Goal: Task Accomplishment & Management: Complete application form

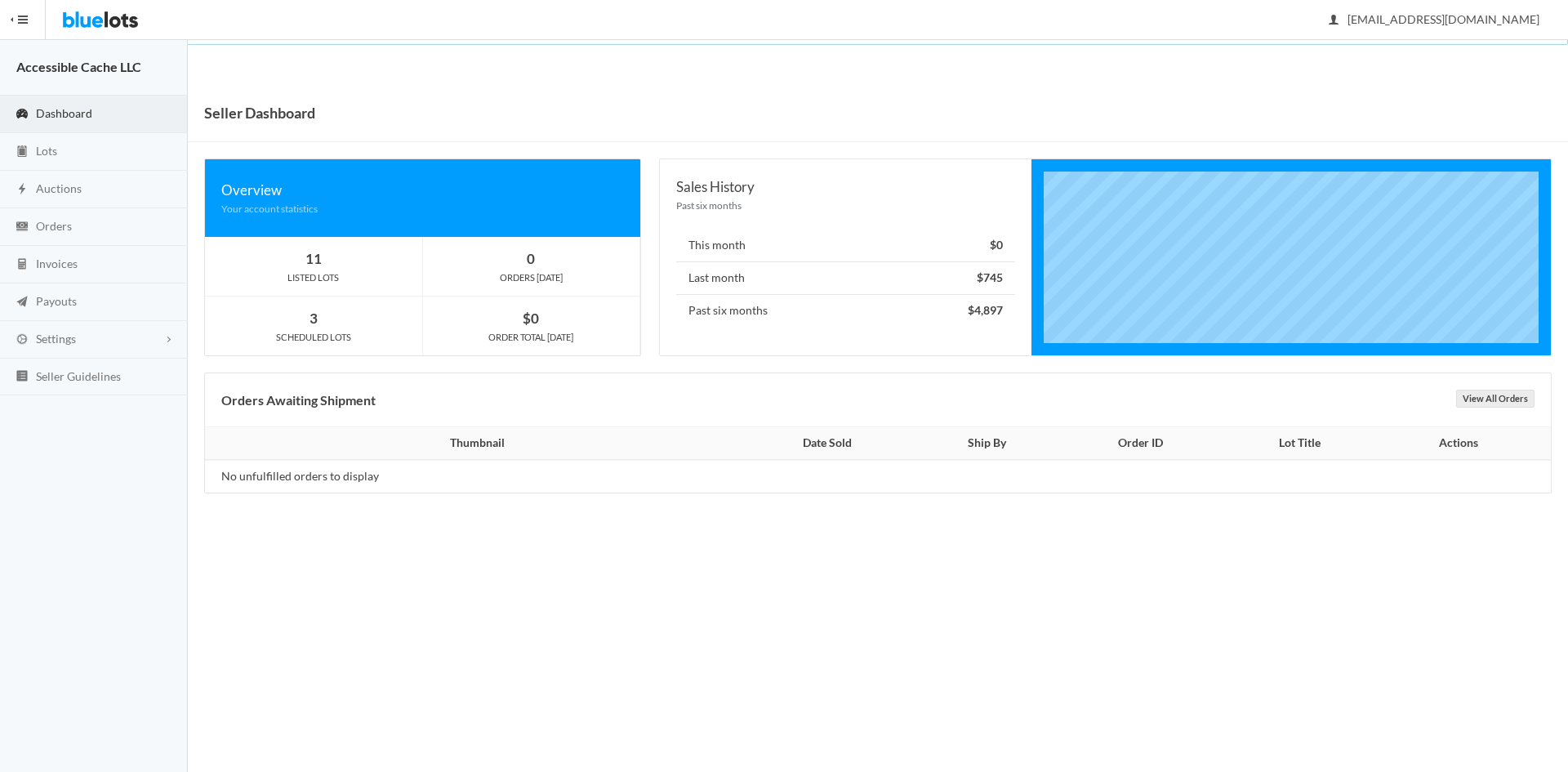
click at [66, 110] on span "Dashboard" at bounding box center [64, 113] width 56 height 14
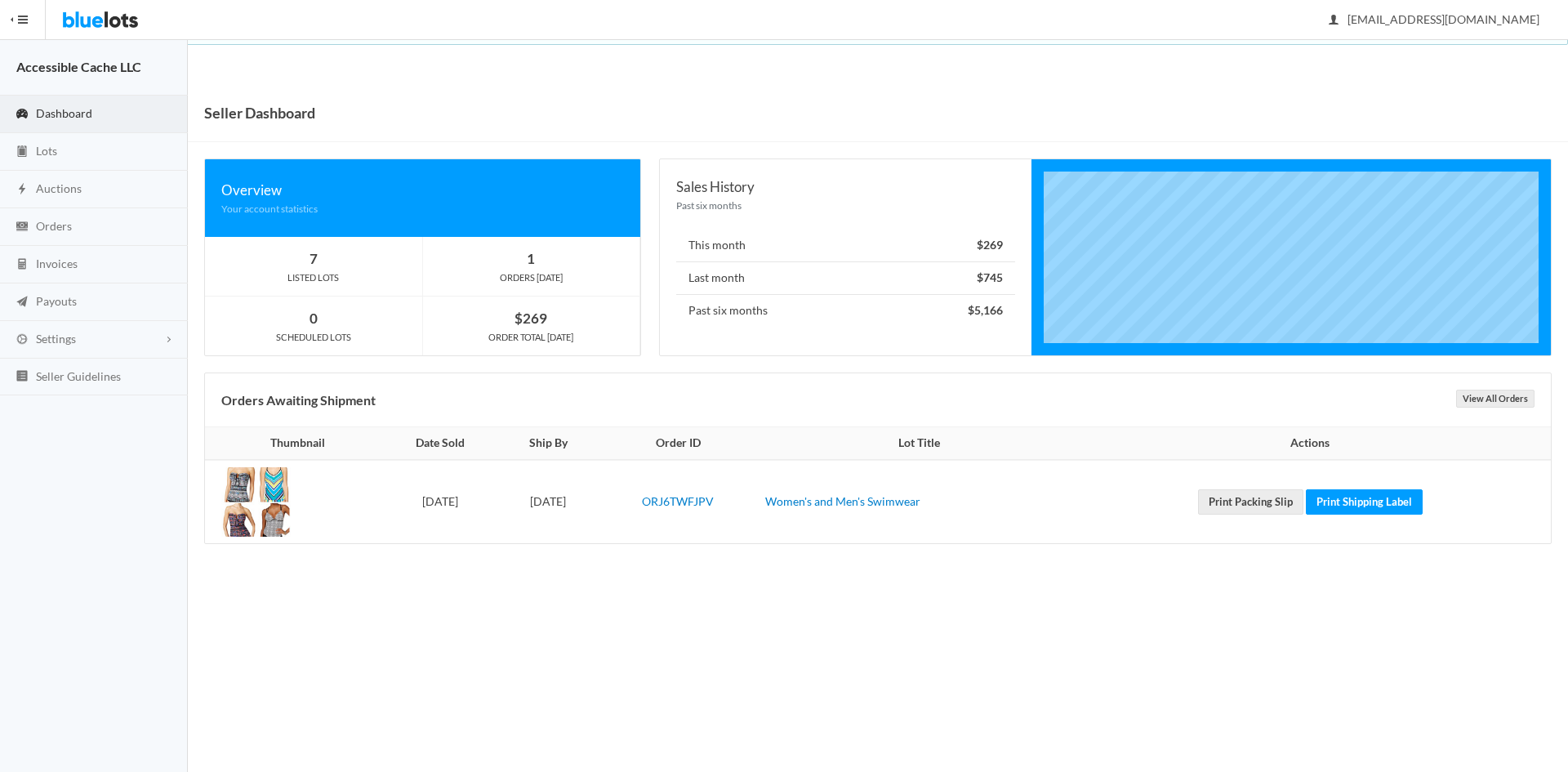
click at [619, 569] on div "Seller Dashboard Overview Your account statistics 7 LISTED LOTS 1 ORDERS TODAY …" at bounding box center [877, 330] width 1380 height 492
click at [619, 568] on div "Seller Dashboard Overview Your account statistics 7 LISTED LOTS 1 ORDERS TODAY …" at bounding box center [877, 330] width 1380 height 492
click at [52, 151] on span "Lots" at bounding box center [46, 150] width 22 height 14
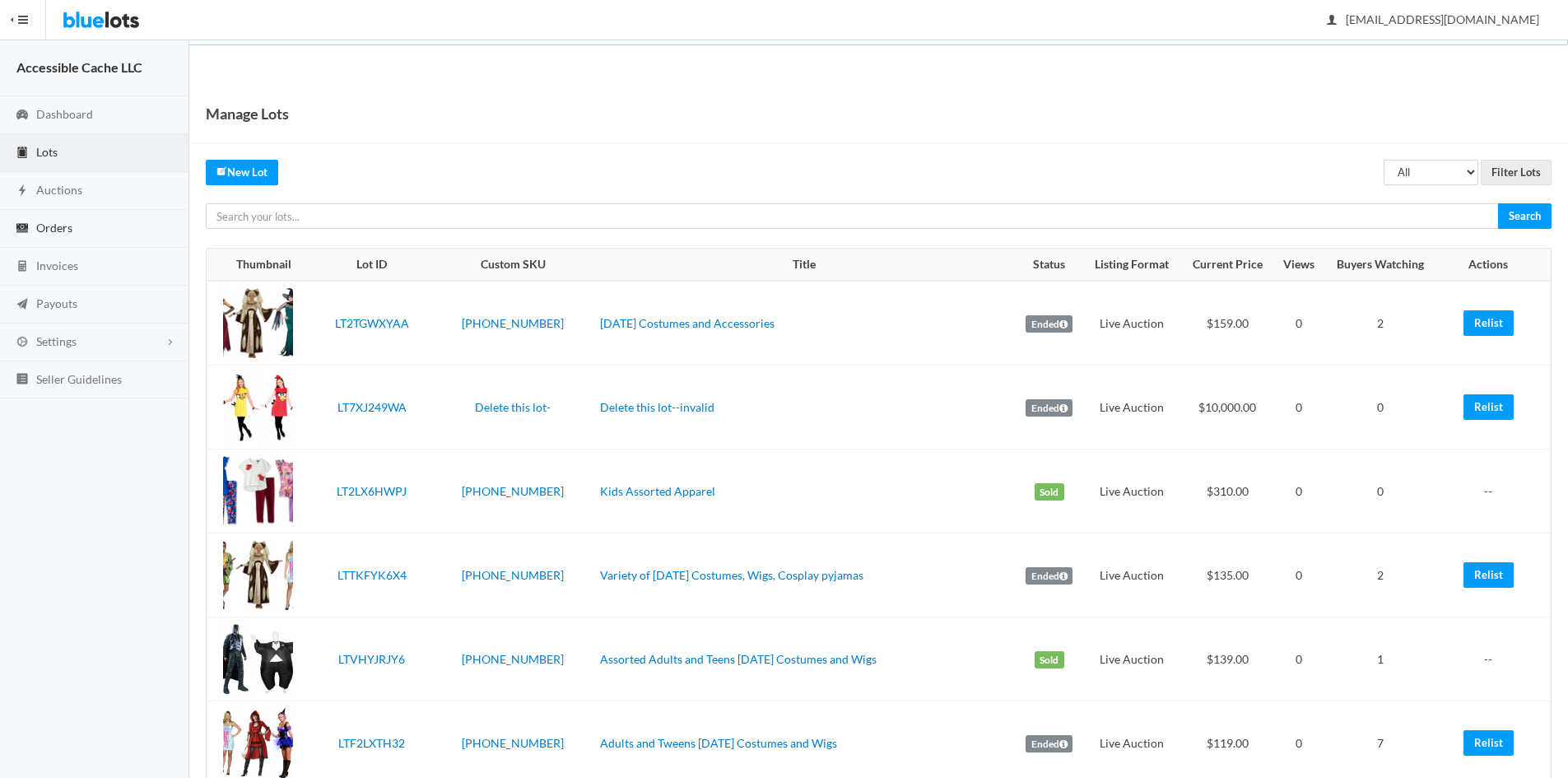
click at [71, 223] on span "Orders" at bounding box center [54, 228] width 36 height 14
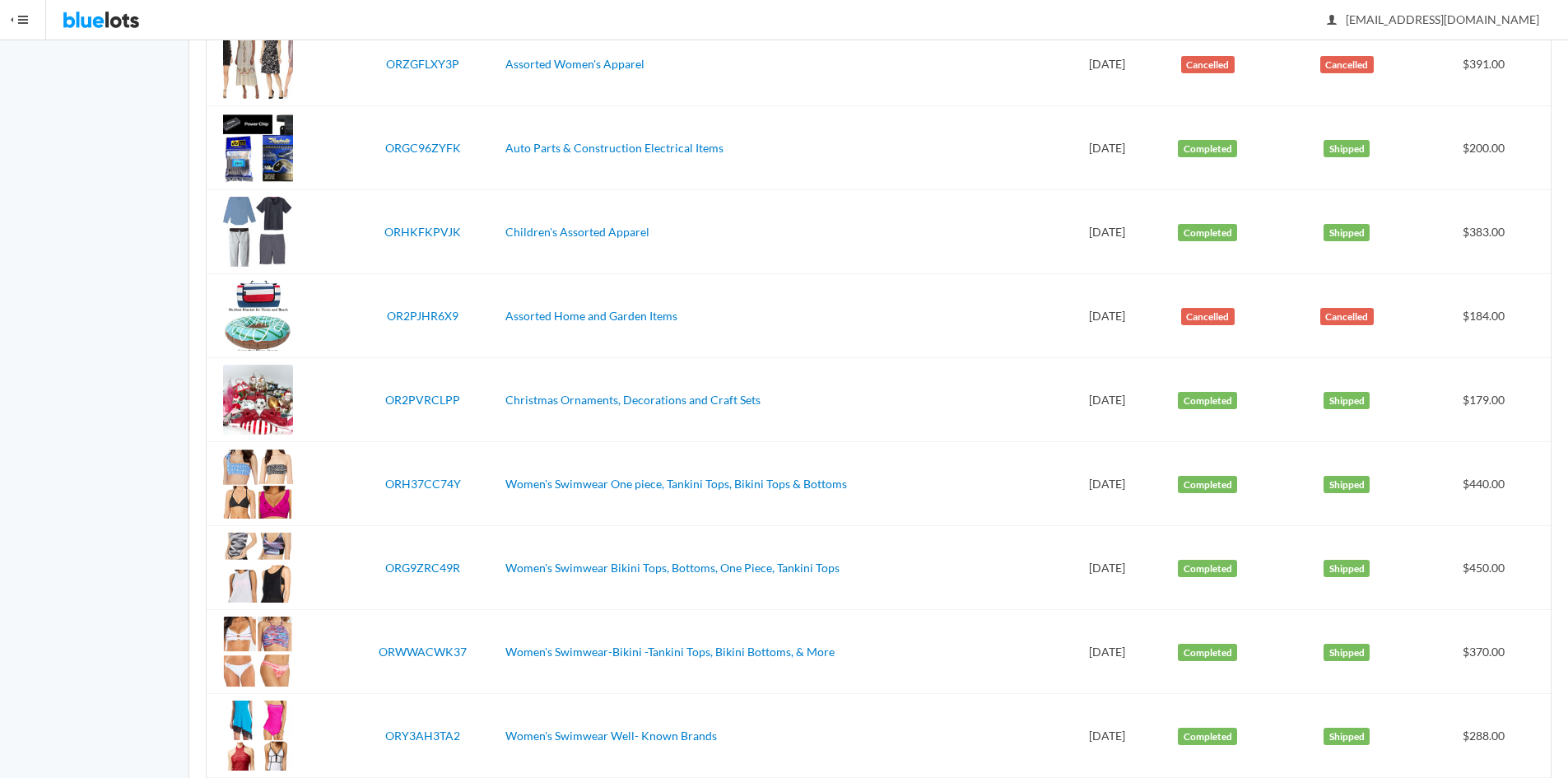
scroll to position [909, 0]
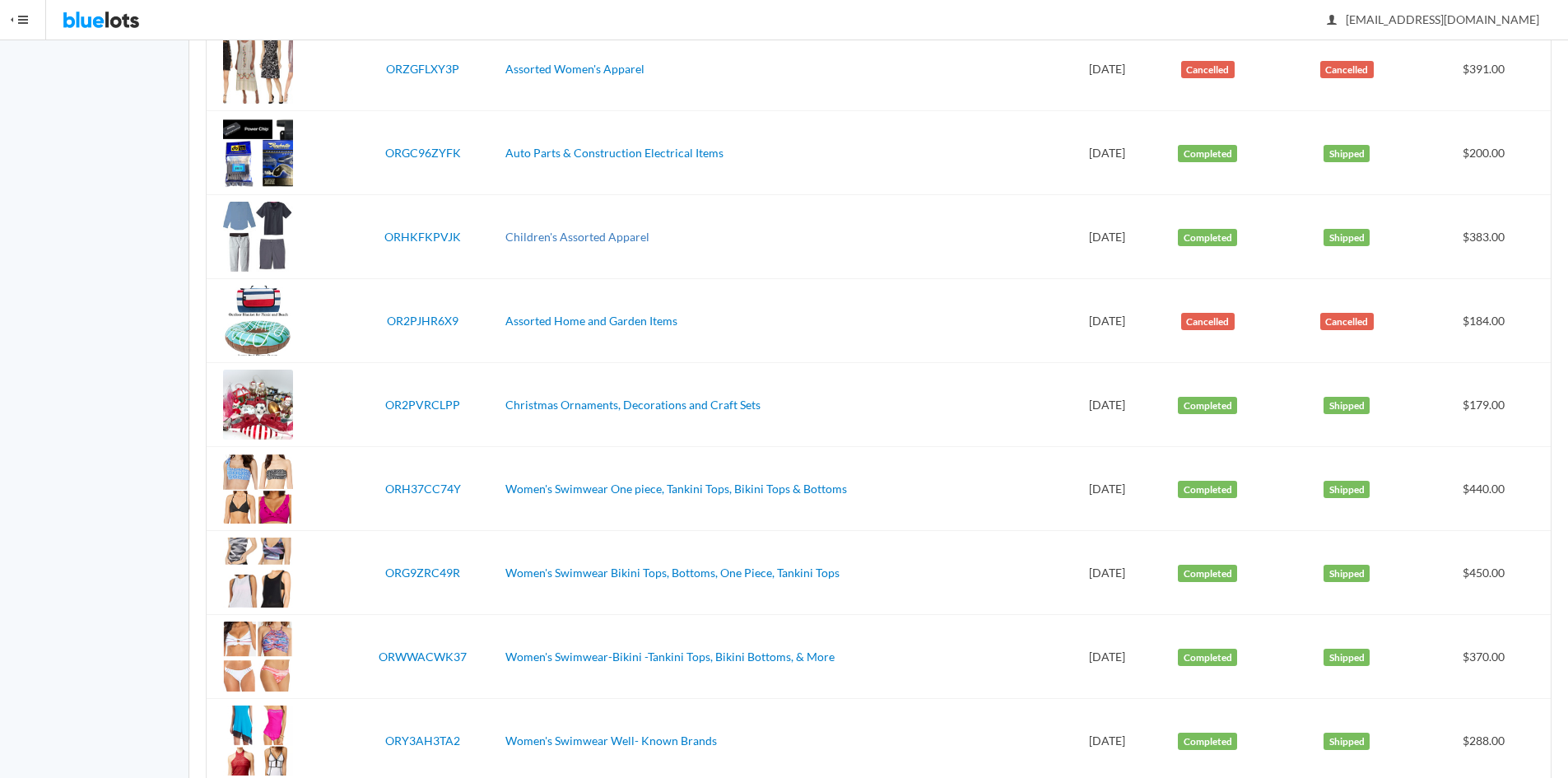
click at [564, 240] on link "Children's Assorted Apparel" at bounding box center [577, 237] width 144 height 14
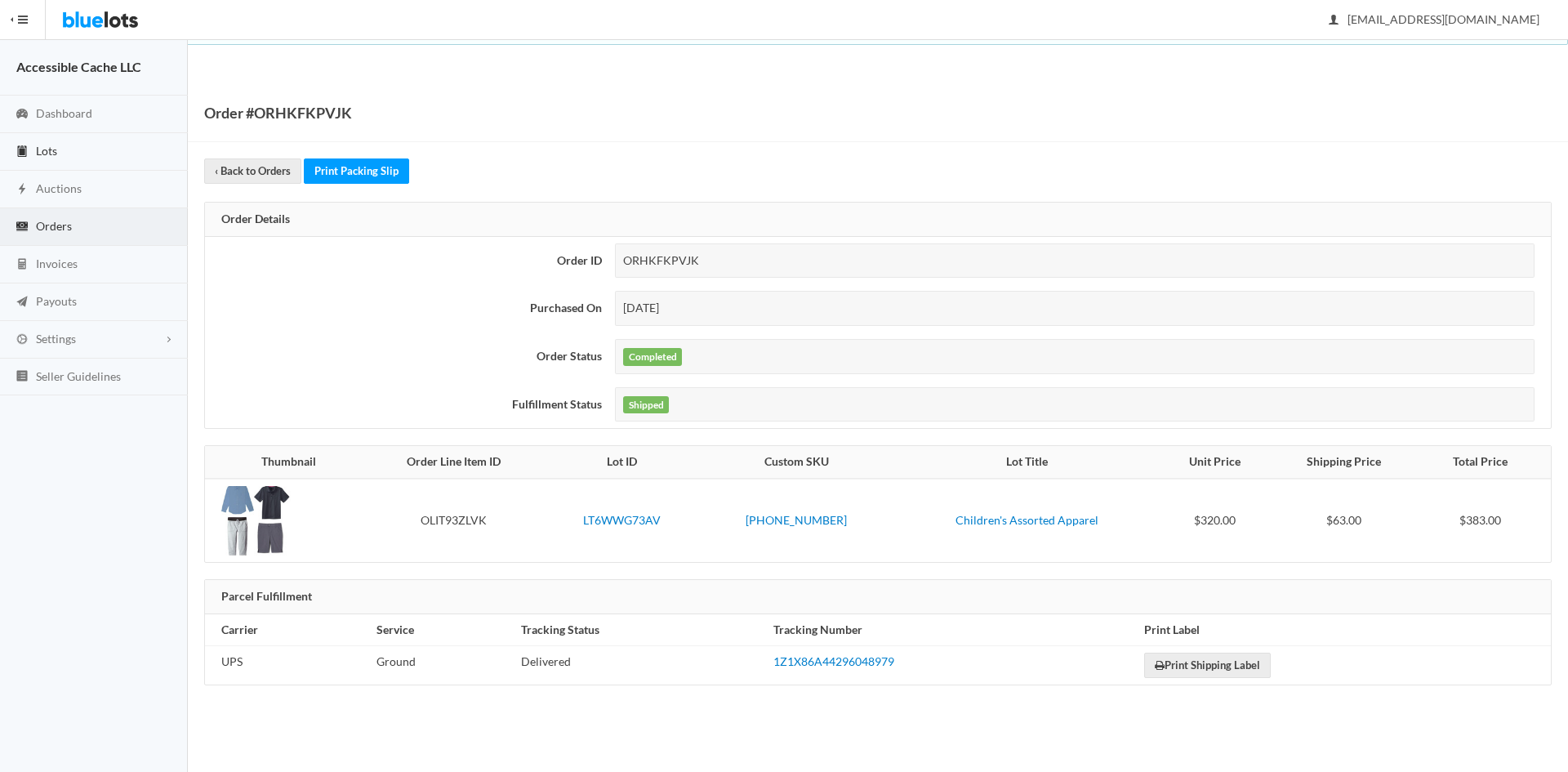
click at [44, 155] on span "Lots" at bounding box center [46, 150] width 22 height 14
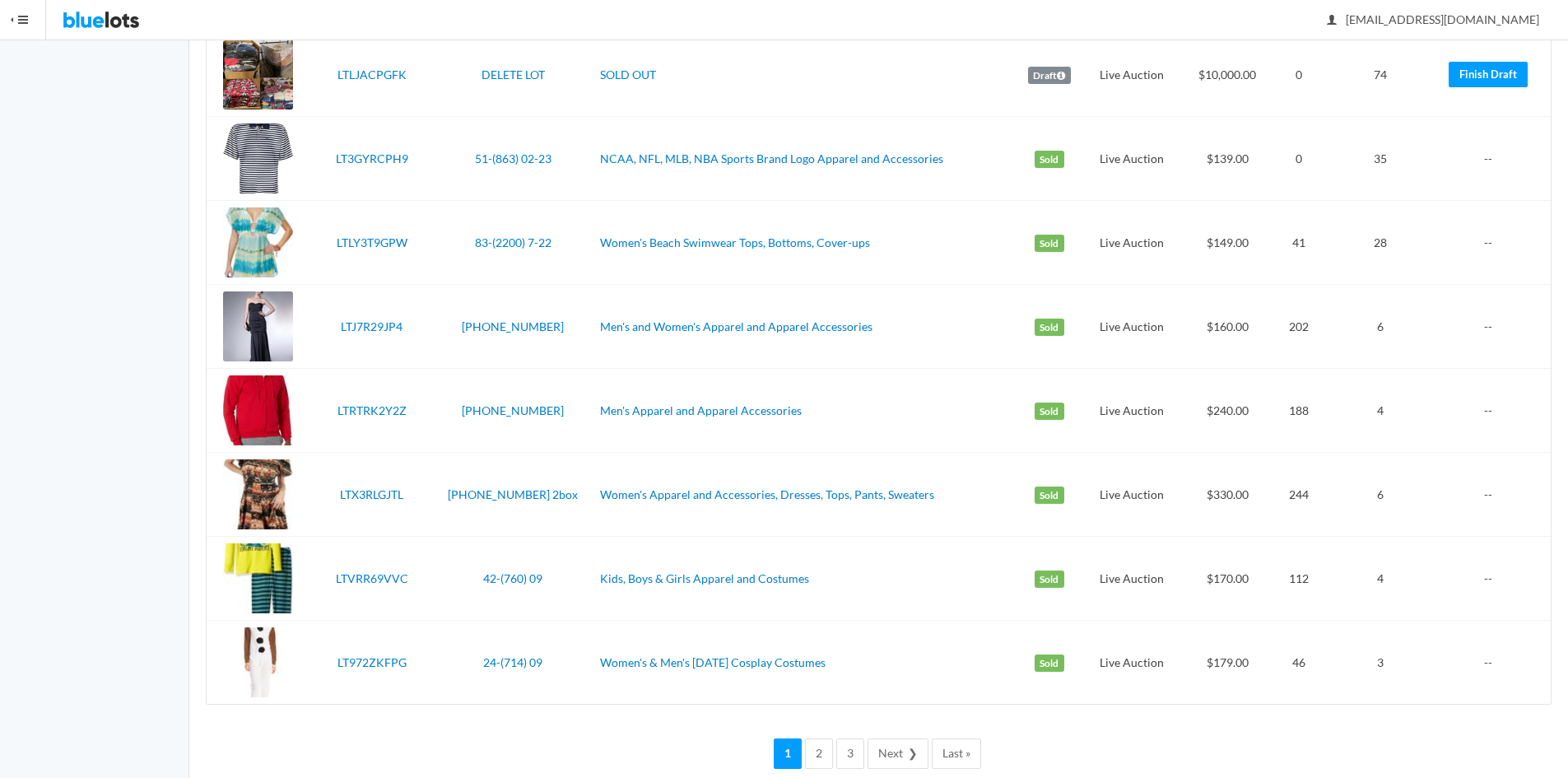
scroll to position [3780, 0]
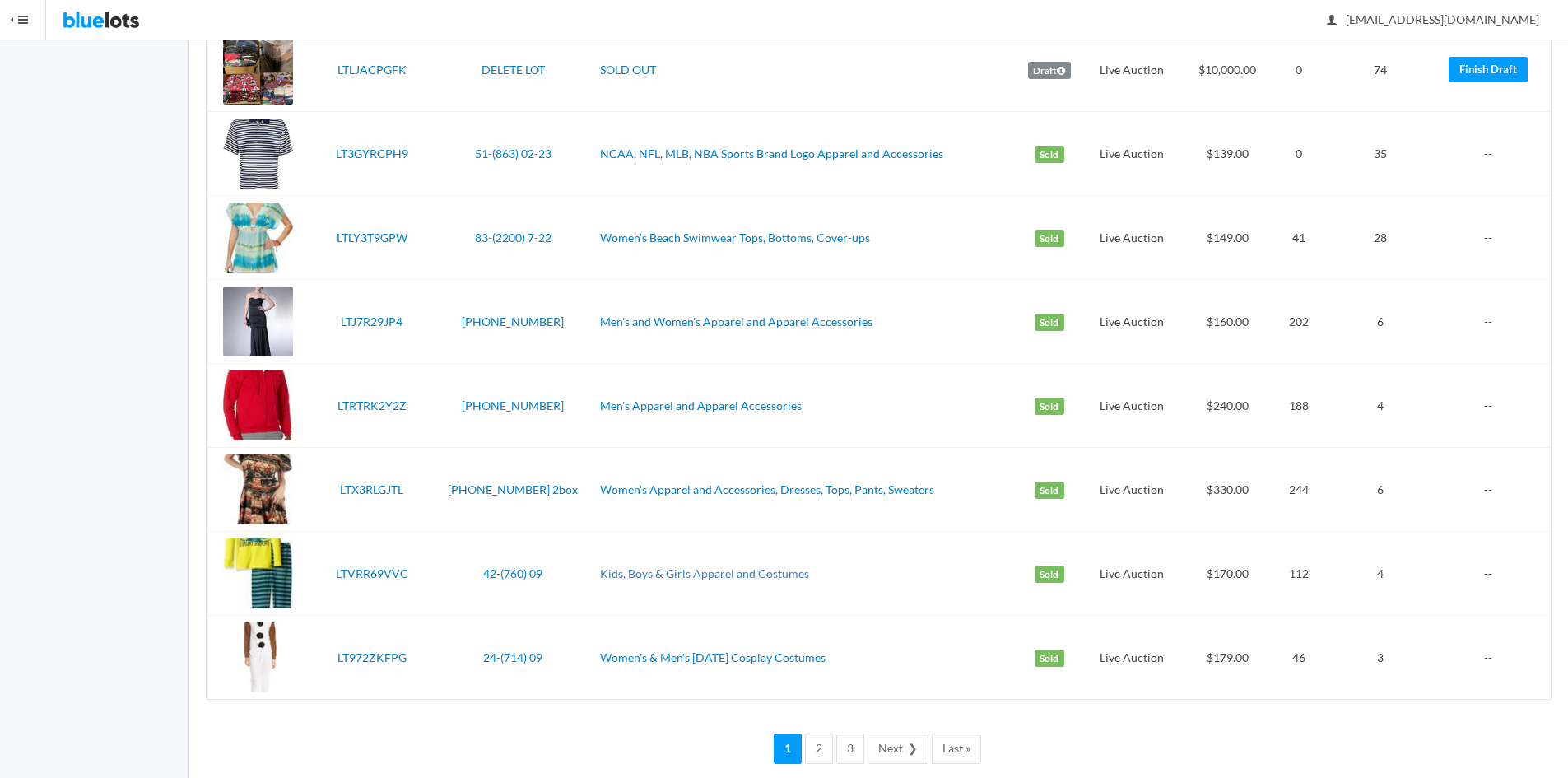
click at [625, 573] on link "Kids, Boys & Girls Apparel and Costumes" at bounding box center [704, 573] width 209 height 14
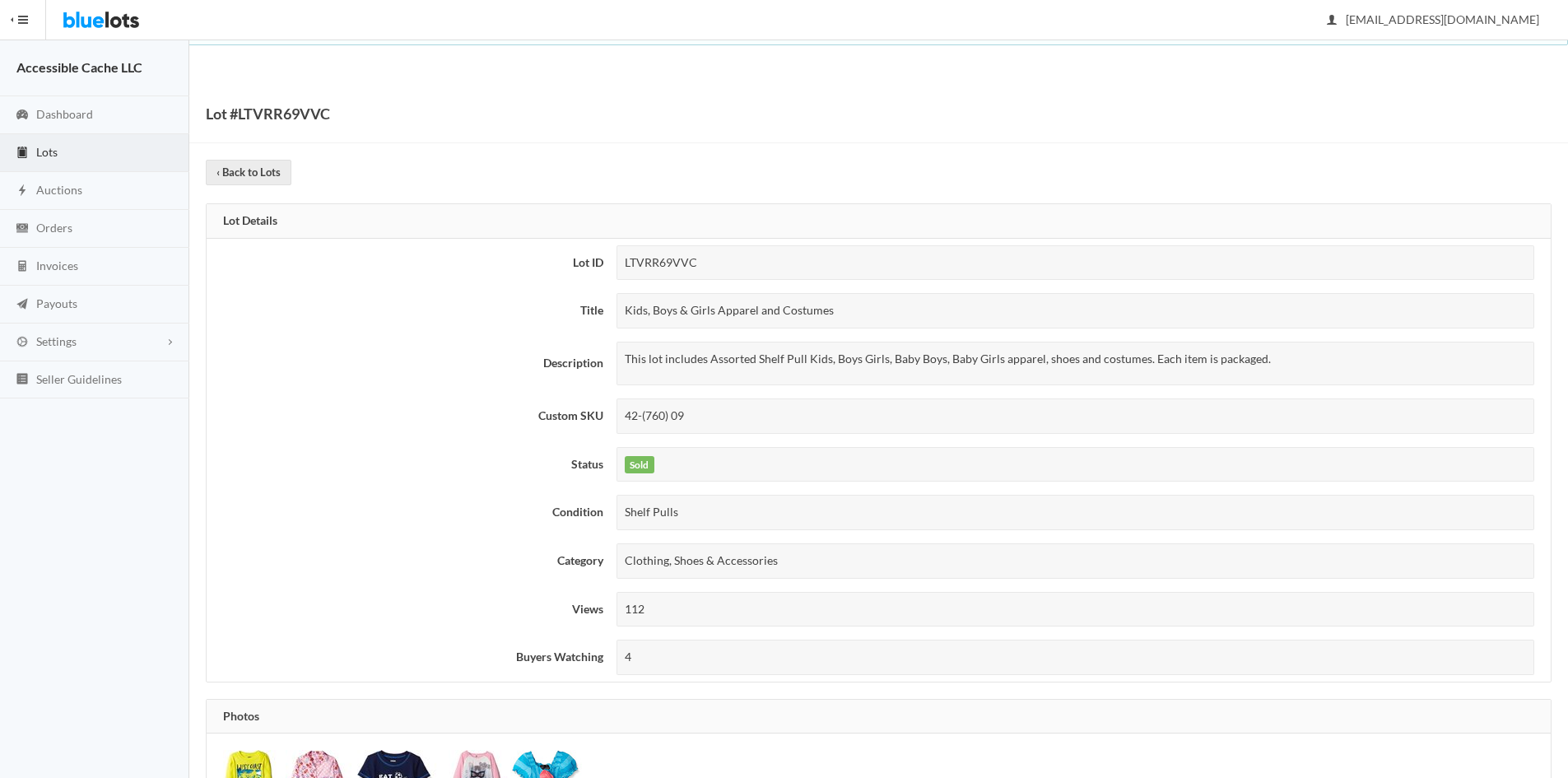
click at [43, 148] on span "Lots" at bounding box center [47, 151] width 22 height 14
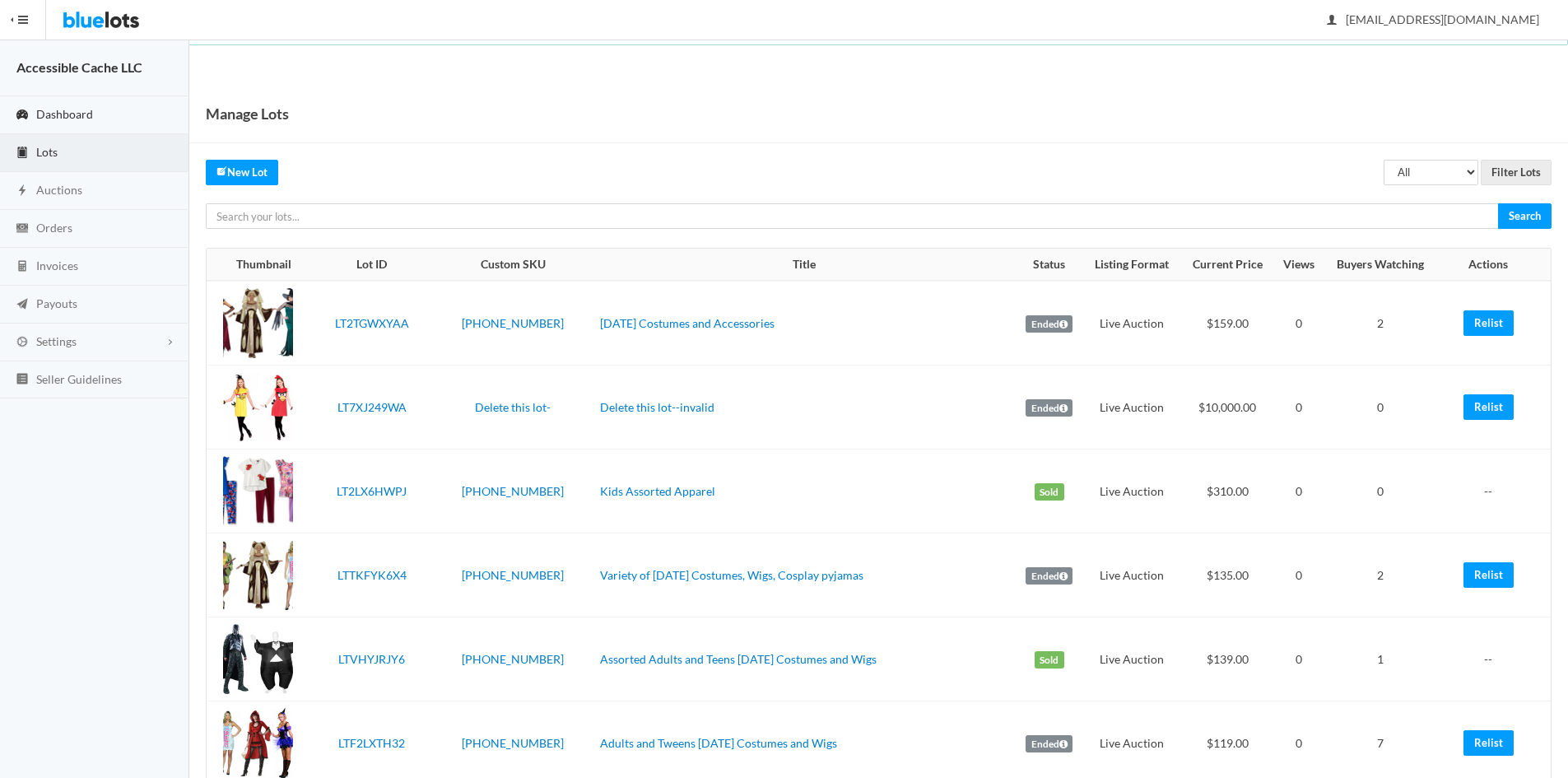
click at [75, 115] on span "Dashboard" at bounding box center [64, 114] width 57 height 14
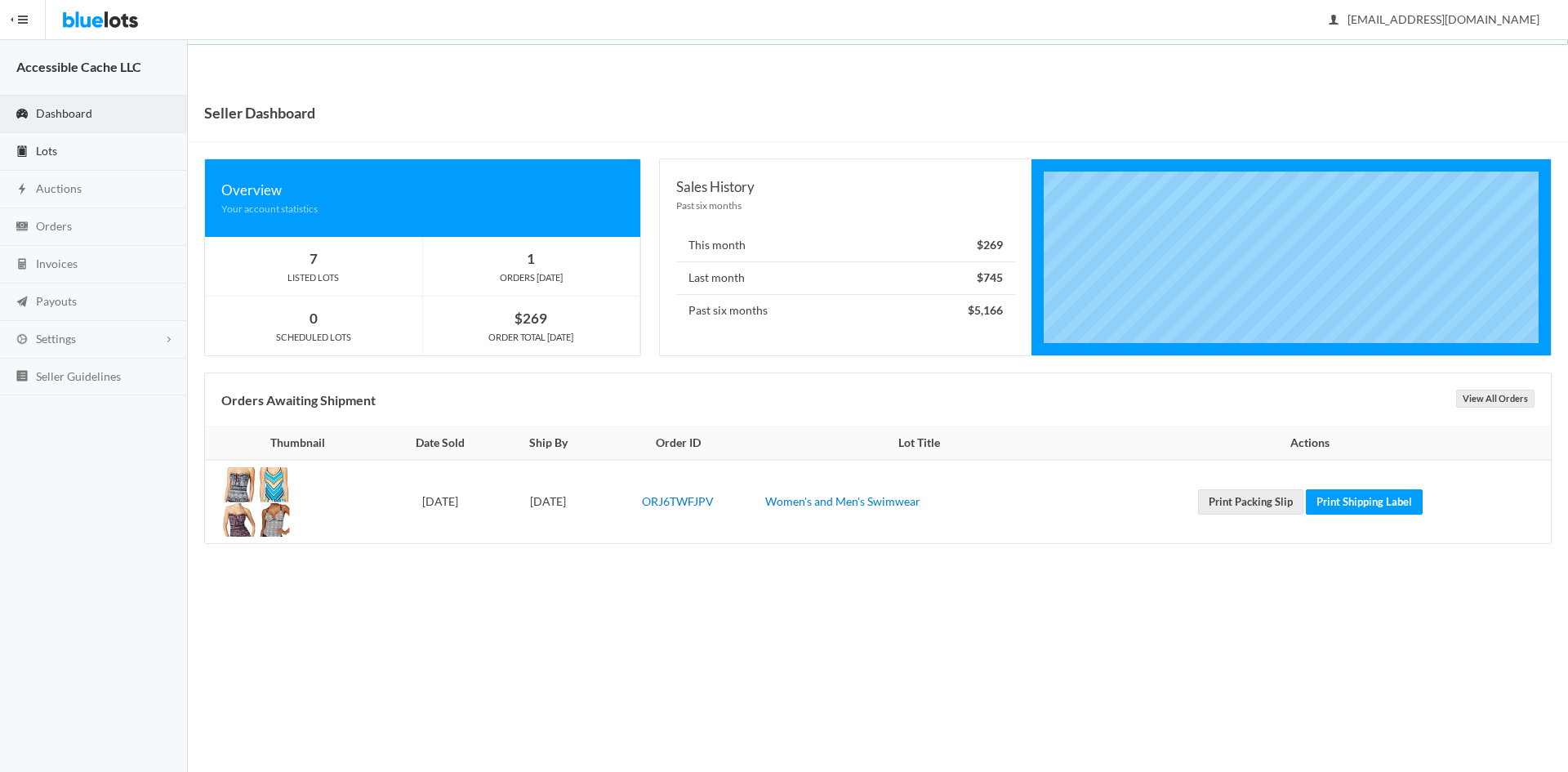
click at [37, 146] on span "Lots" at bounding box center [46, 150] width 22 height 14
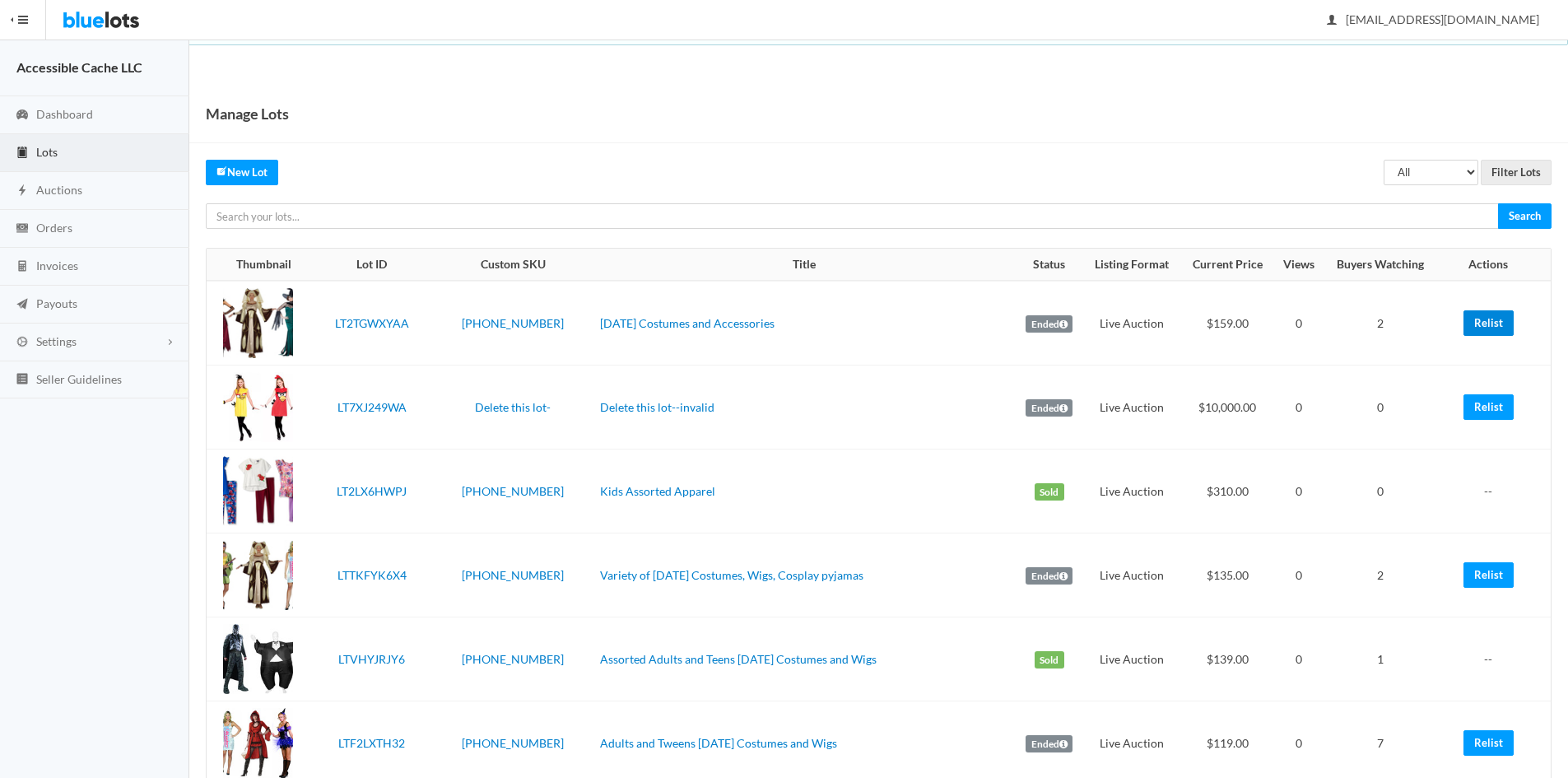
click at [1484, 323] on link "Relist" at bounding box center [1489, 323] width 50 height 26
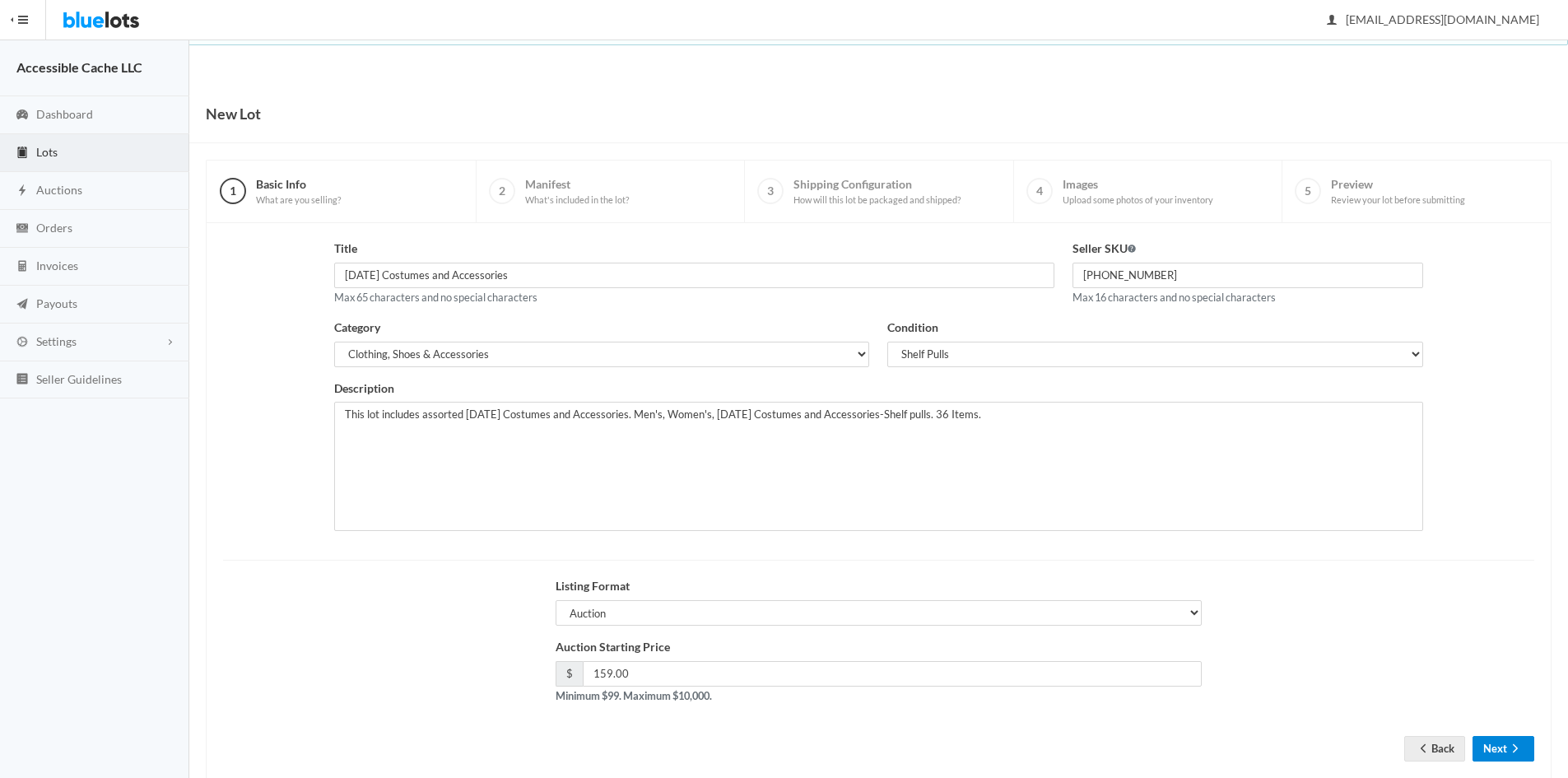
click at [1495, 741] on button "Next" at bounding box center [1503, 749] width 62 height 26
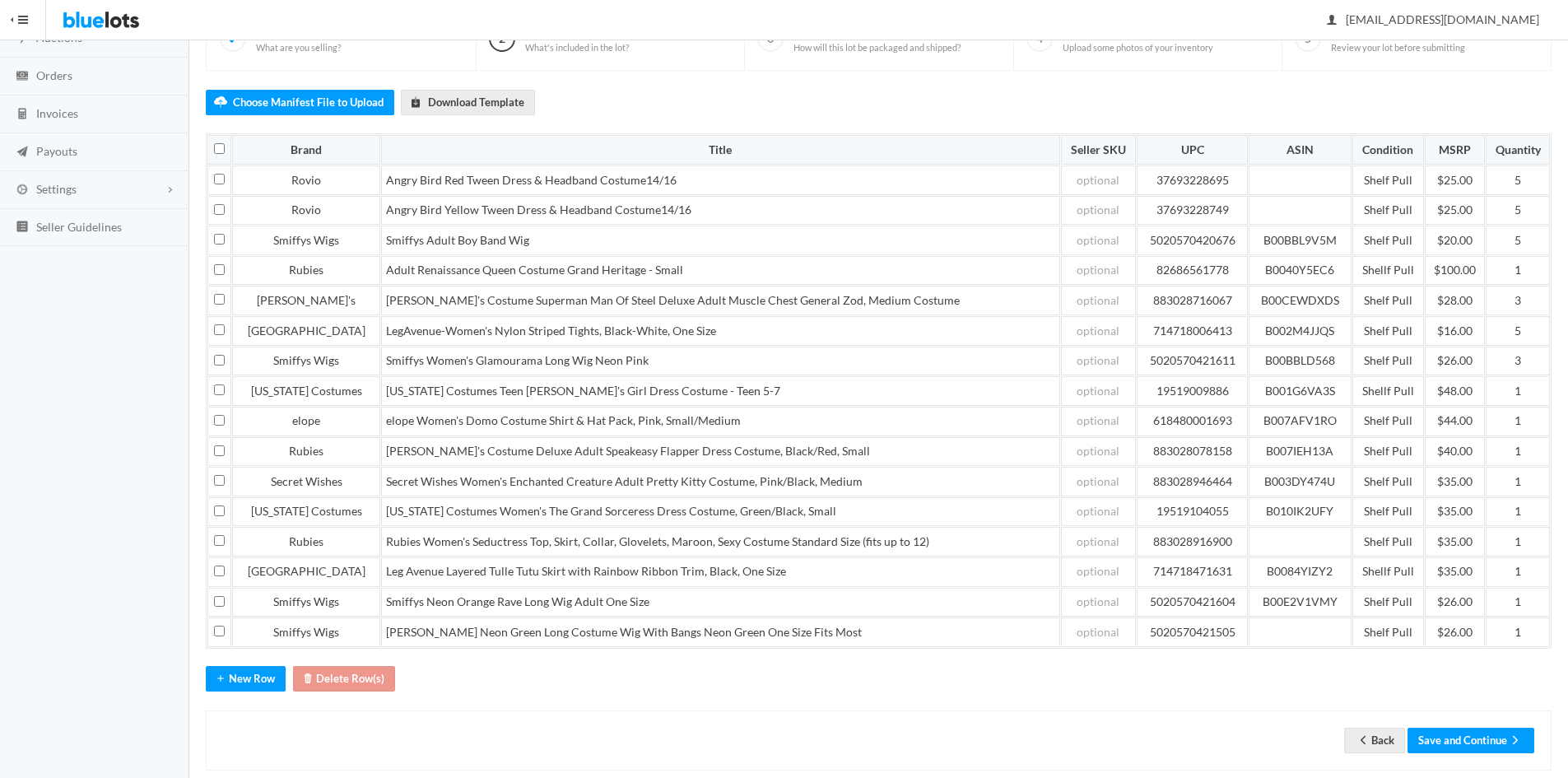
scroll to position [179, 0]
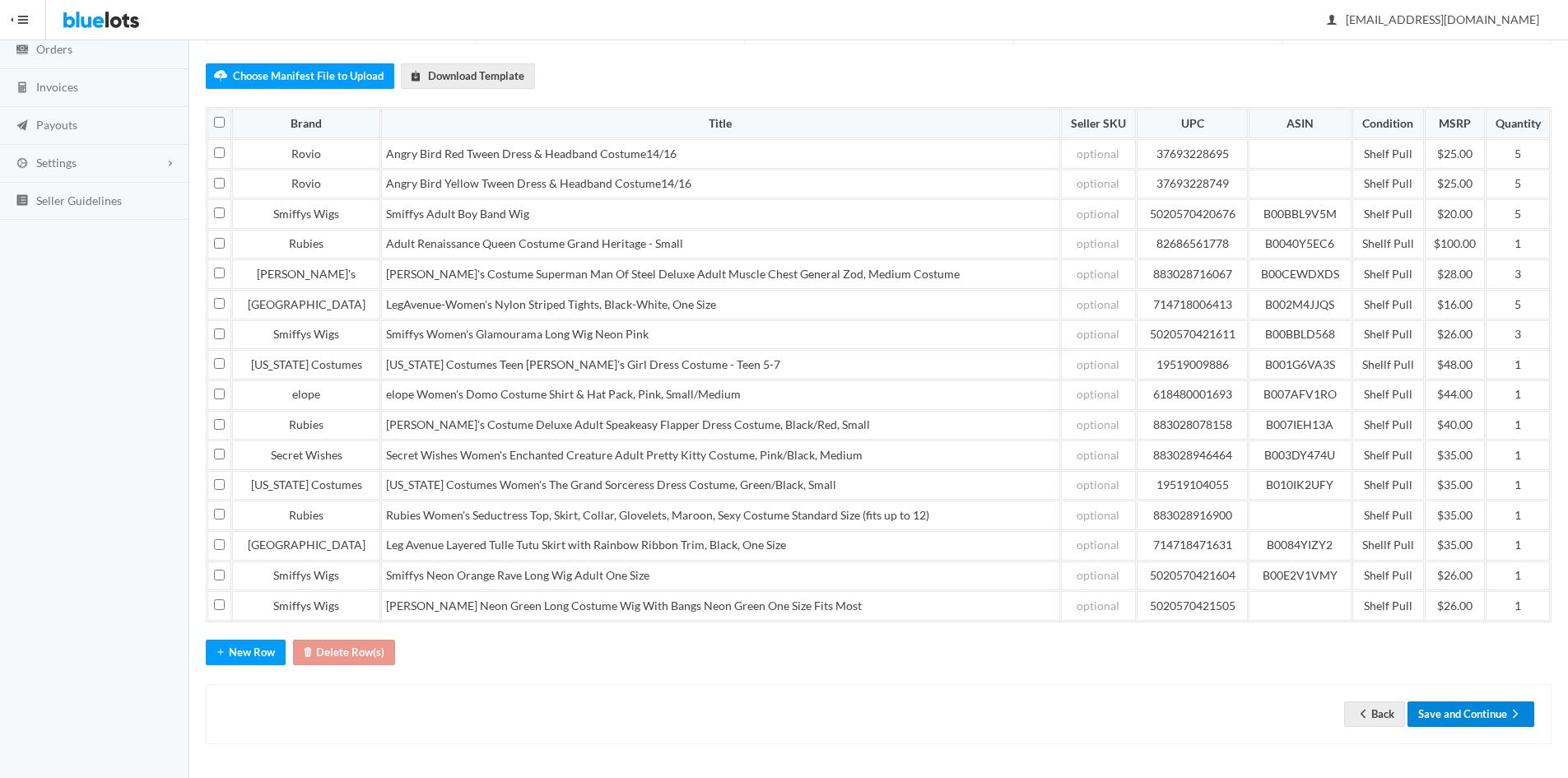
drag, startPoint x: 1451, startPoint y: 711, endPoint x: 1454, endPoint y: 676, distance: 35.1
click at [1452, 711] on button "Save and Continue" at bounding box center [1471, 714] width 127 height 26
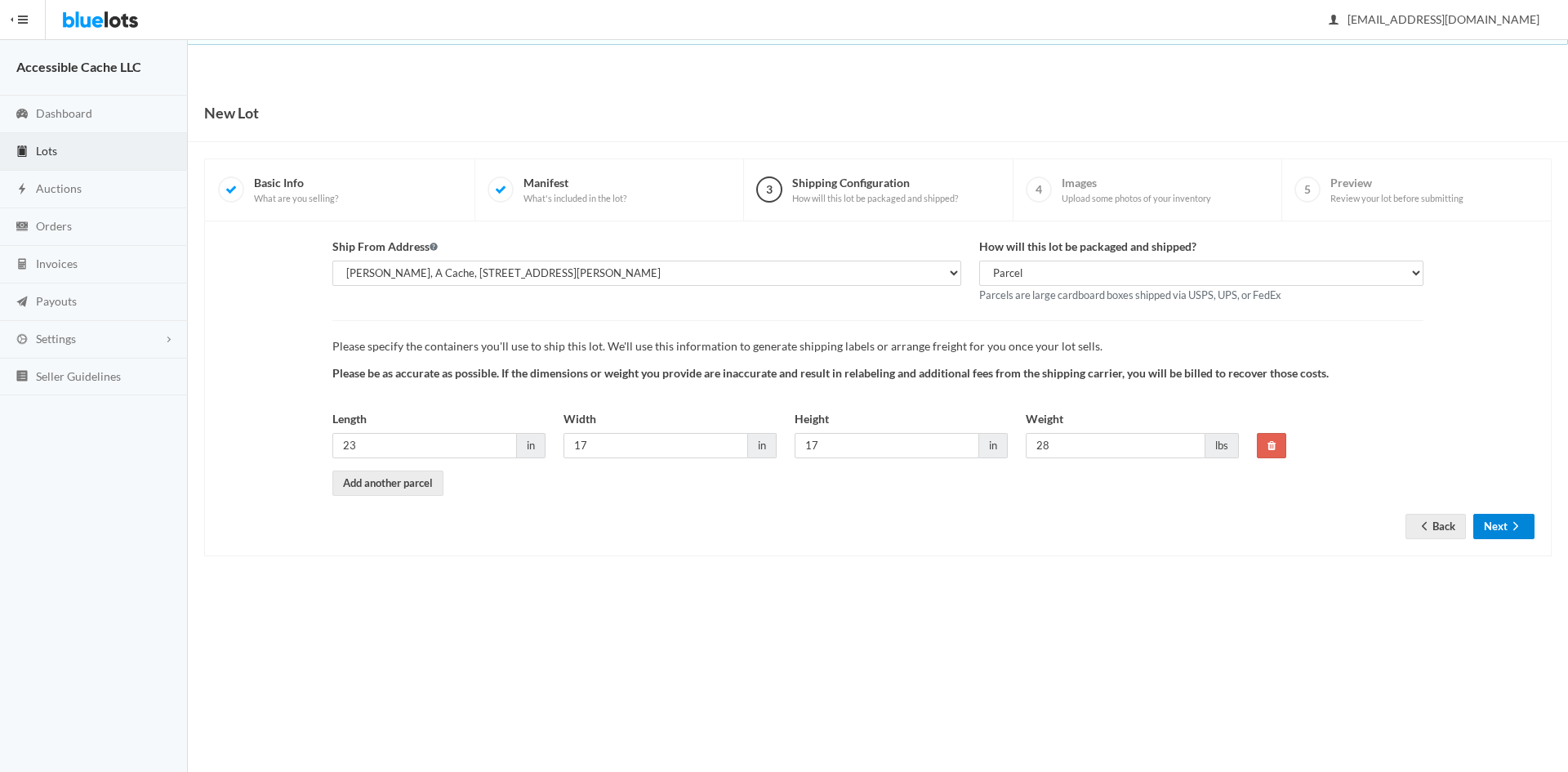
click at [1514, 528] on icon "arrow forward" at bounding box center [1516, 526] width 17 height 13
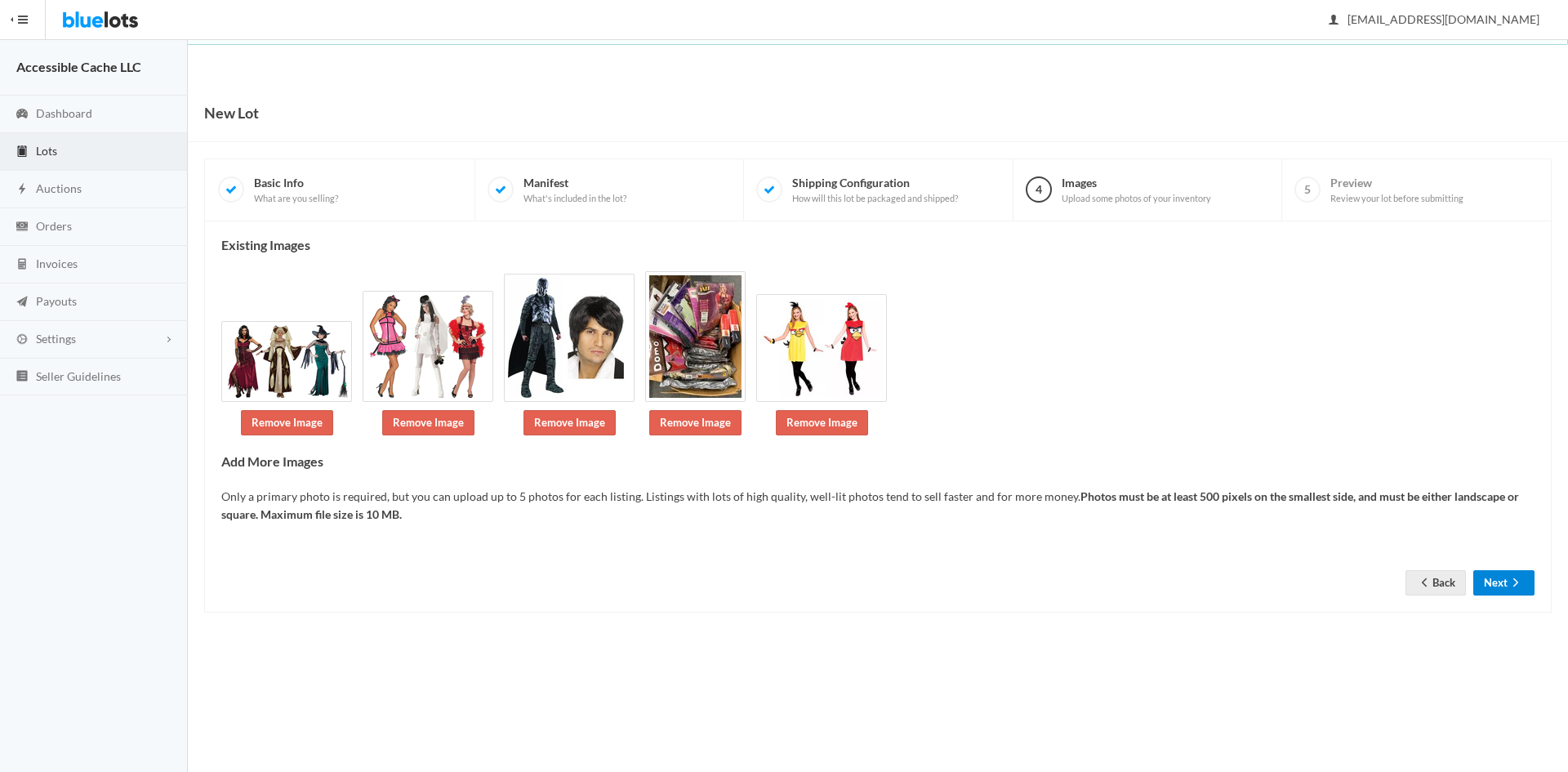
click at [1497, 578] on button "Next" at bounding box center [1504, 583] width 61 height 26
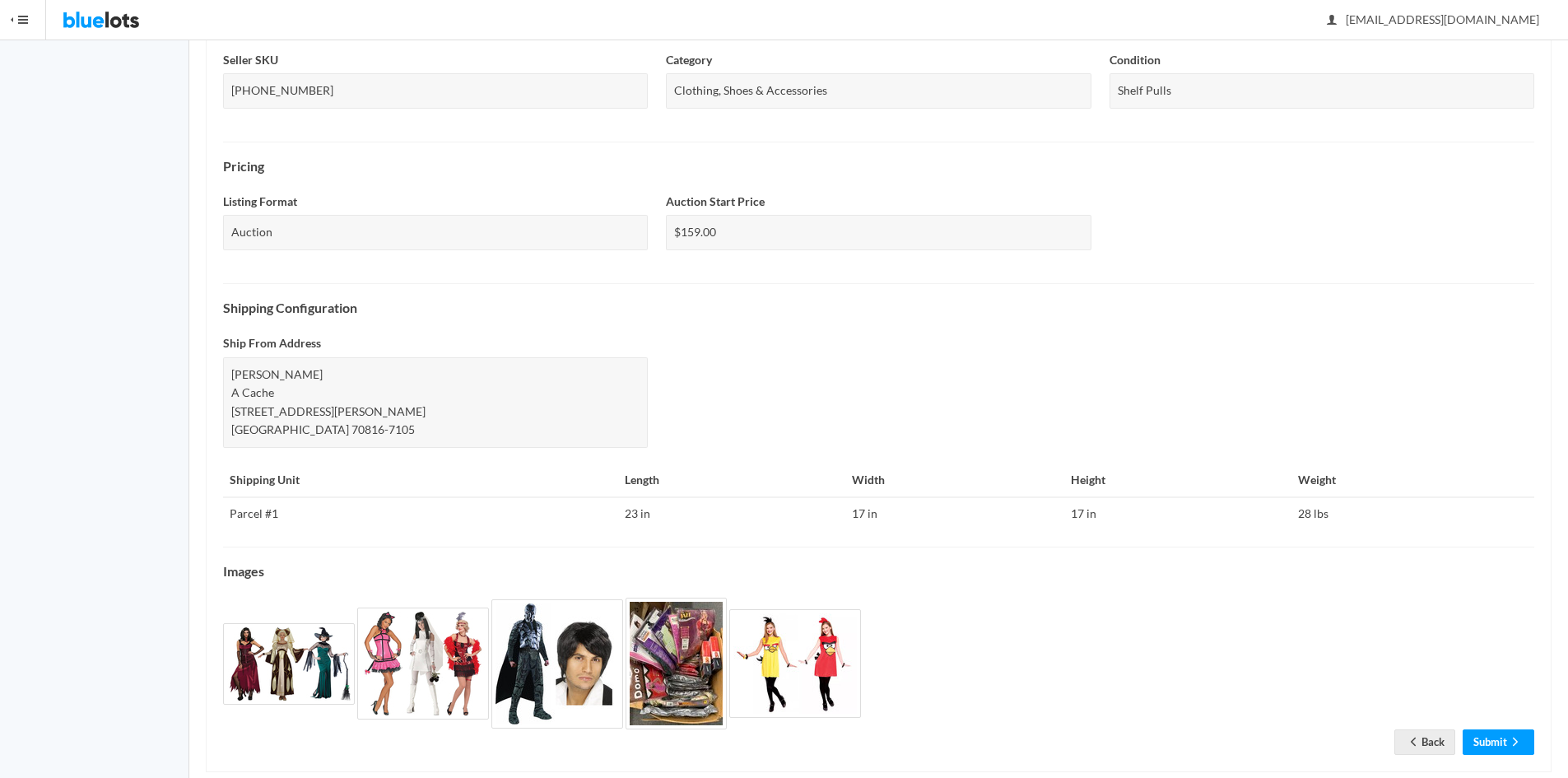
scroll to position [400, 0]
drag, startPoint x: 1477, startPoint y: 742, endPoint x: 1494, endPoint y: 689, distance: 55.7
click at [1477, 740] on link "Submit" at bounding box center [1499, 740] width 72 height 26
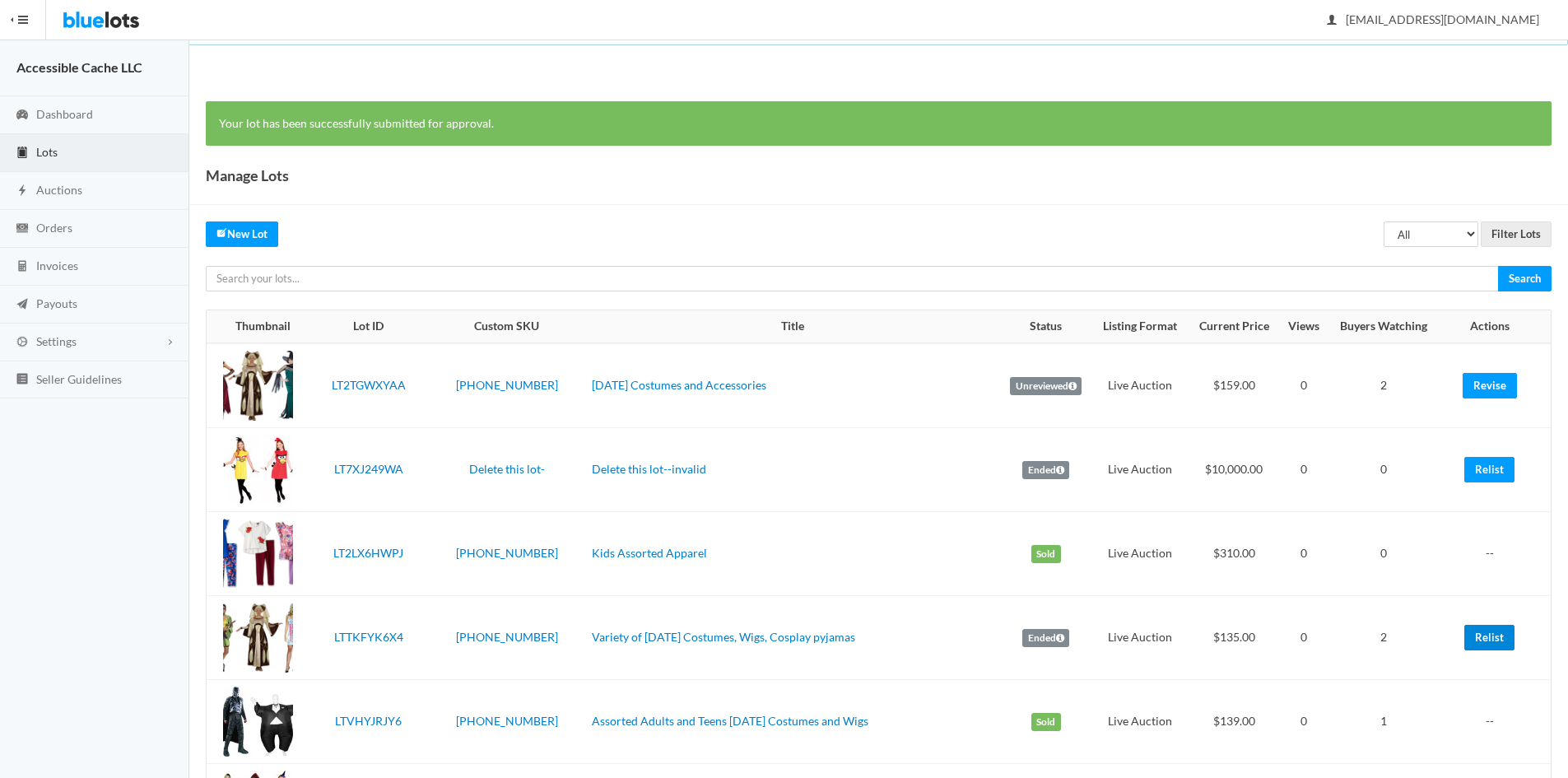
click at [1487, 641] on link "Relist" at bounding box center [1489, 637] width 50 height 26
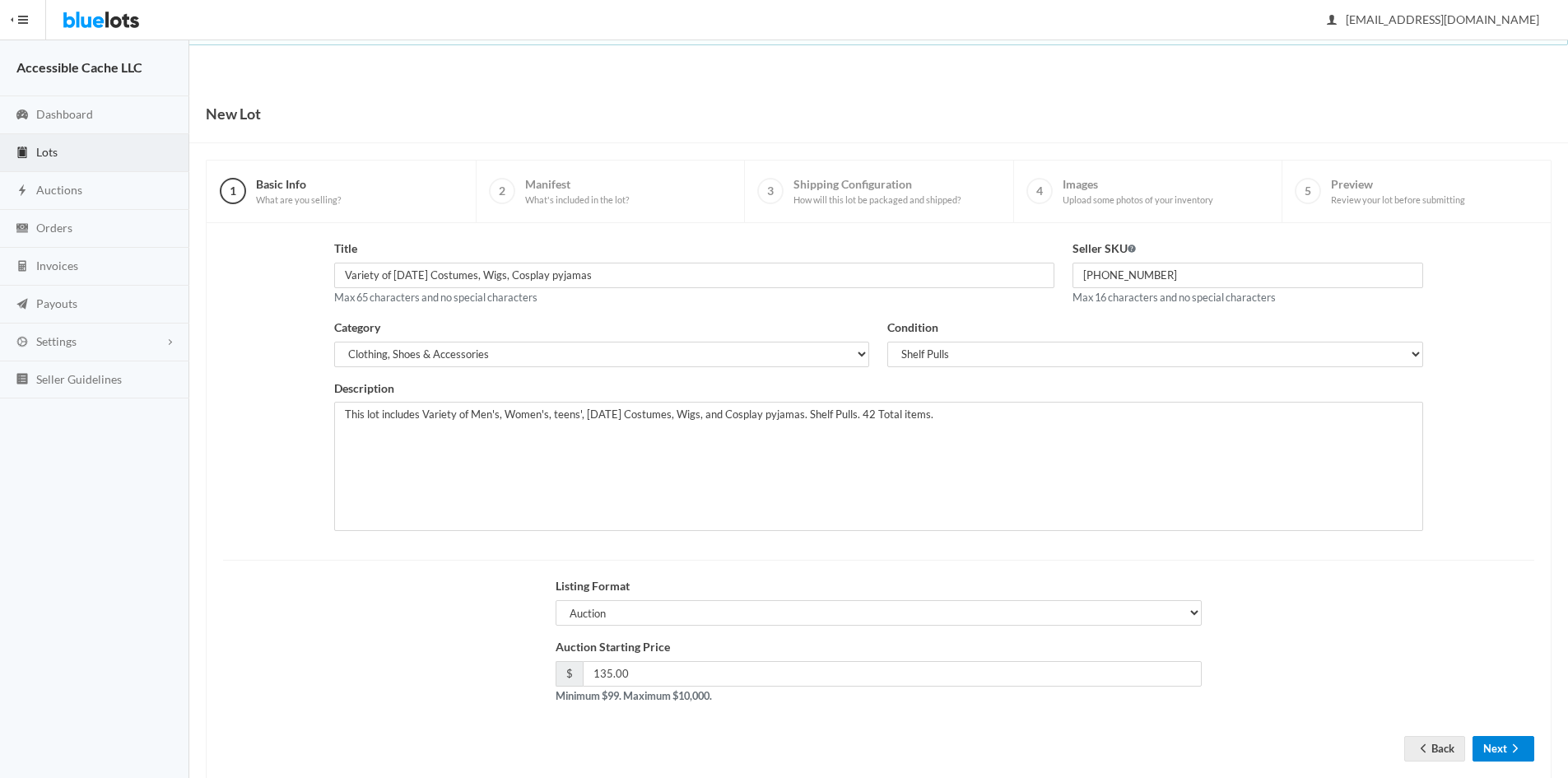
click at [1510, 748] on icon "arrow forward" at bounding box center [1515, 749] width 17 height 13
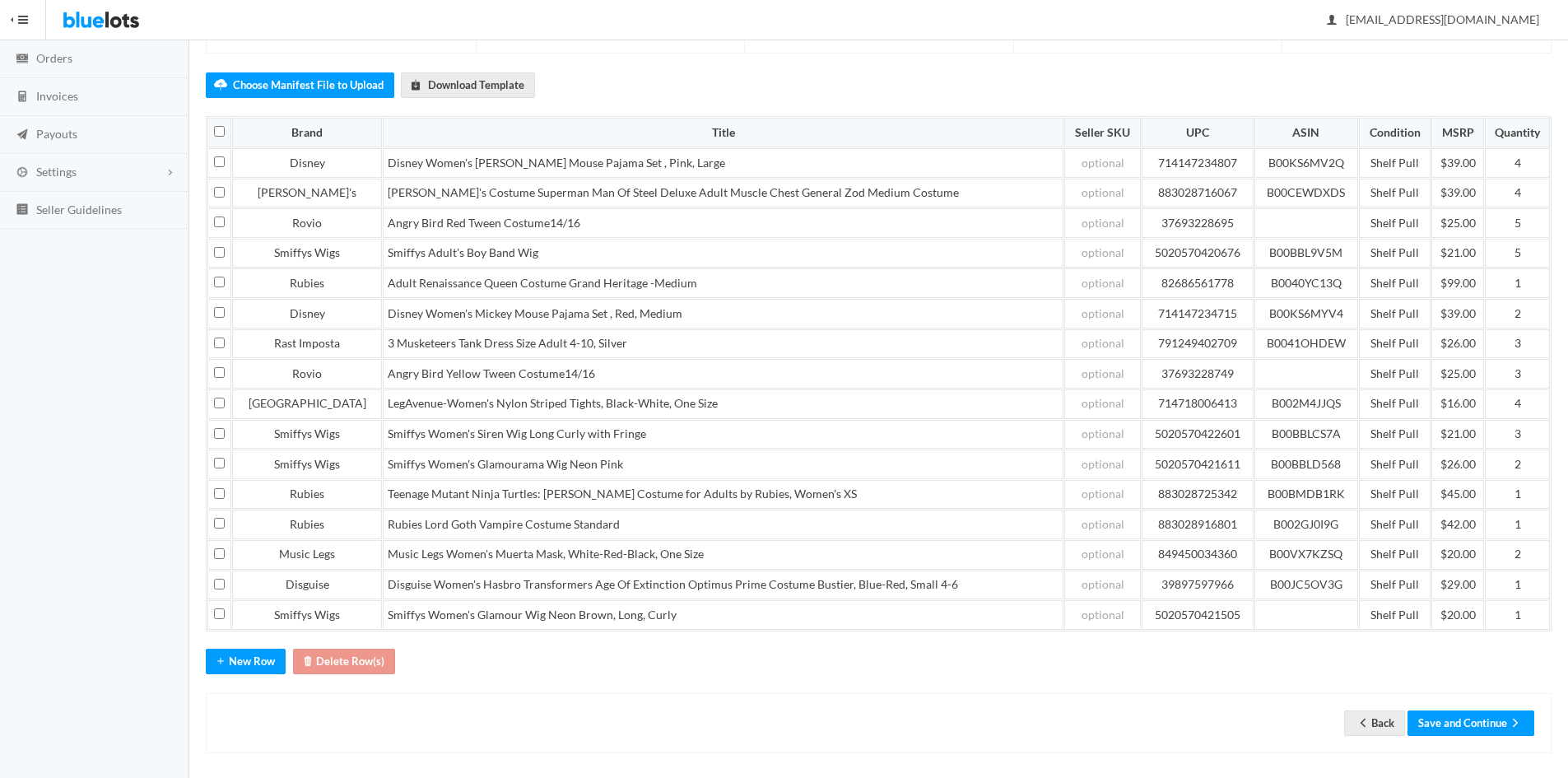
scroll to position [179, 0]
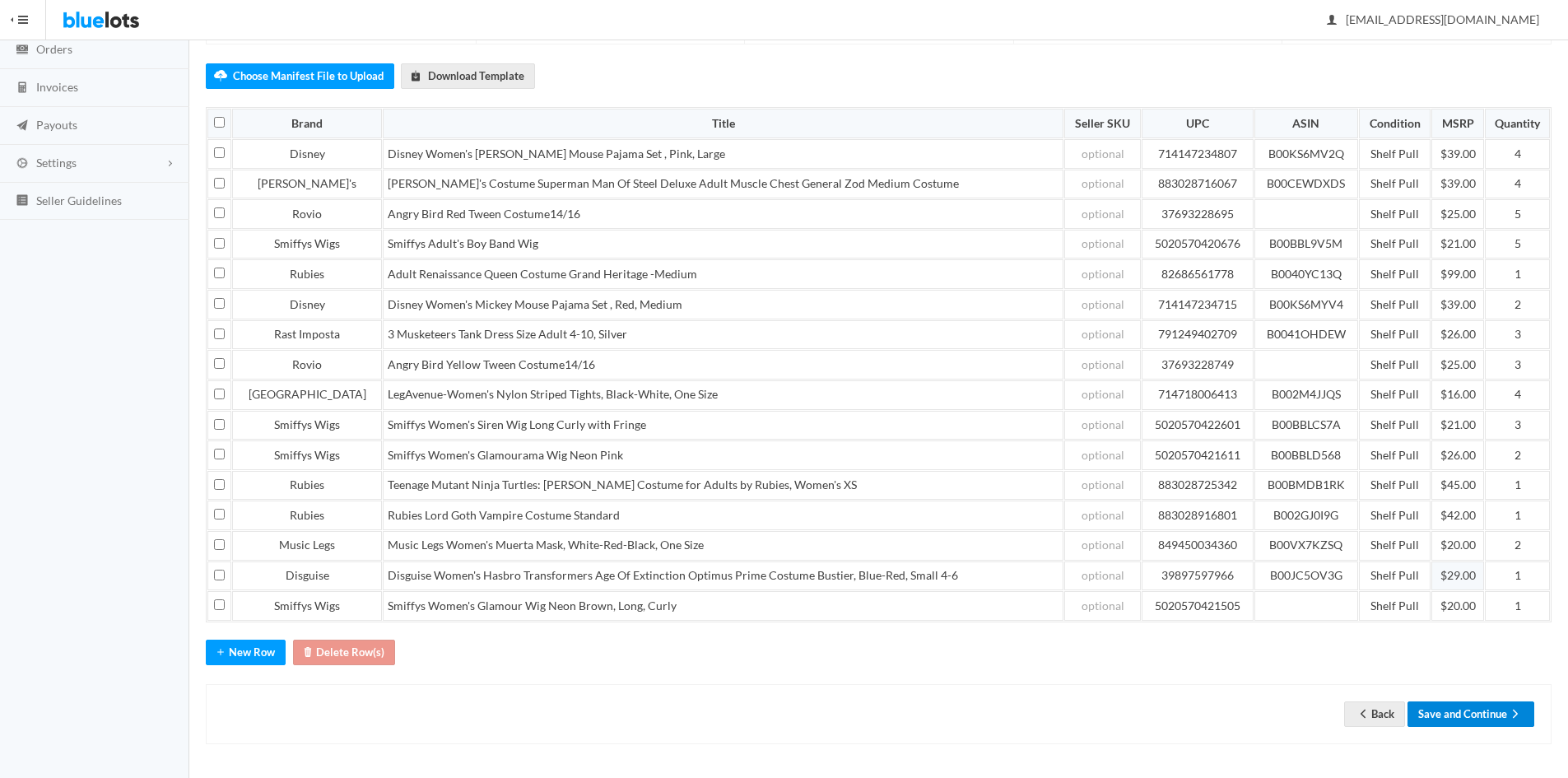
drag, startPoint x: 1434, startPoint y: 709, endPoint x: 1445, endPoint y: 572, distance: 137.4
click at [1436, 706] on button "Save and Continue" at bounding box center [1471, 714] width 127 height 26
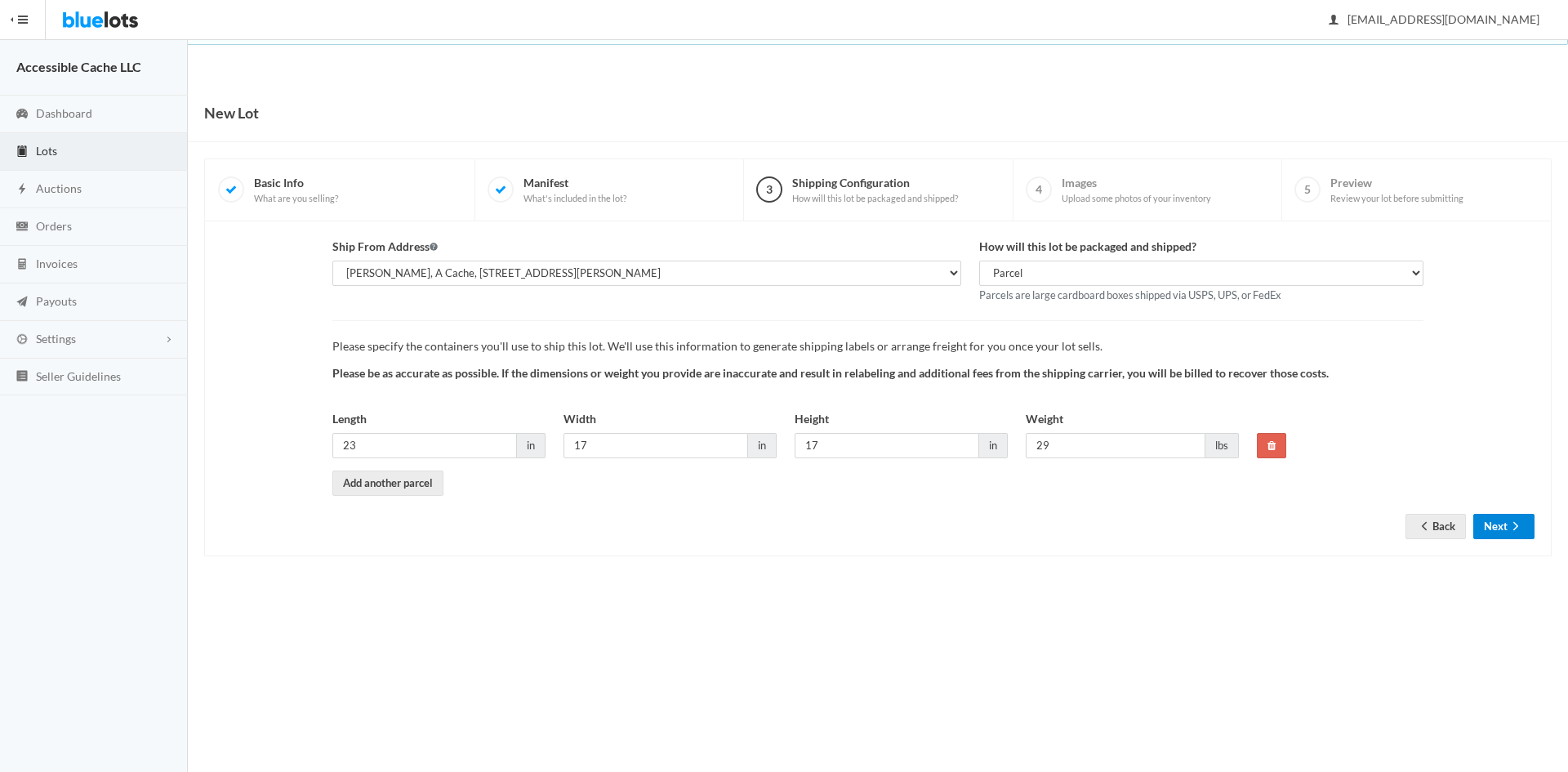
click at [1501, 529] on button "Next" at bounding box center [1504, 526] width 61 height 26
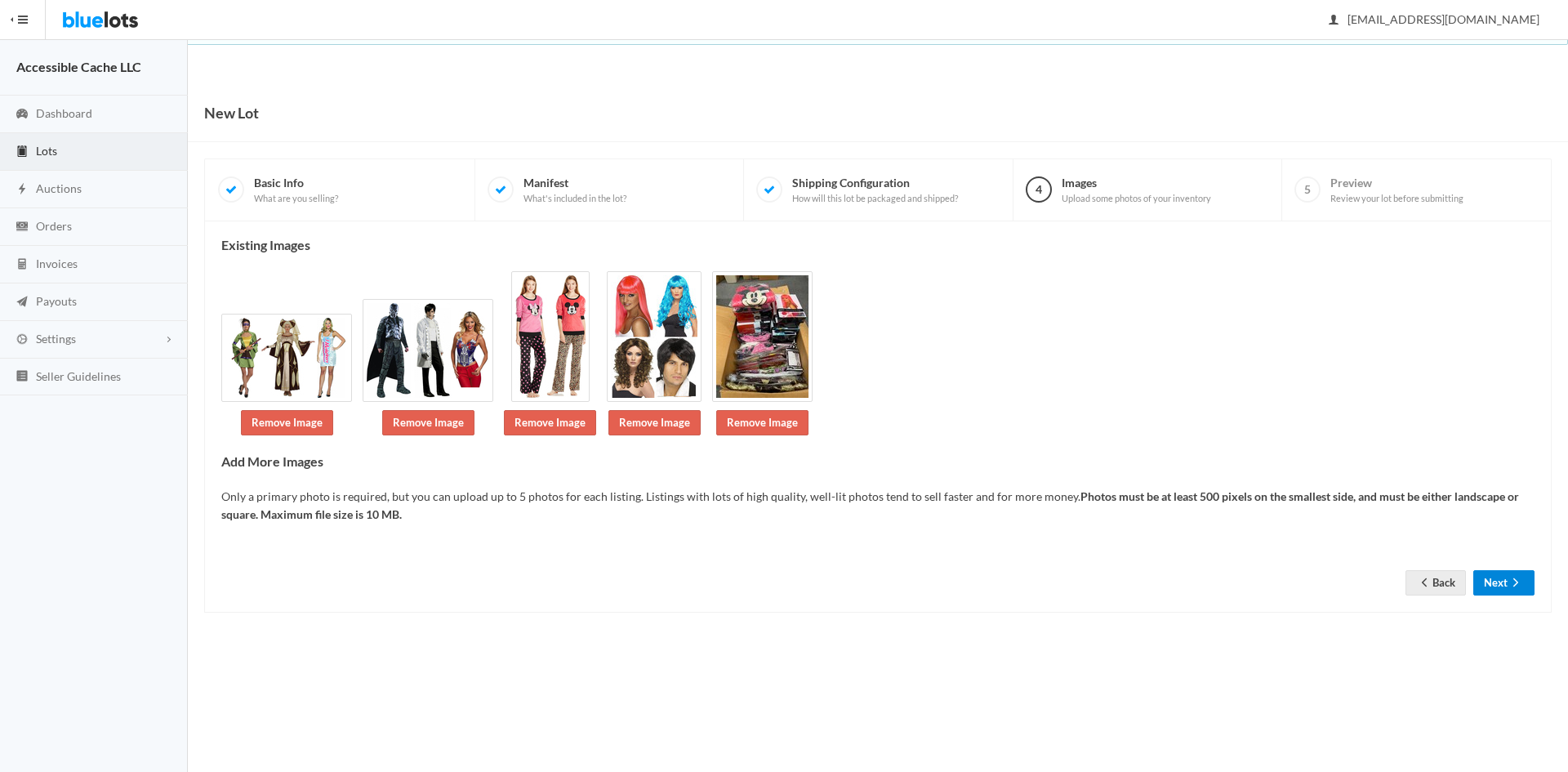
drag, startPoint x: 1487, startPoint y: 584, endPoint x: 1492, endPoint y: 576, distance: 9.4
click at [1489, 583] on button "Next" at bounding box center [1504, 583] width 61 height 26
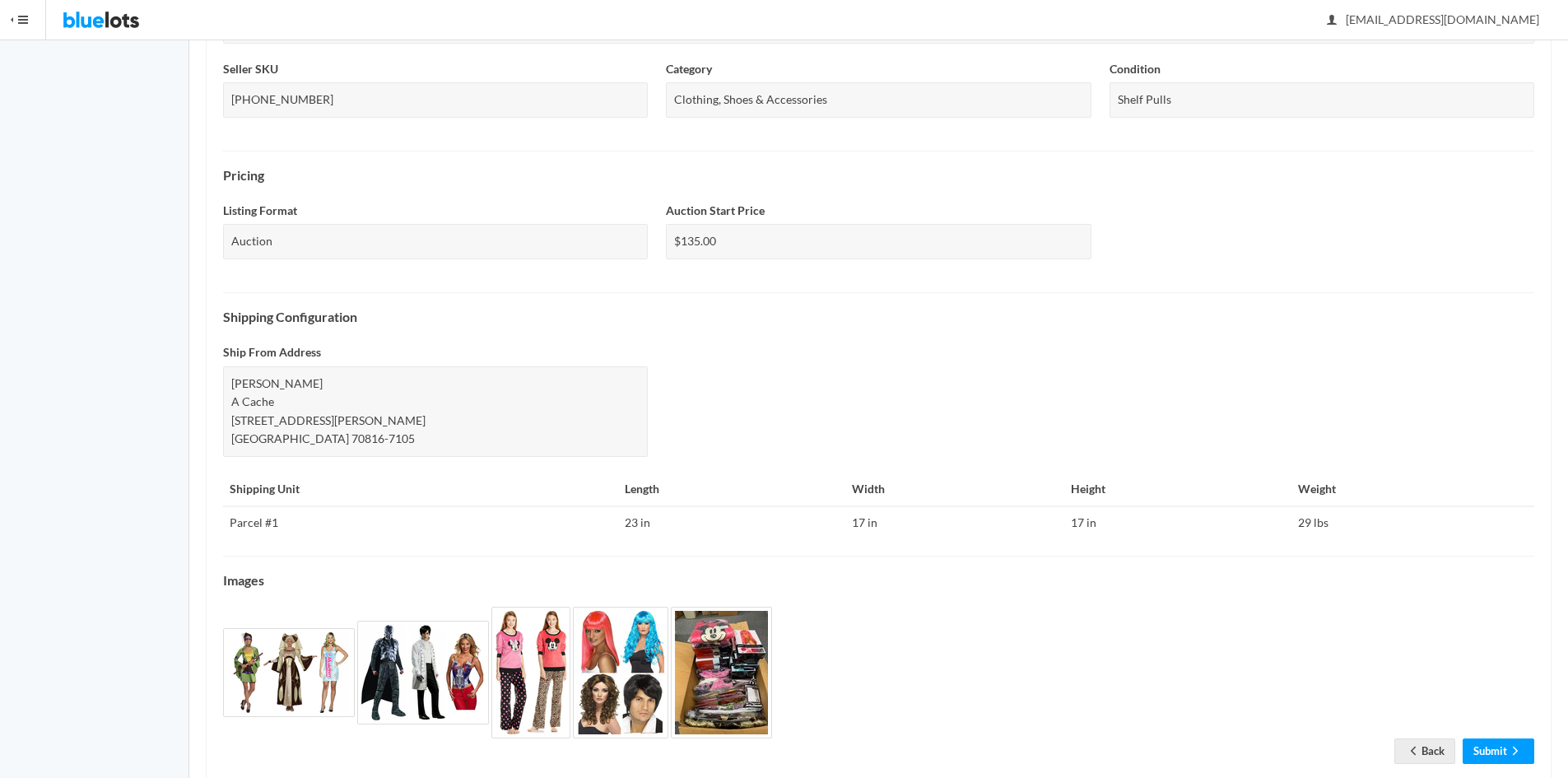
scroll to position [427, 0]
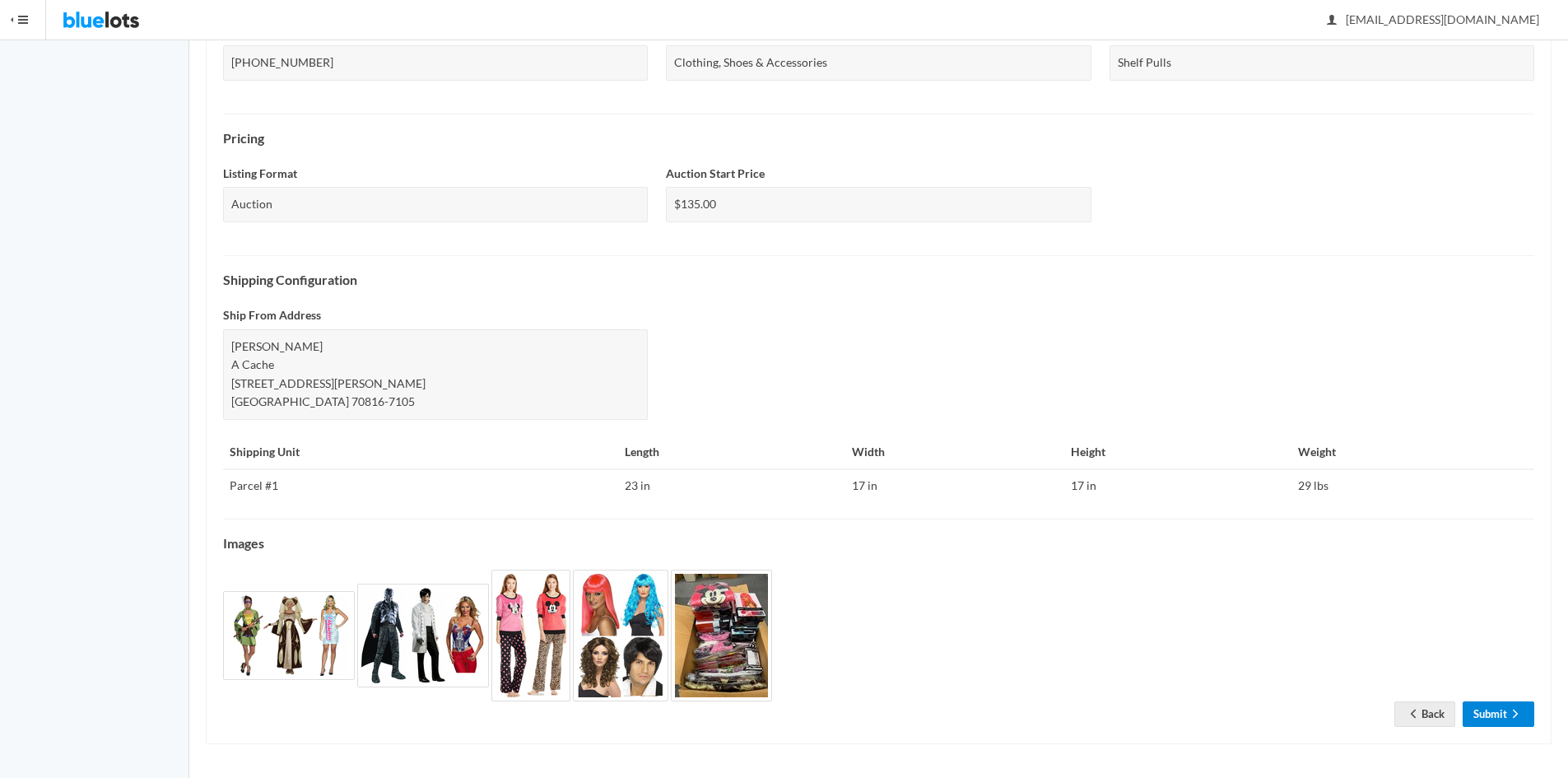
drag, startPoint x: 1490, startPoint y: 708, endPoint x: 1507, endPoint y: 611, distance: 98.5
click at [1491, 708] on link "Submit" at bounding box center [1499, 714] width 72 height 26
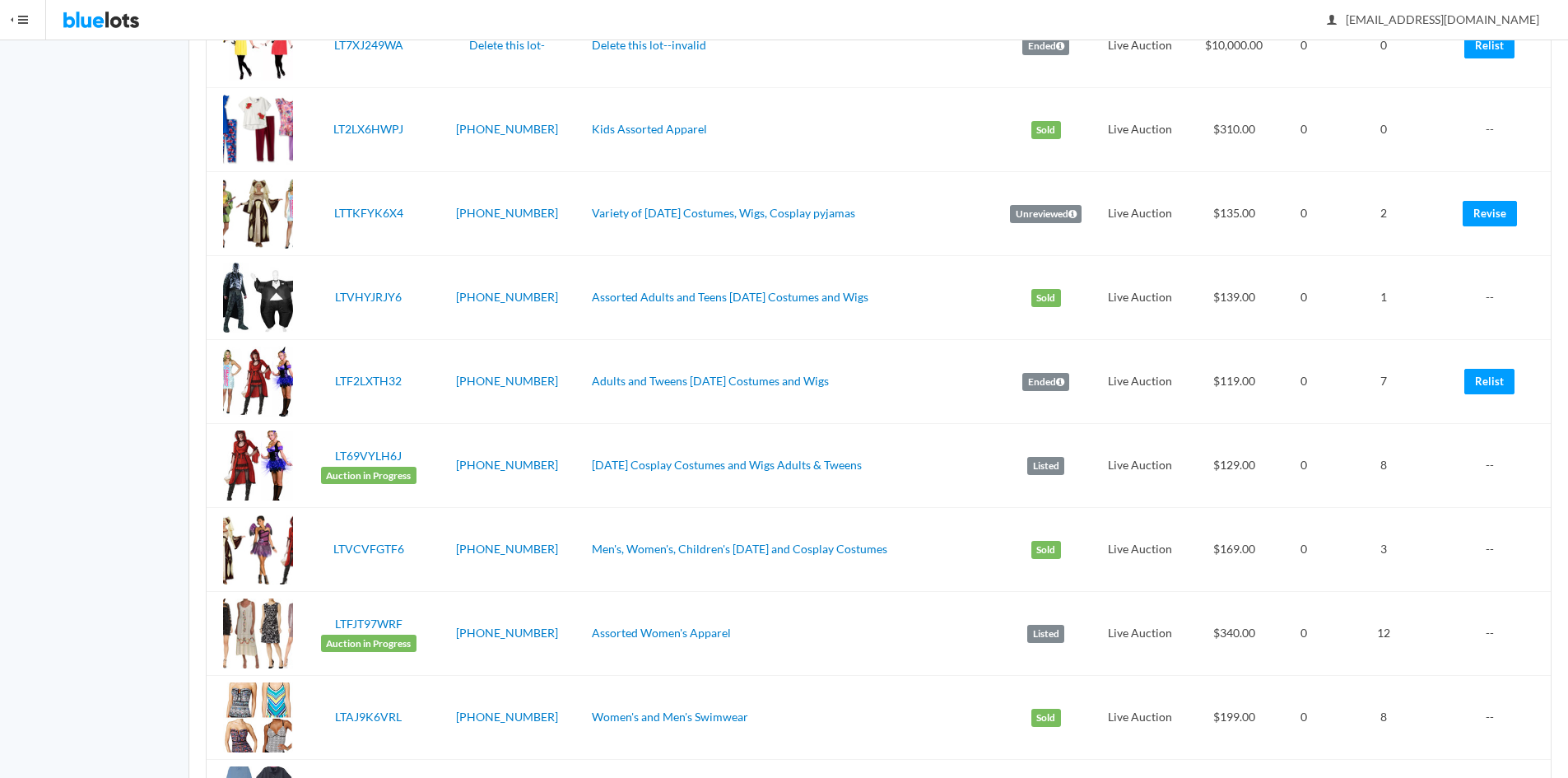
scroll to position [460, 0]
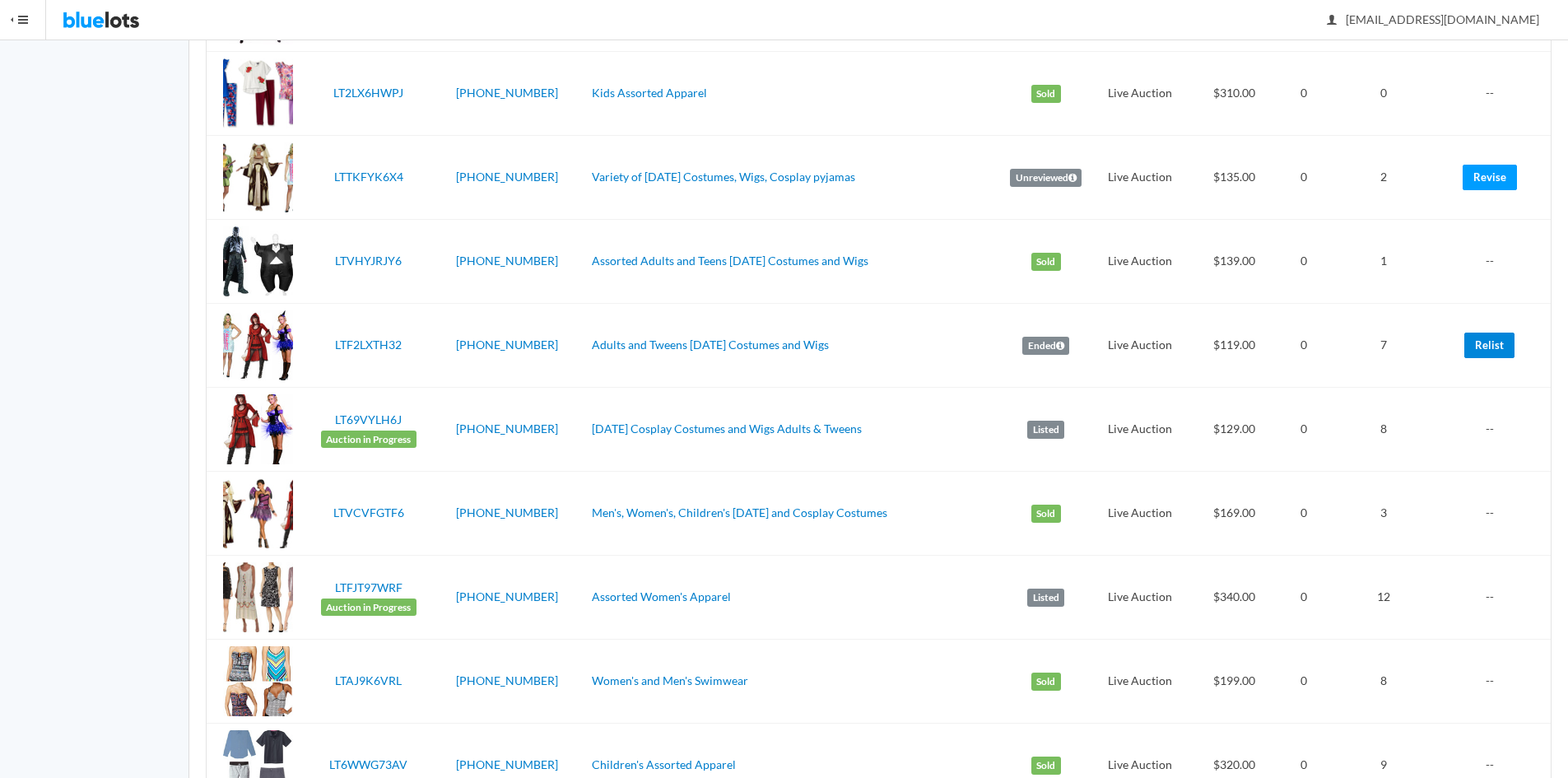
drag, startPoint x: 1484, startPoint y: 344, endPoint x: 871, endPoint y: 79, distance: 667.8
click at [1482, 344] on link "Relist" at bounding box center [1489, 345] width 50 height 26
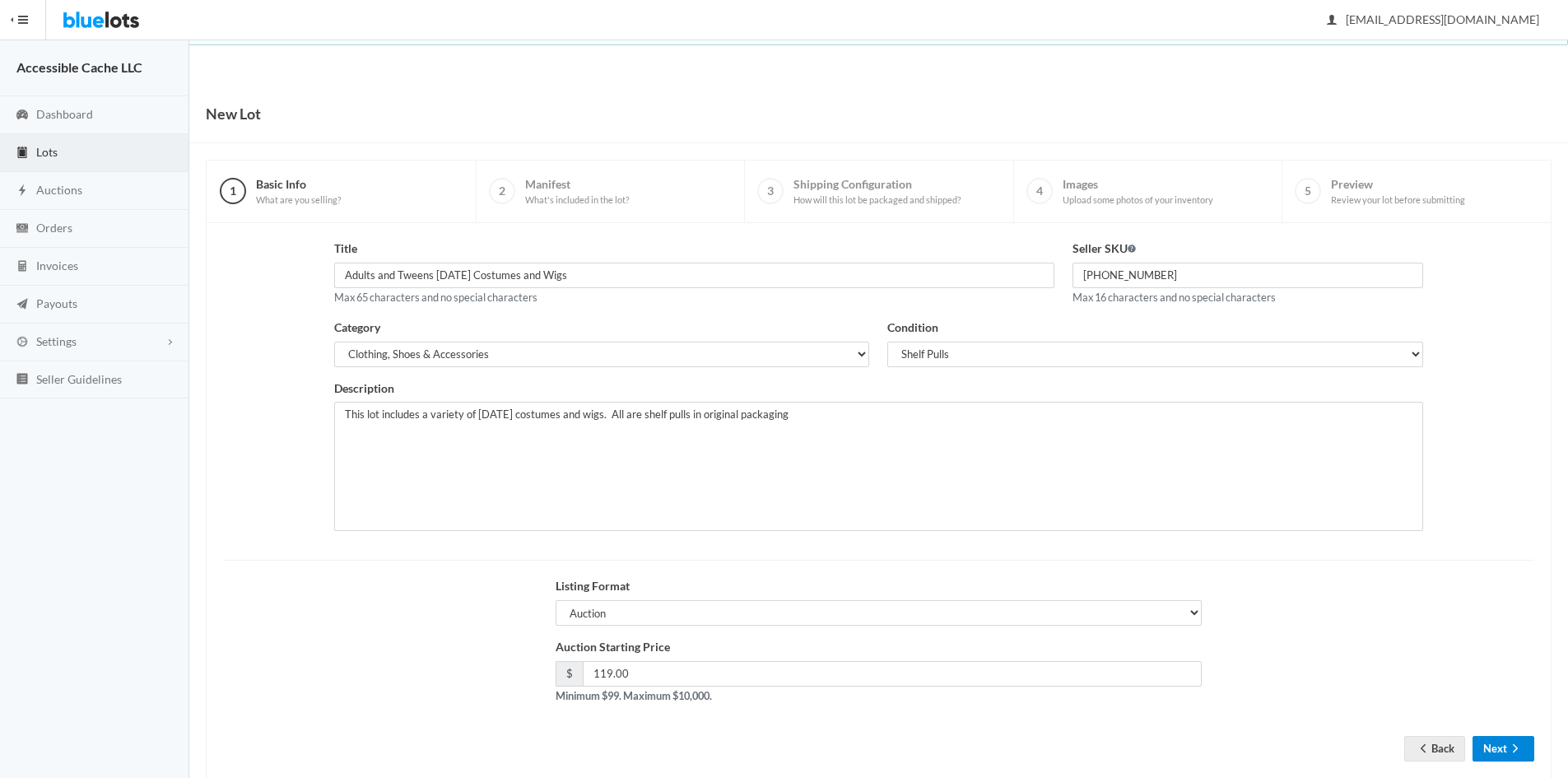
click at [1504, 748] on button "Next" at bounding box center [1503, 749] width 62 height 26
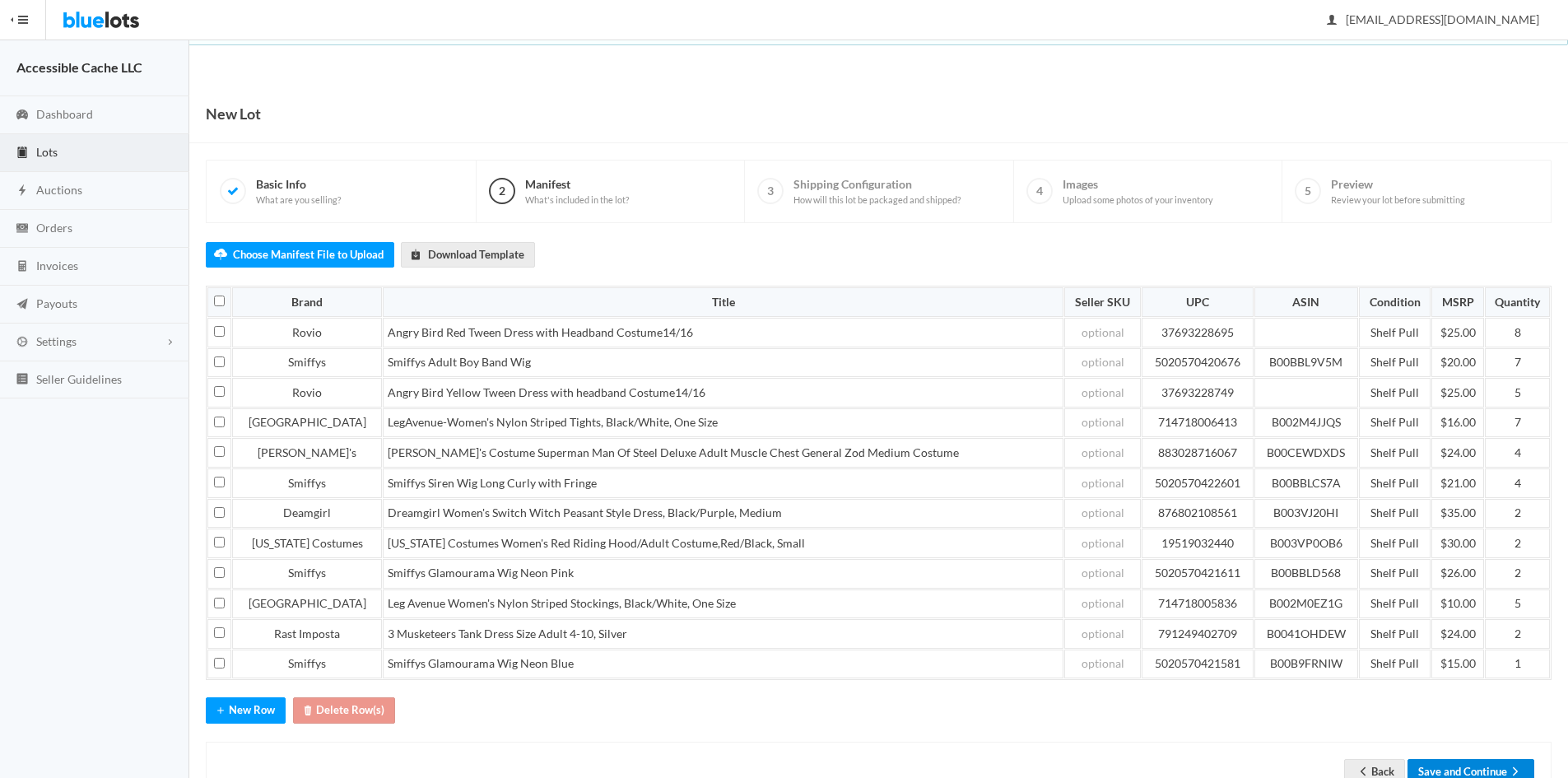
drag, startPoint x: 1491, startPoint y: 761, endPoint x: 1501, endPoint y: 747, distance: 17.2
click at [1492, 761] on button "Save and Continue" at bounding box center [1471, 771] width 127 height 26
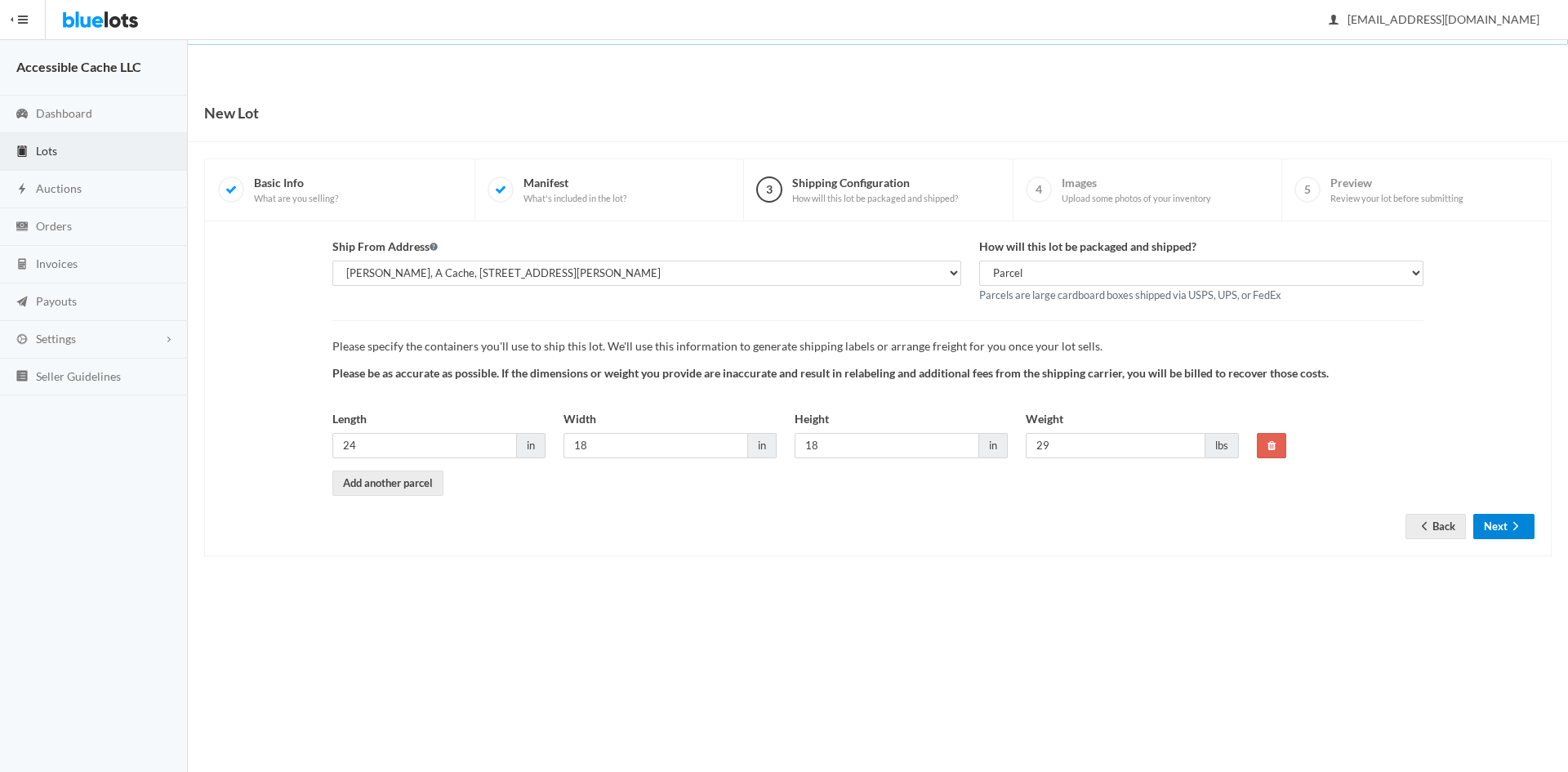
click at [1498, 524] on button "Next" at bounding box center [1504, 526] width 61 height 26
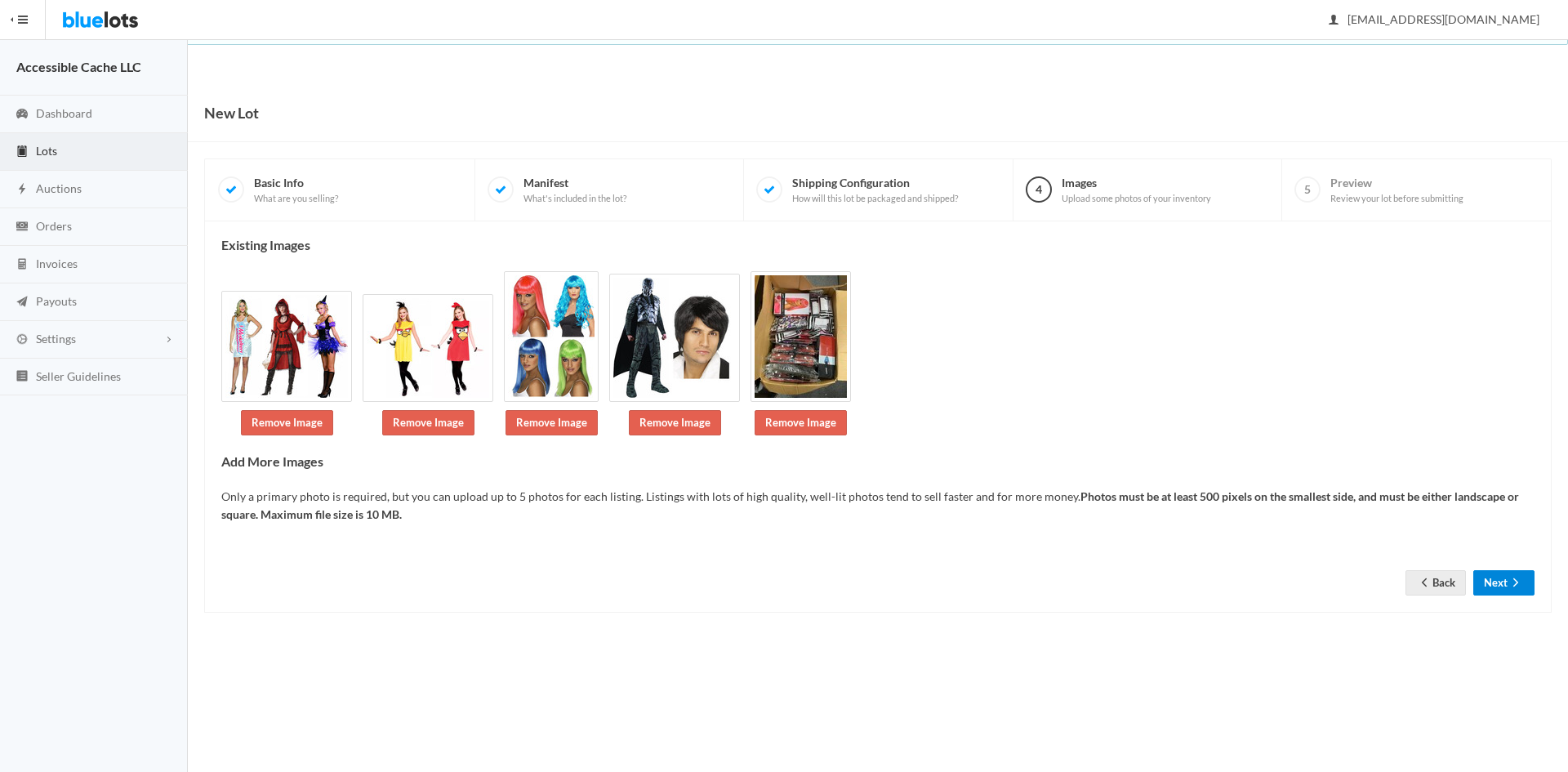
click at [1487, 575] on button "Next" at bounding box center [1504, 583] width 61 height 26
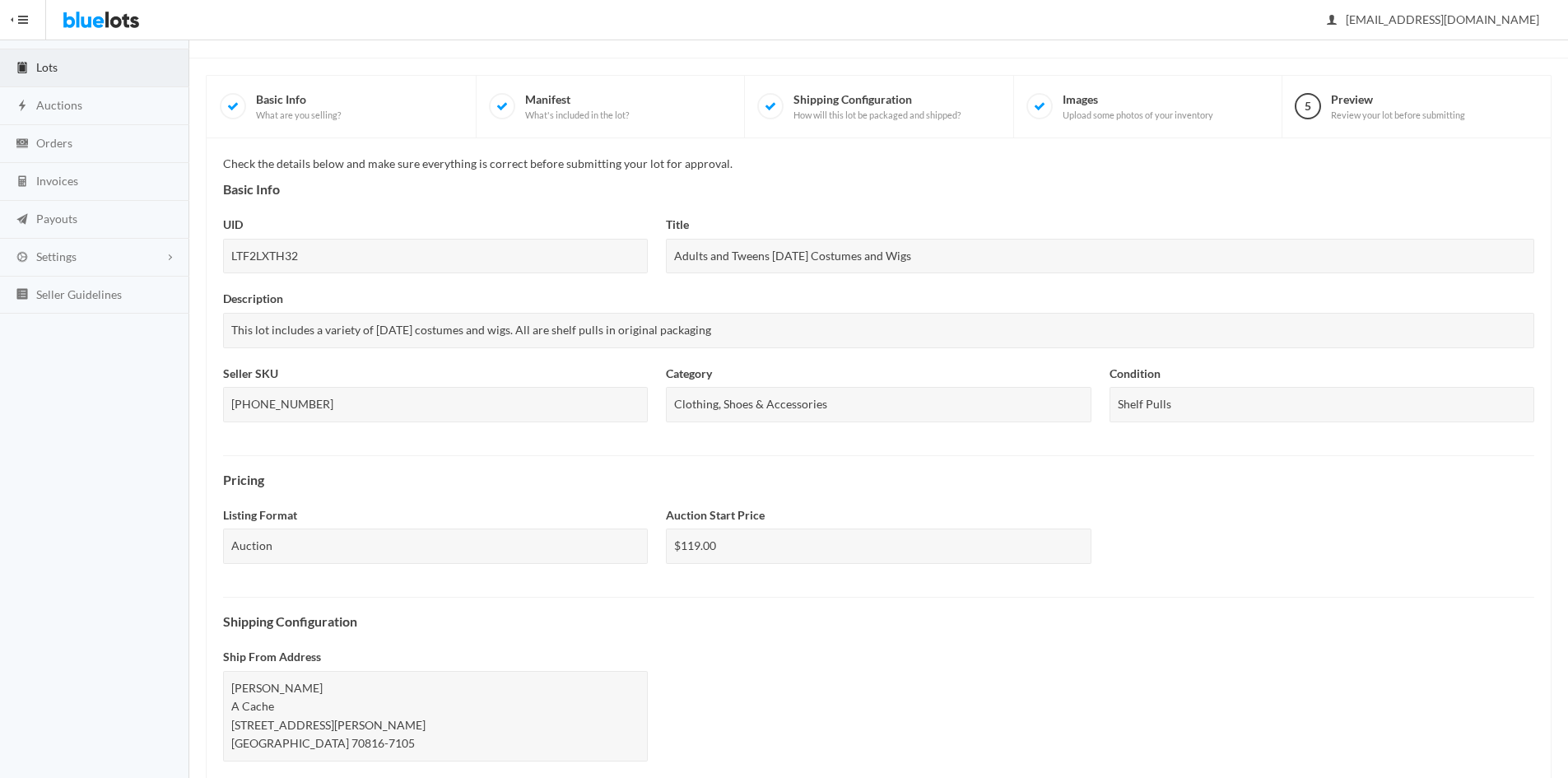
scroll to position [427, 0]
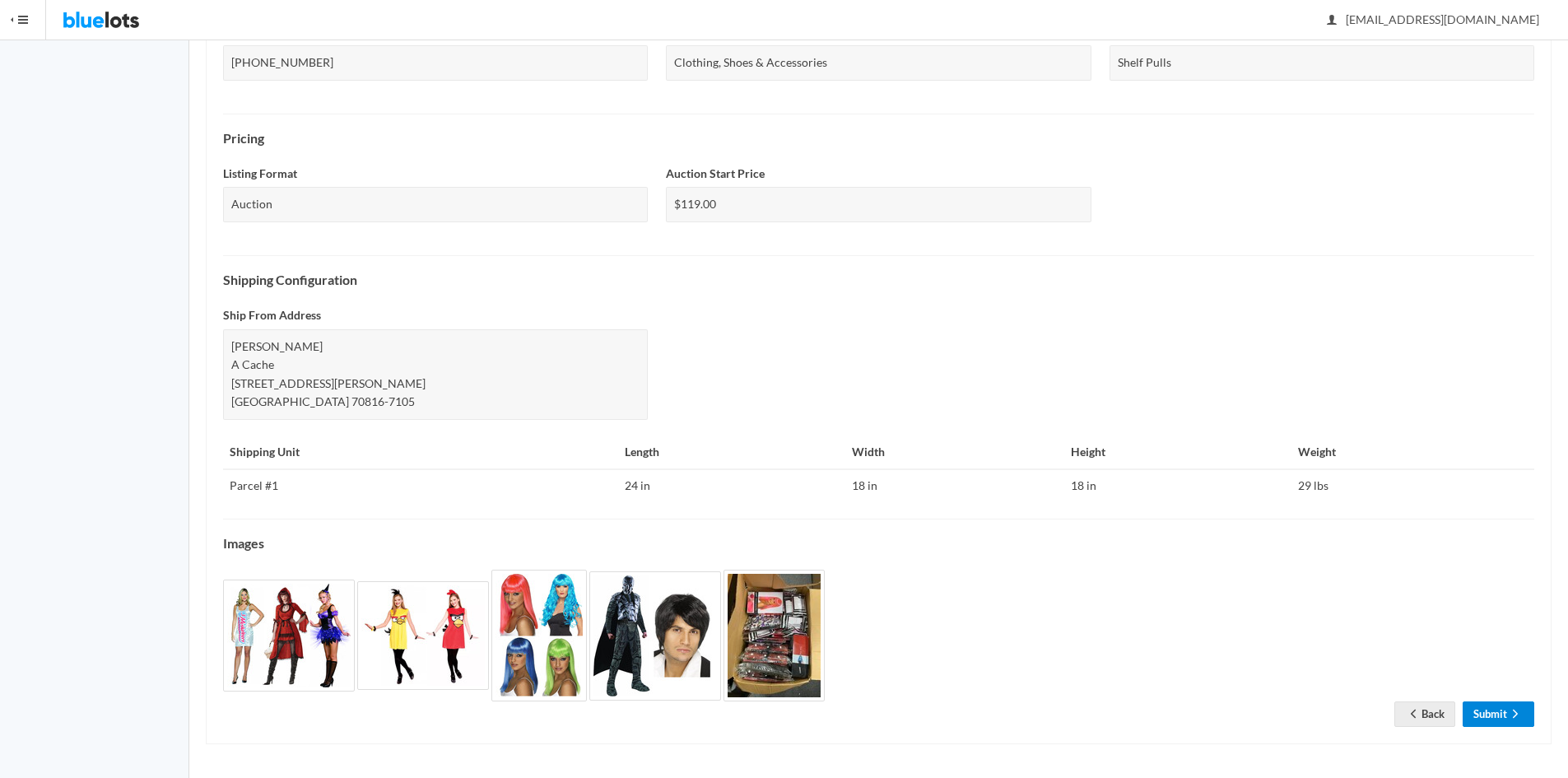
drag, startPoint x: 1496, startPoint y: 715, endPoint x: 1508, endPoint y: 682, distance: 35.1
click at [1497, 714] on link "Submit" at bounding box center [1499, 714] width 72 height 26
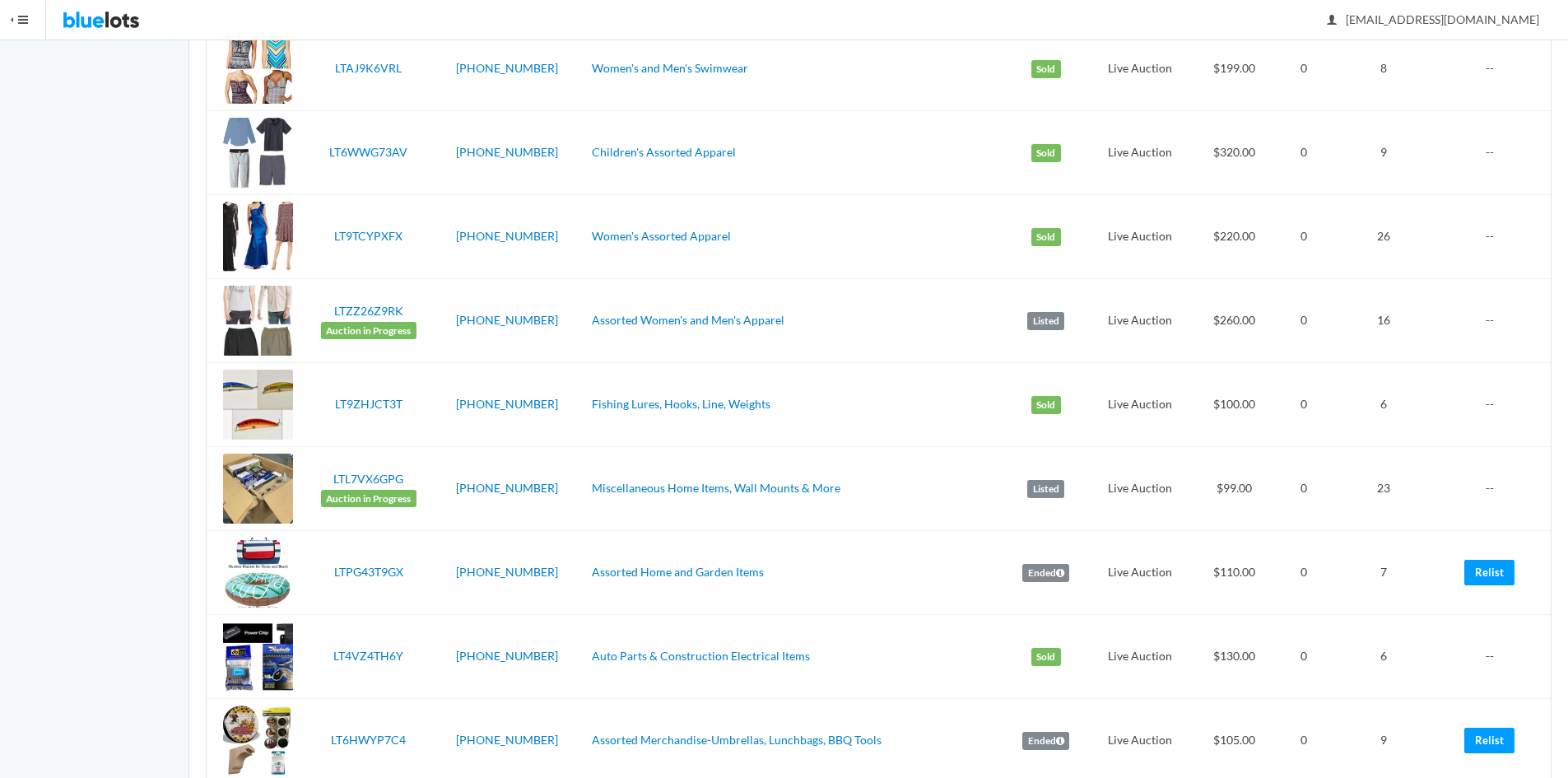
scroll to position [1195, 0]
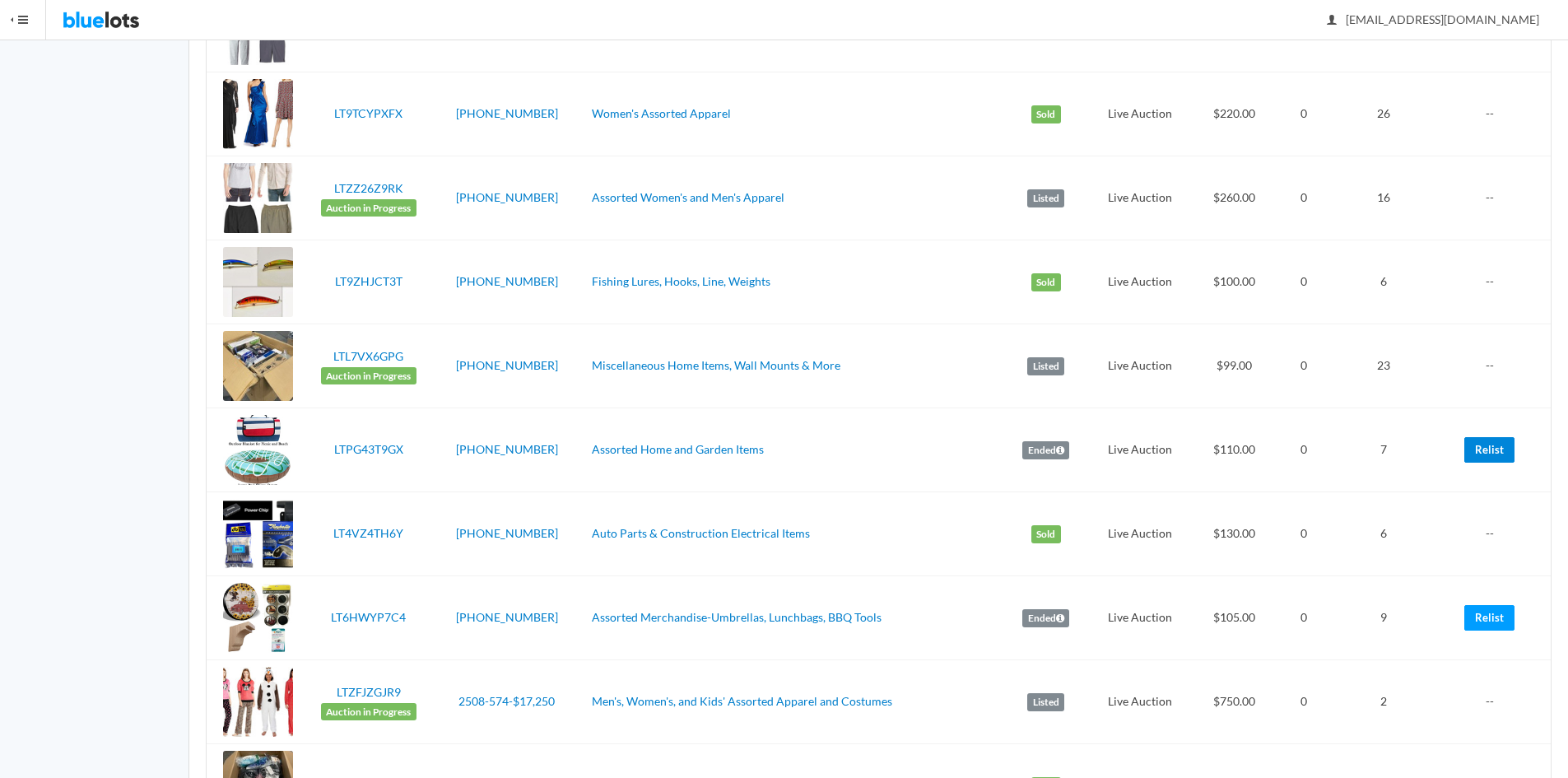
click at [1485, 453] on link "Relist" at bounding box center [1489, 450] width 50 height 26
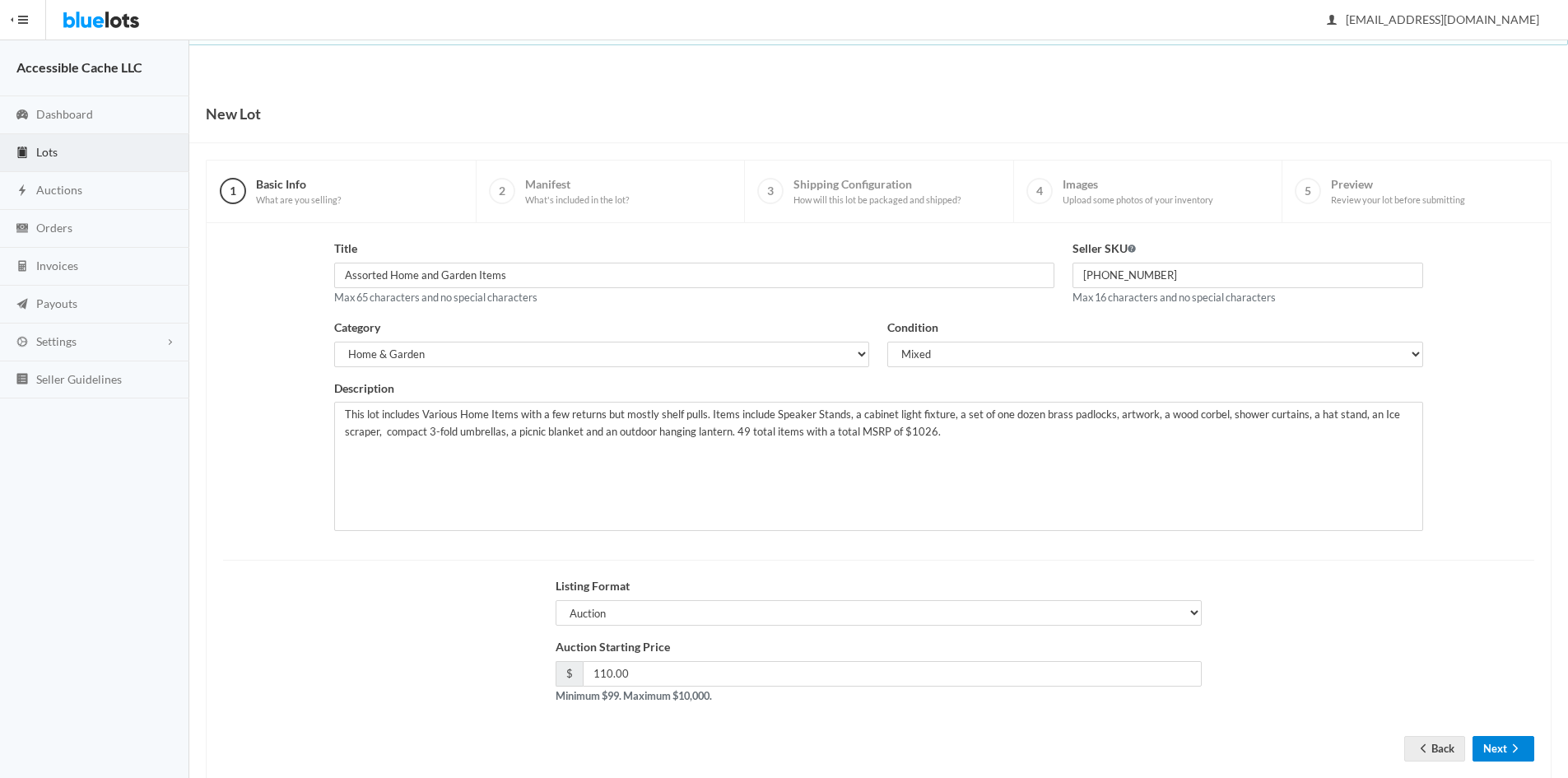
click at [1499, 755] on button "Next" at bounding box center [1503, 749] width 62 height 26
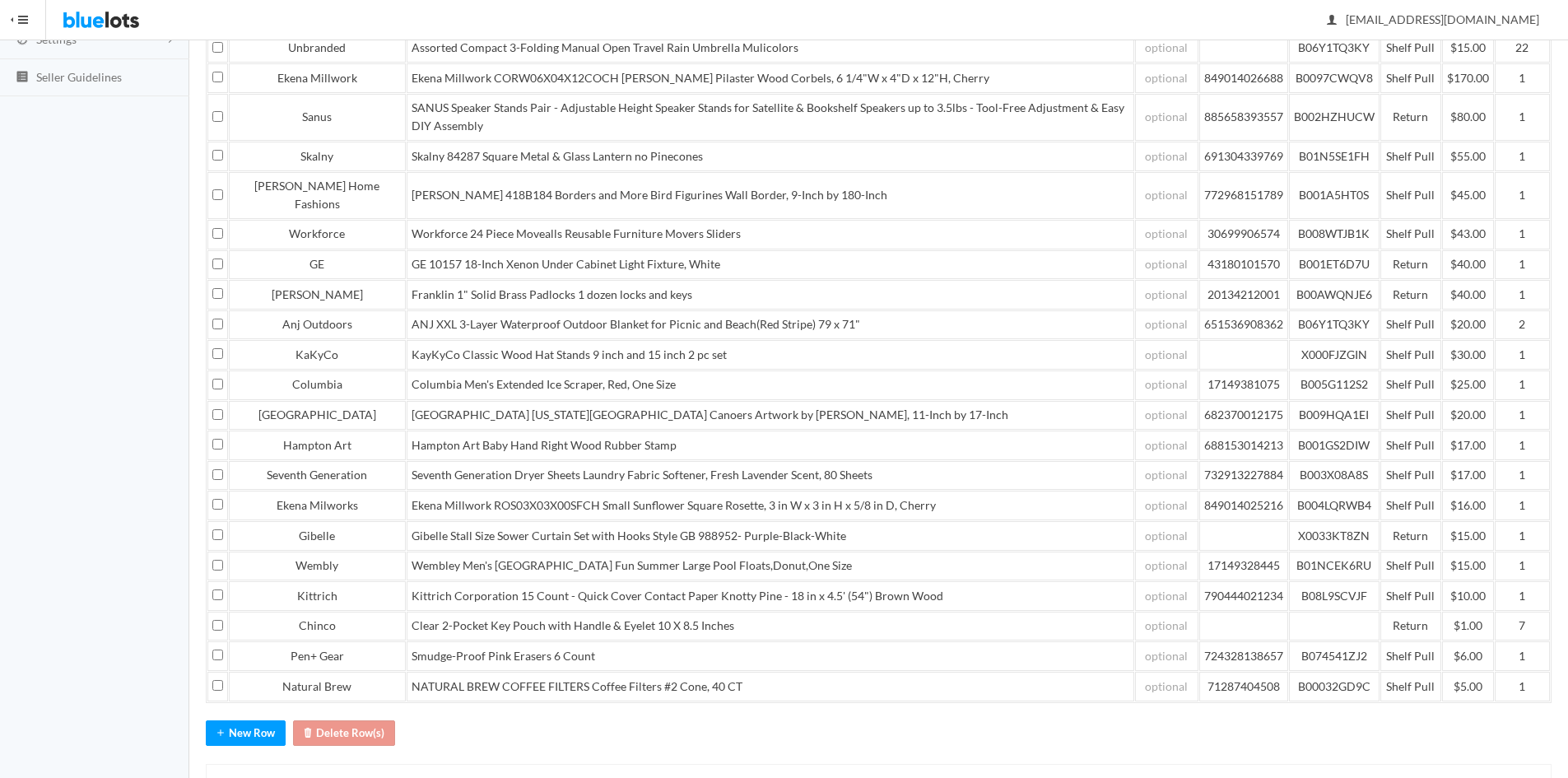
scroll to position [383, 0]
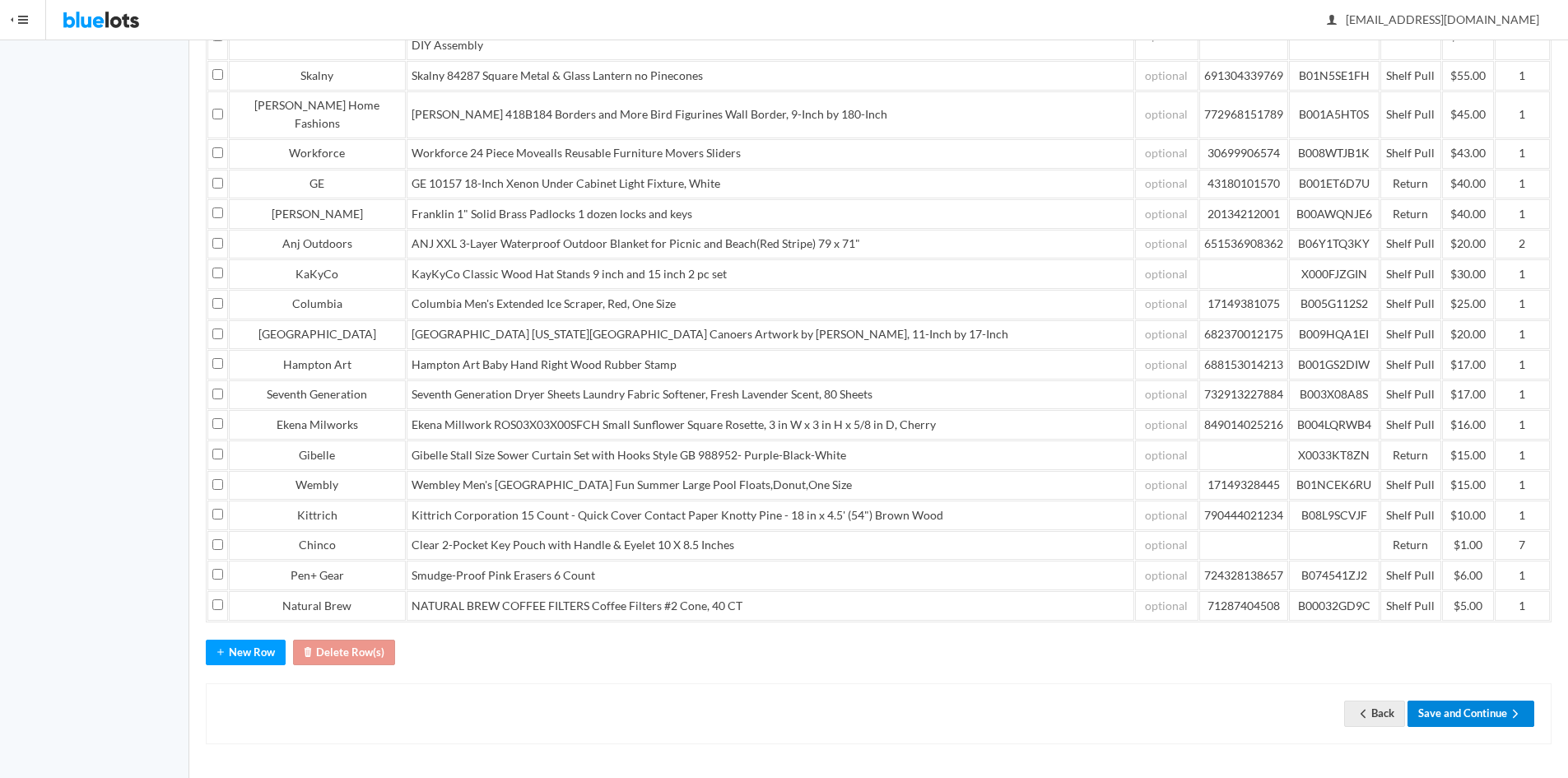
click at [1475, 713] on button "Save and Continue" at bounding box center [1471, 713] width 127 height 26
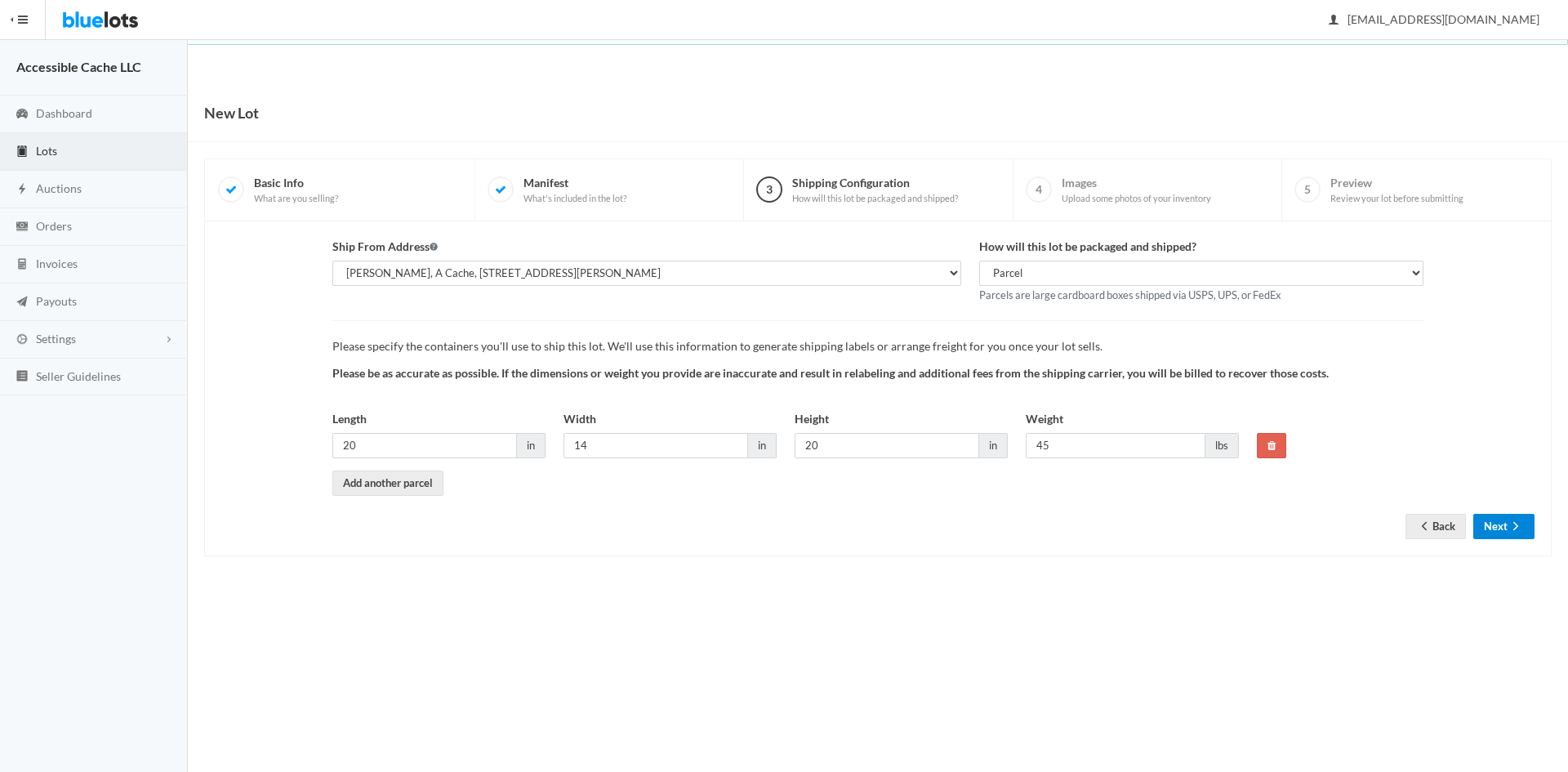
click at [1518, 531] on icon "arrow forward" at bounding box center [1516, 526] width 17 height 13
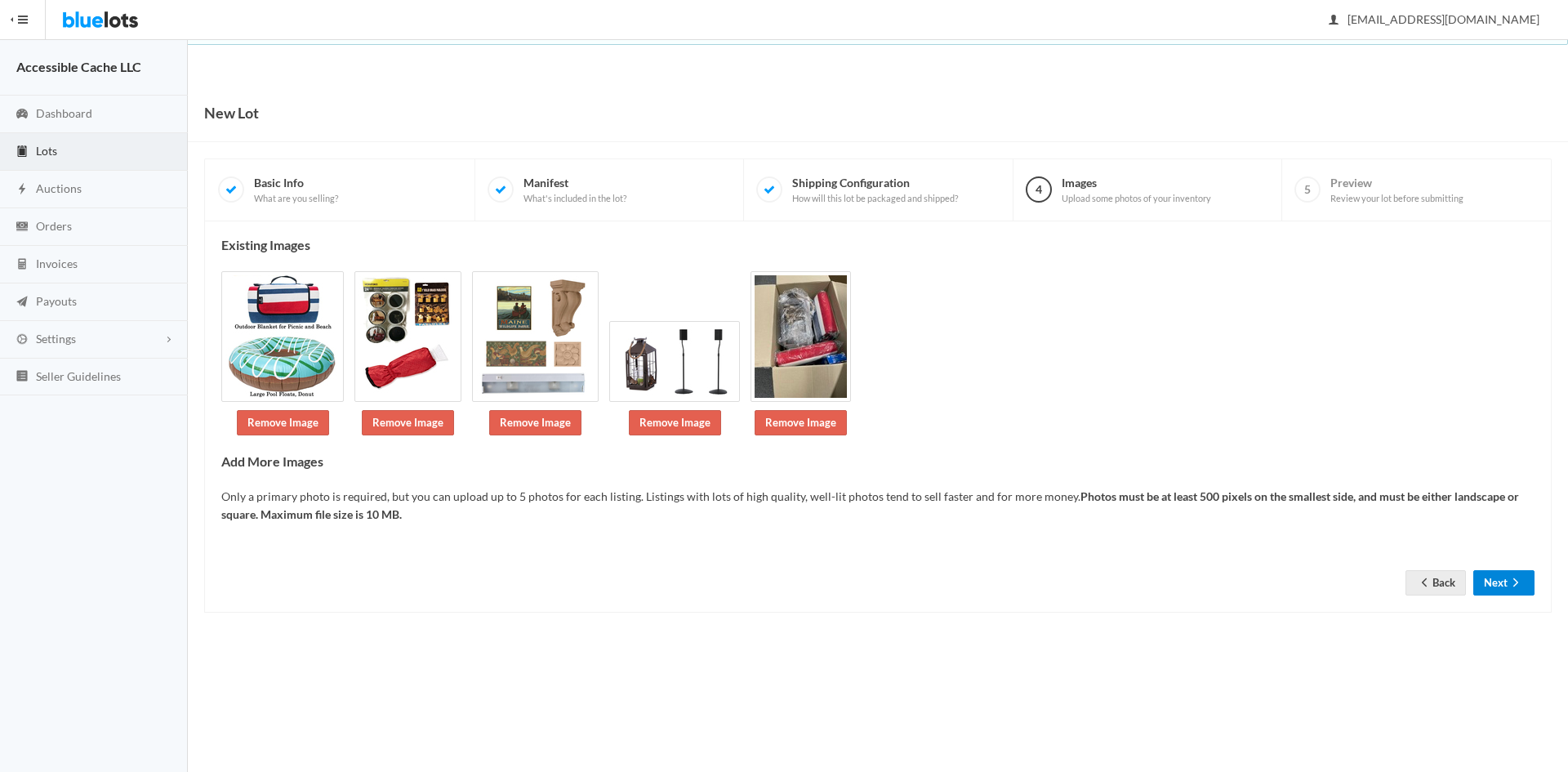
click at [1501, 588] on button "Next" at bounding box center [1504, 583] width 61 height 26
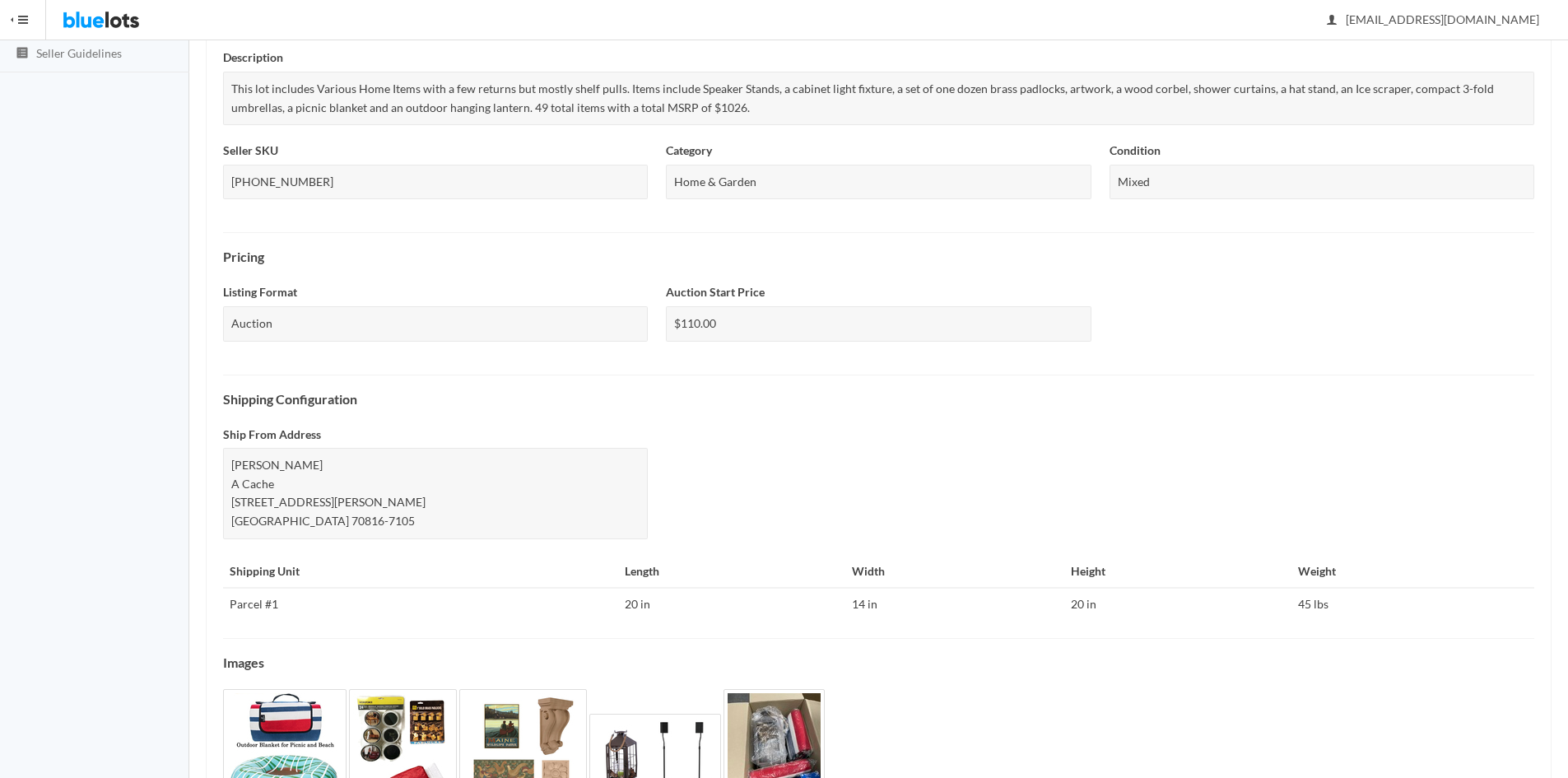
scroll to position [445, 0]
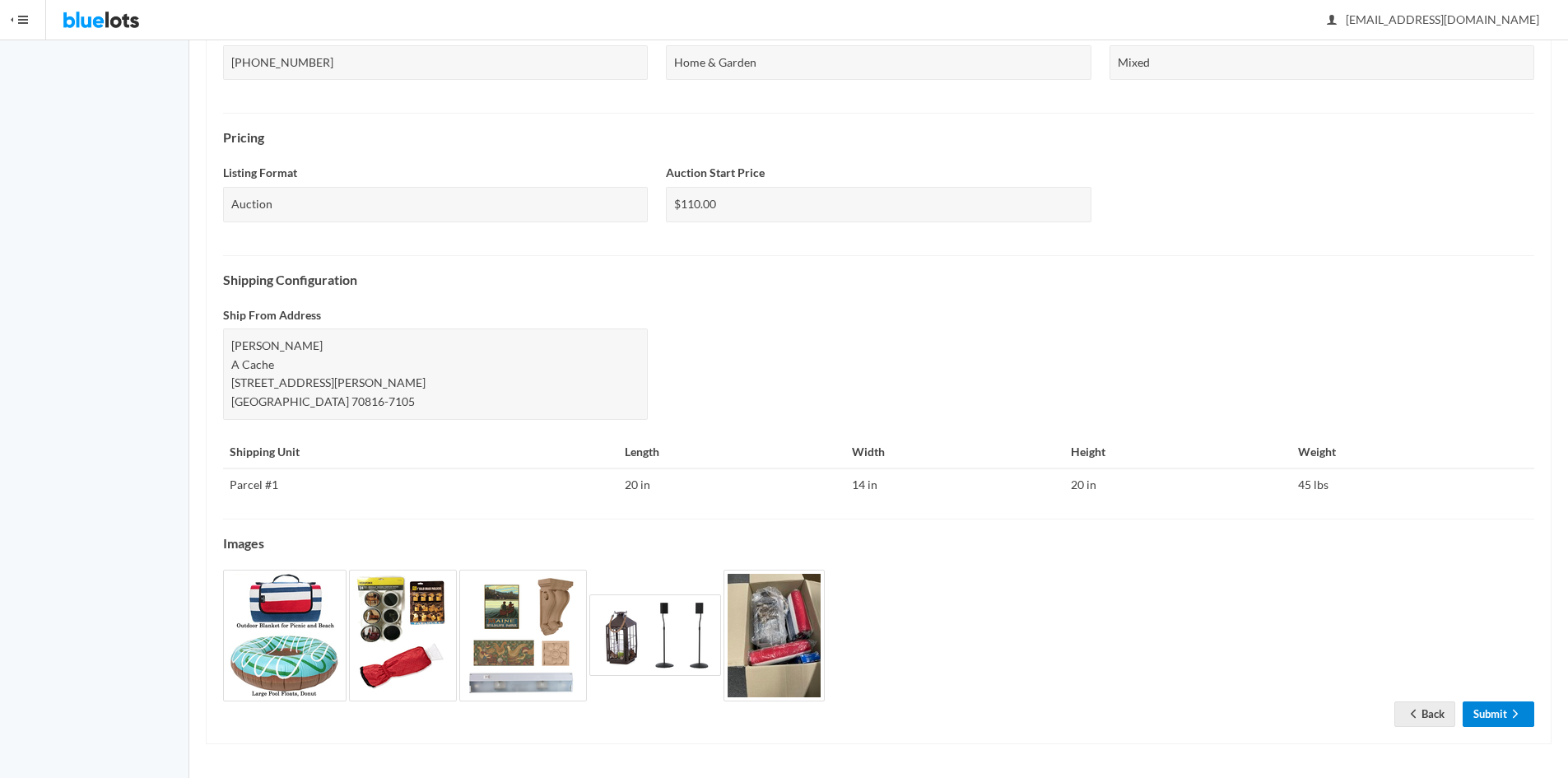
drag, startPoint x: 1499, startPoint y: 712, endPoint x: 1498, endPoint y: 693, distance: 19.0
click at [1499, 712] on link "Submit" at bounding box center [1499, 714] width 72 height 26
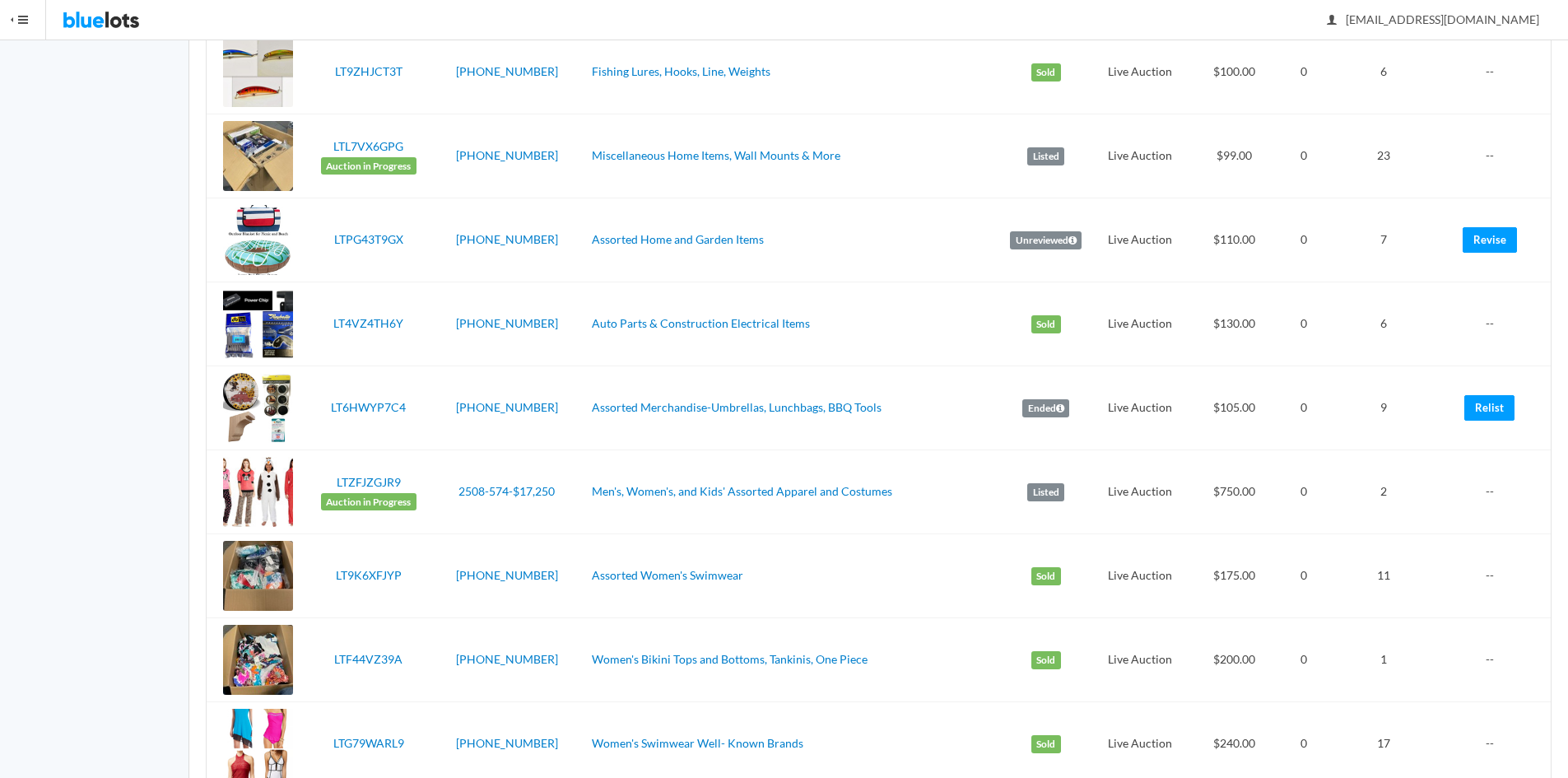
scroll to position [1415, 0]
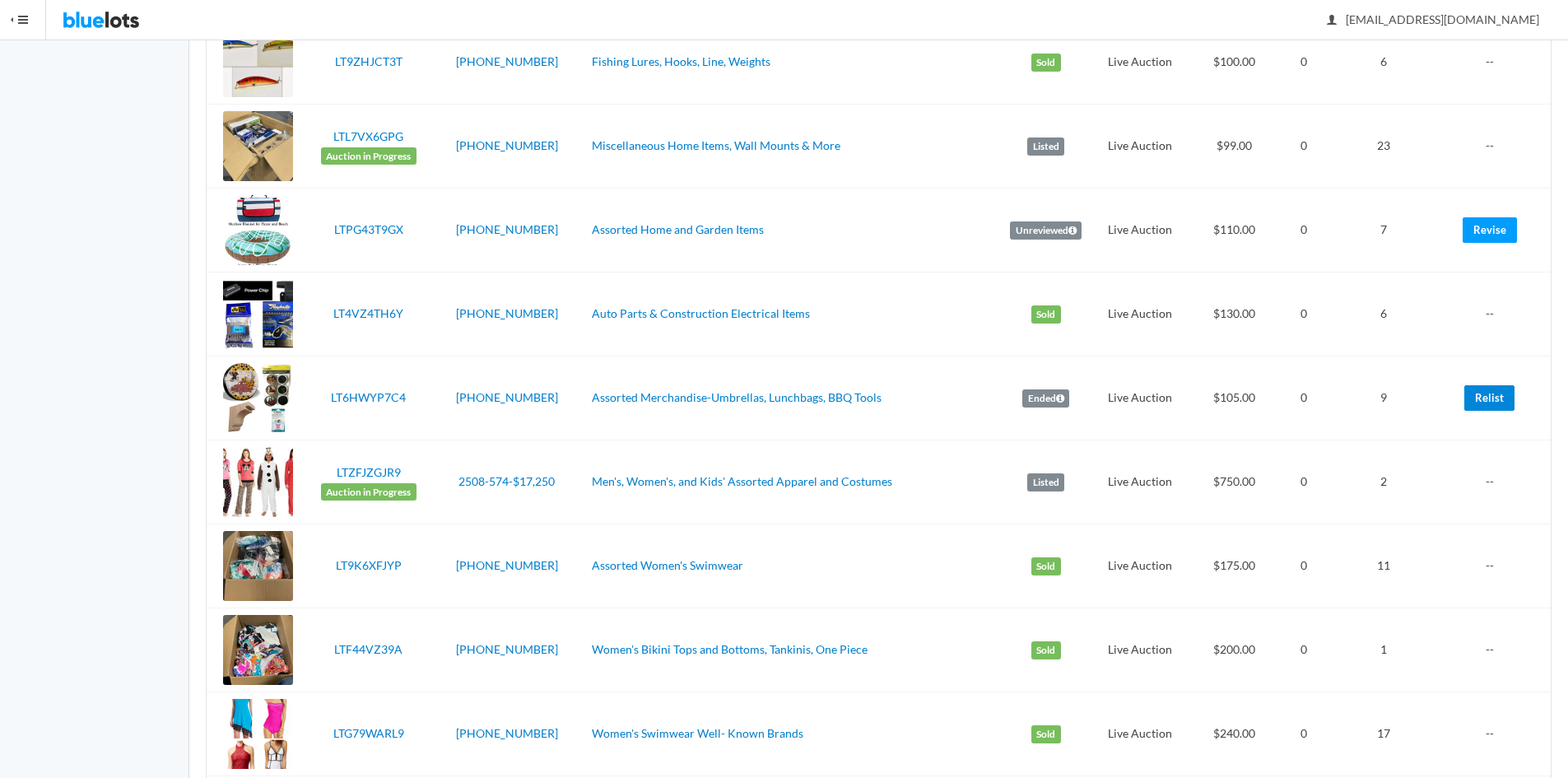
drag, startPoint x: 1489, startPoint y: 397, endPoint x: 856, endPoint y: 86, distance: 705.3
click at [1489, 399] on link "Relist" at bounding box center [1489, 398] width 50 height 26
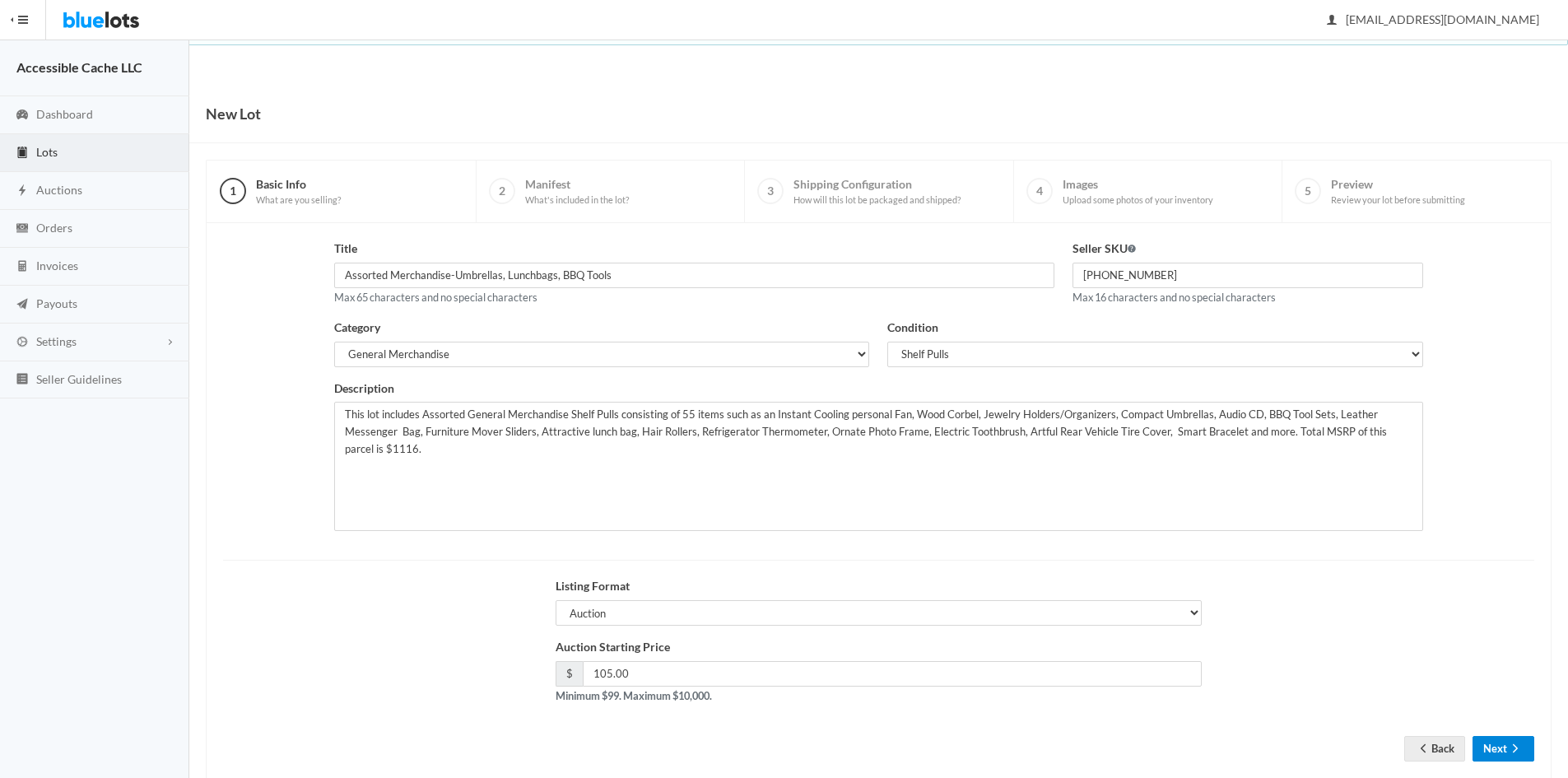
drag, startPoint x: 1507, startPoint y: 750, endPoint x: 1507, endPoint y: 730, distance: 20.0
click at [1507, 740] on button "Next" at bounding box center [1503, 749] width 62 height 26
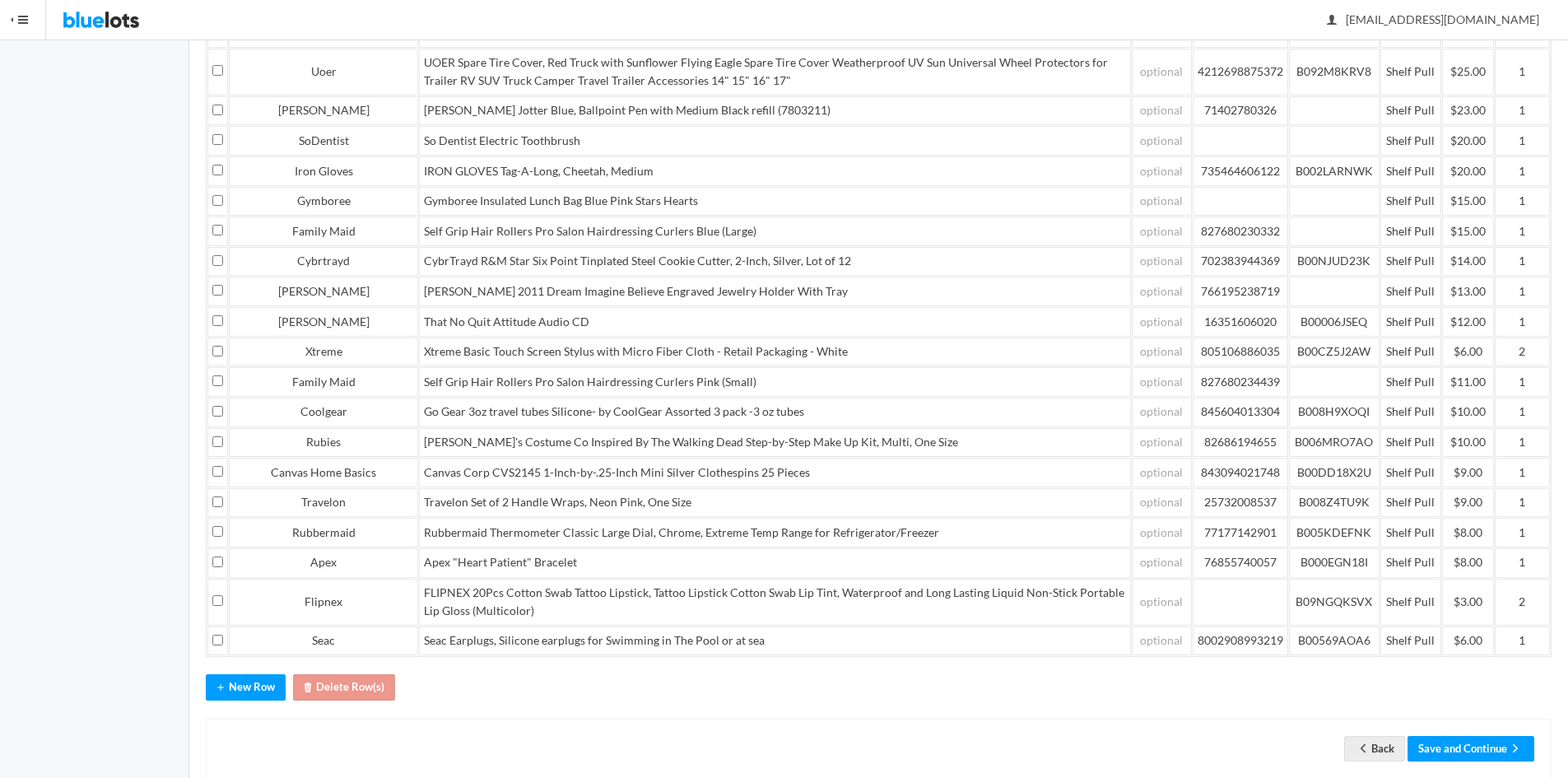
scroll to position [673, 0]
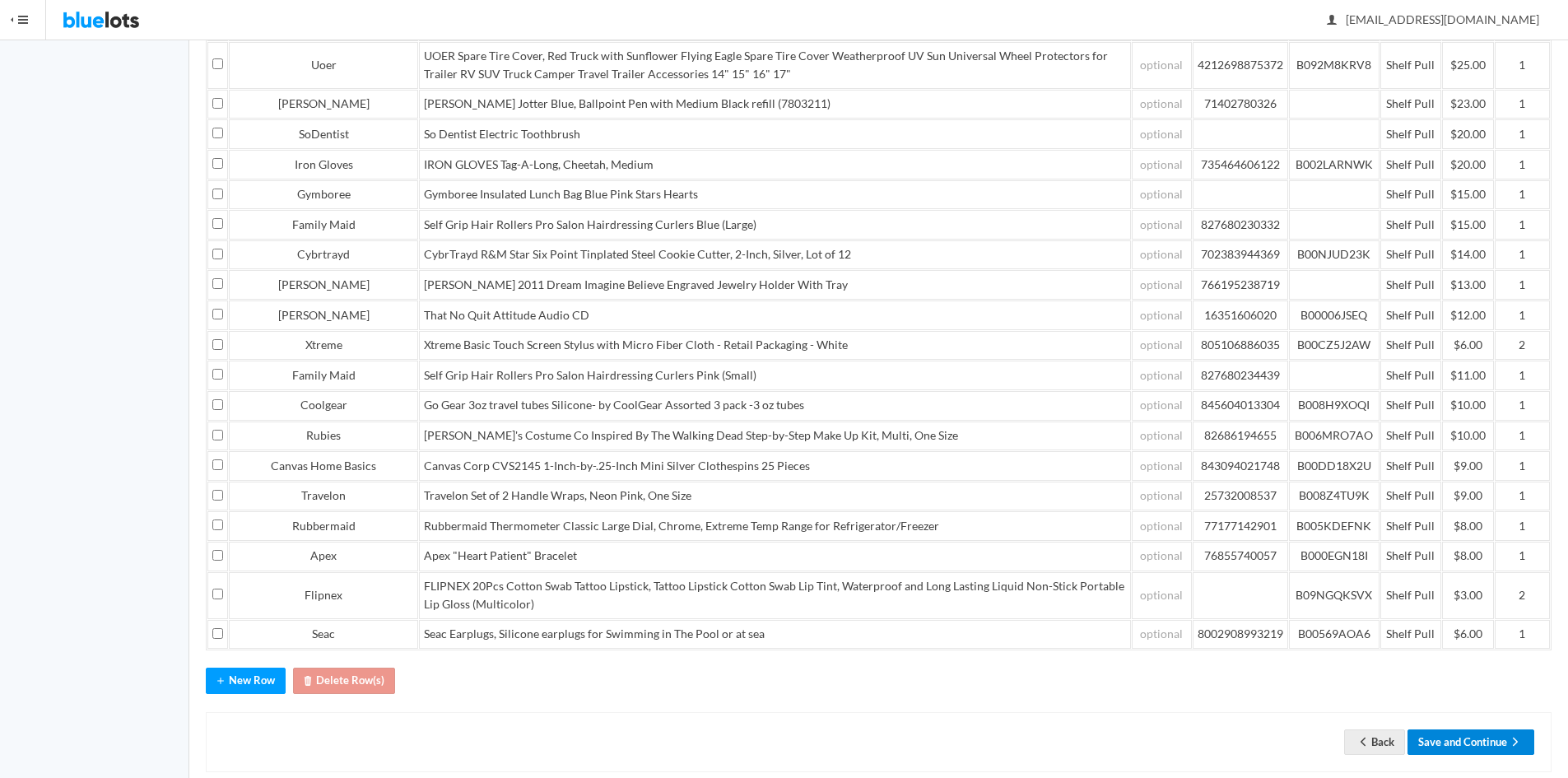
click at [1468, 755] on button "Save and Continue" at bounding box center [1471, 742] width 127 height 26
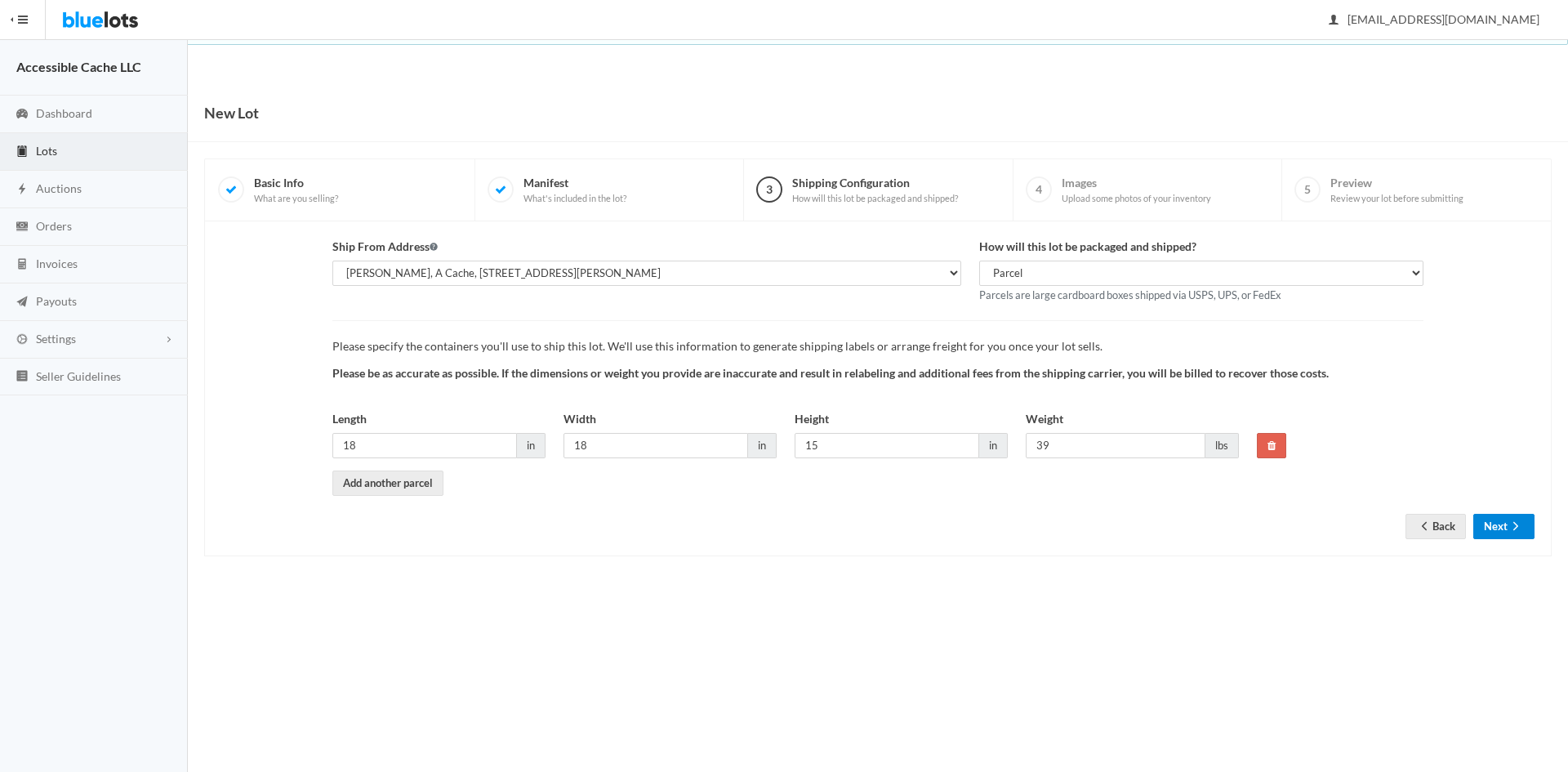
click at [1499, 528] on button "Next" at bounding box center [1504, 526] width 61 height 26
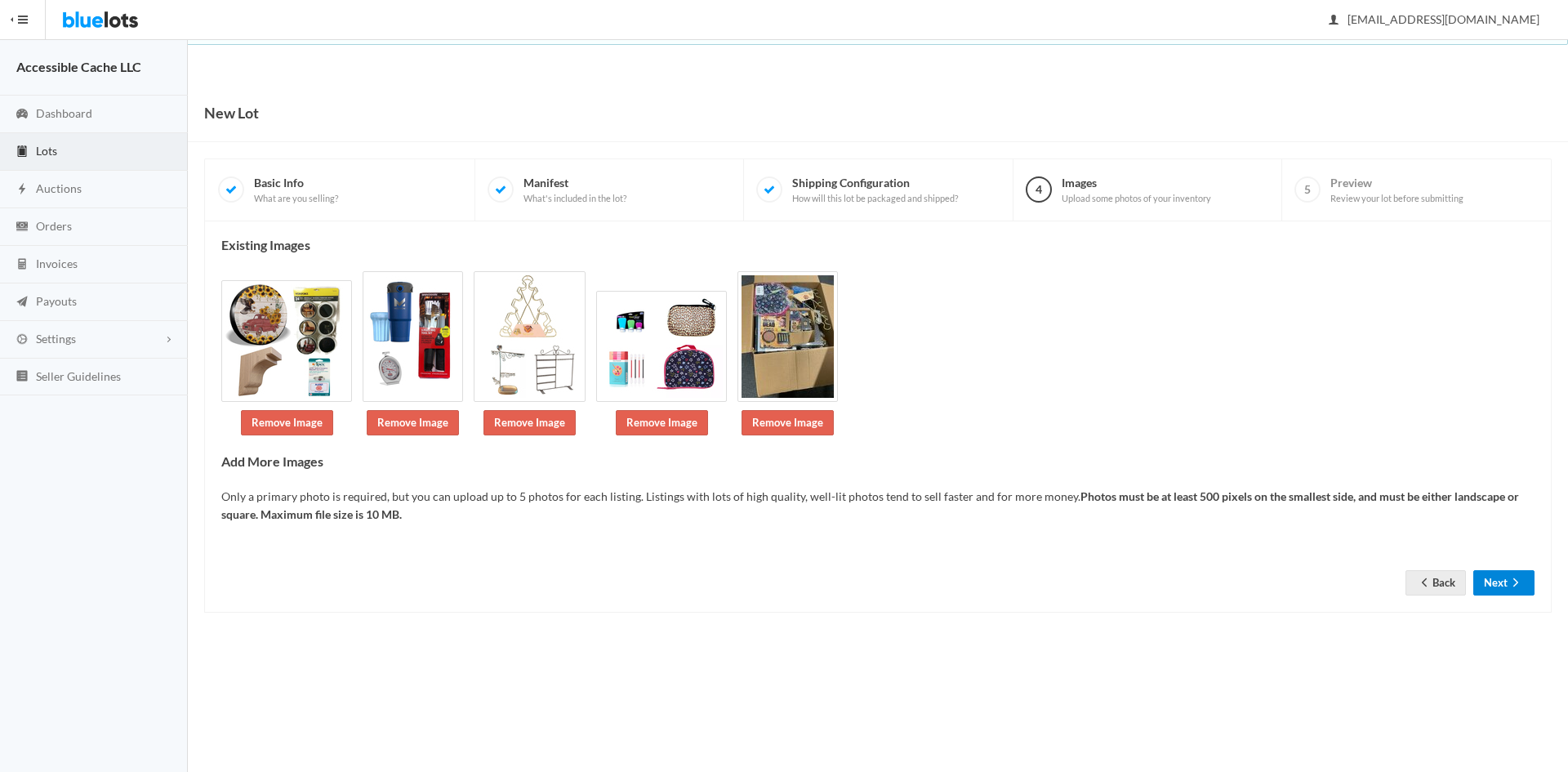
click at [1503, 577] on button "Next" at bounding box center [1504, 583] width 61 height 26
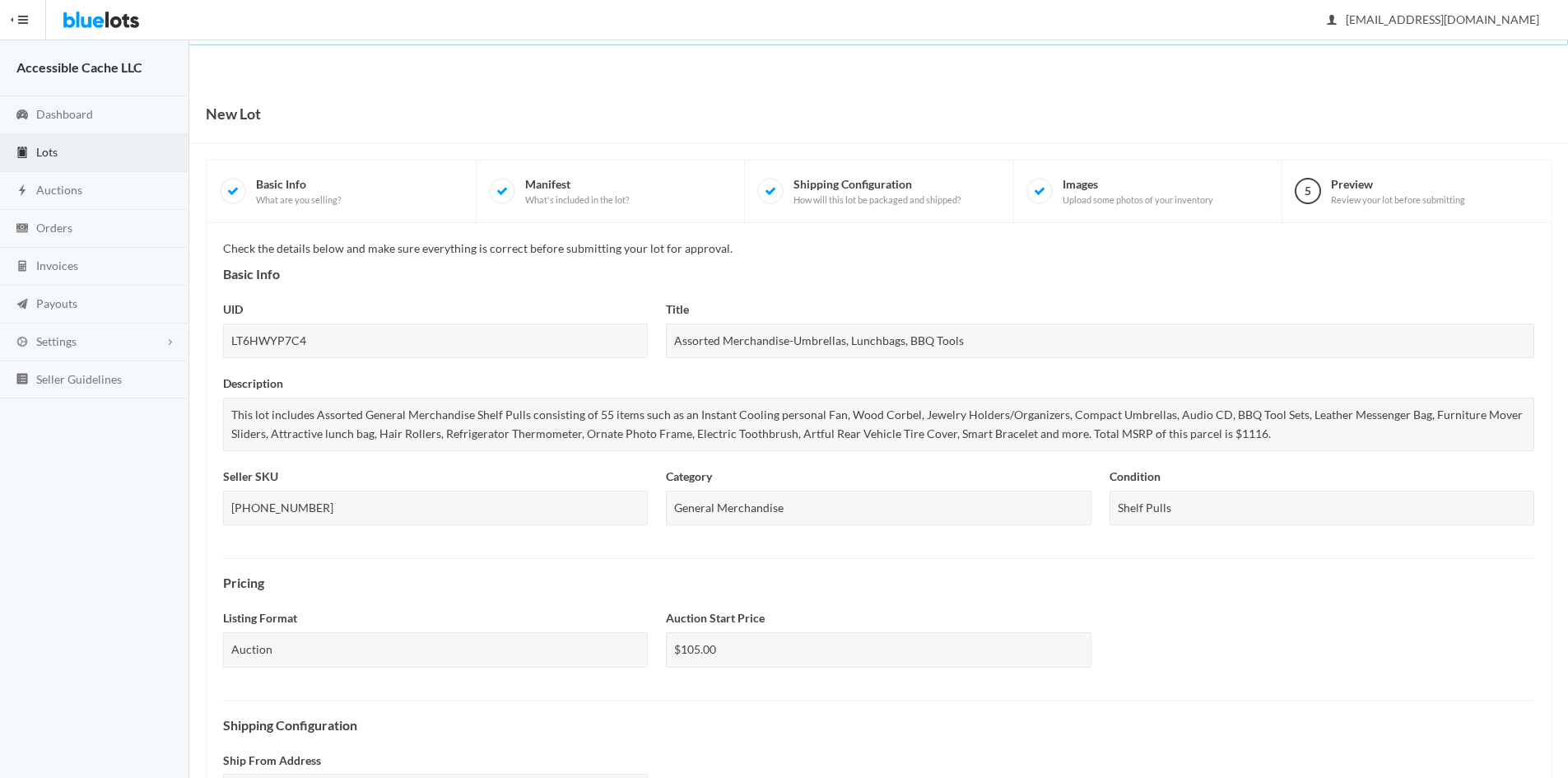
scroll to position [445, 0]
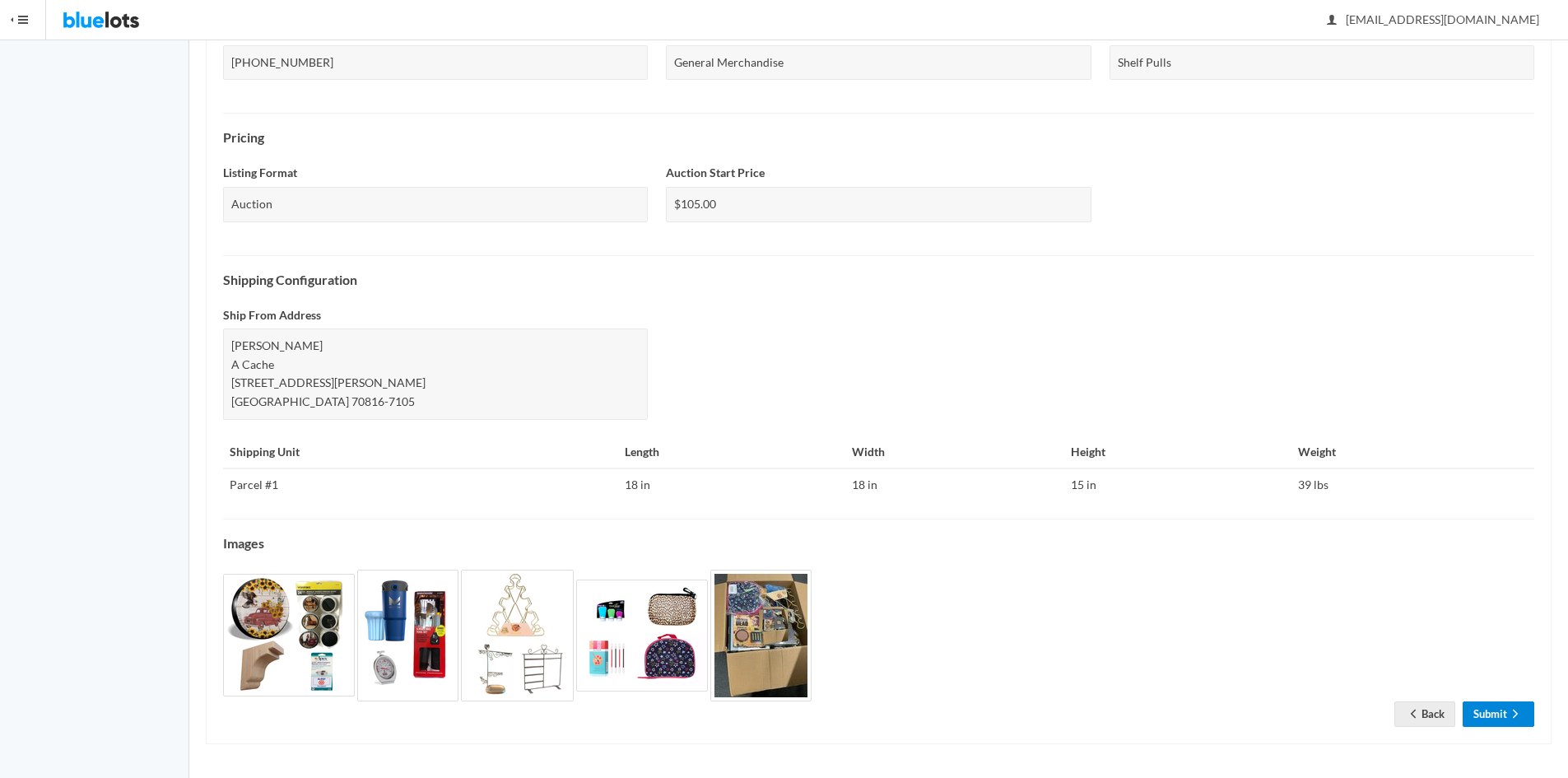
click at [1484, 712] on link "Submit" at bounding box center [1499, 714] width 72 height 26
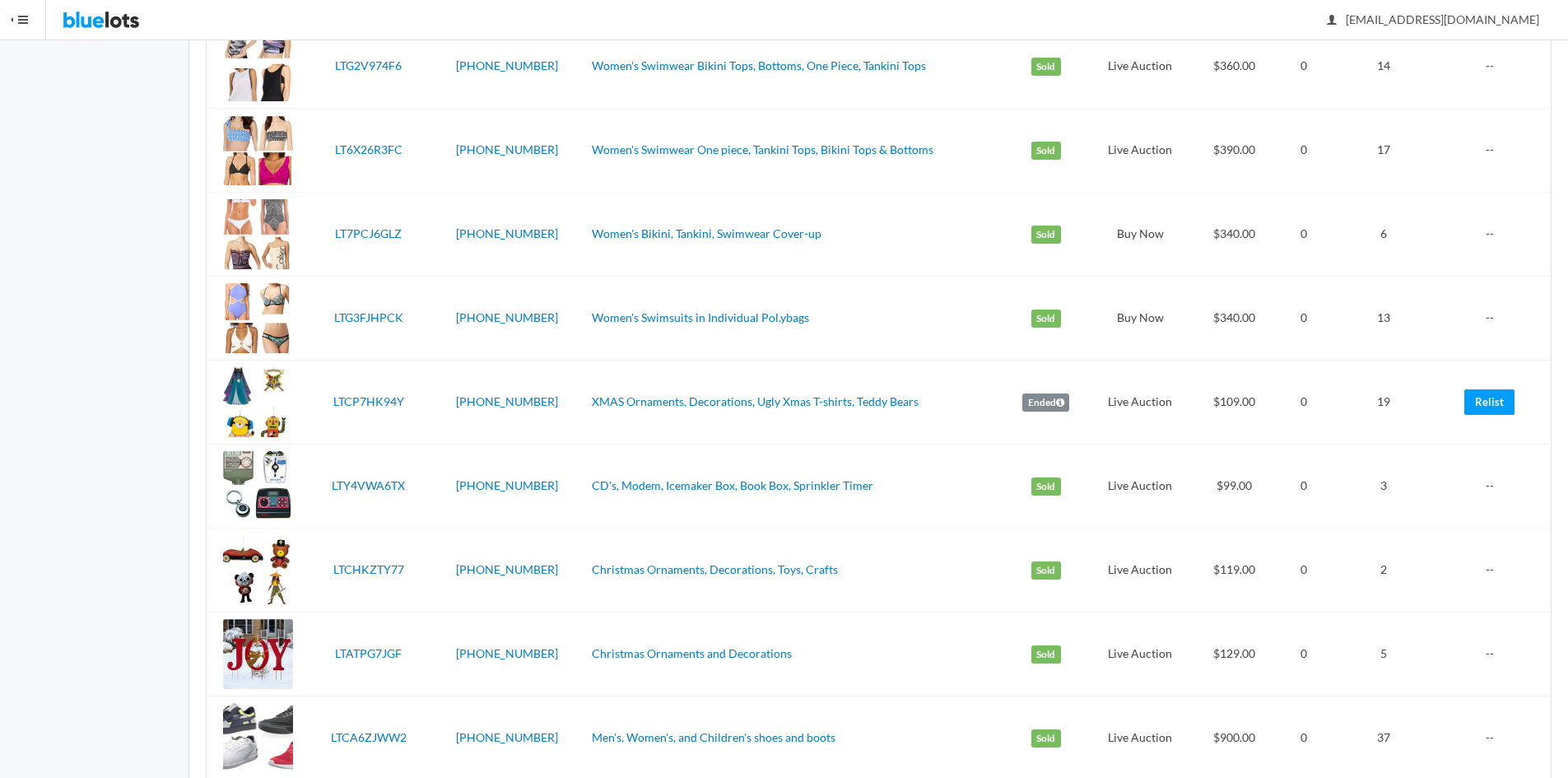
scroll to position [2376, 0]
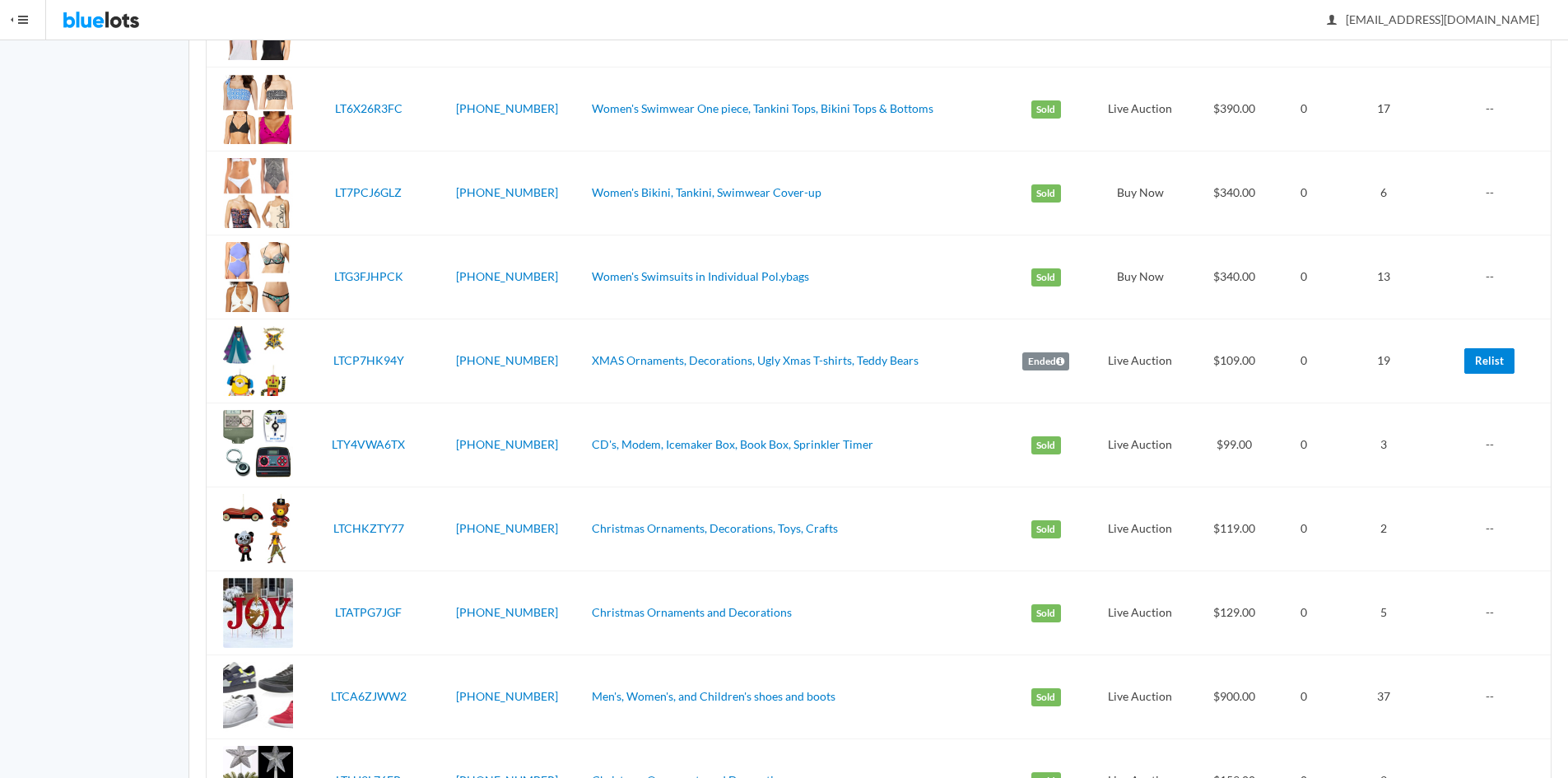
drag, startPoint x: 1480, startPoint y: 357, endPoint x: 855, endPoint y: 92, distance: 678.9
click at [1479, 357] on link "Relist" at bounding box center [1489, 361] width 50 height 26
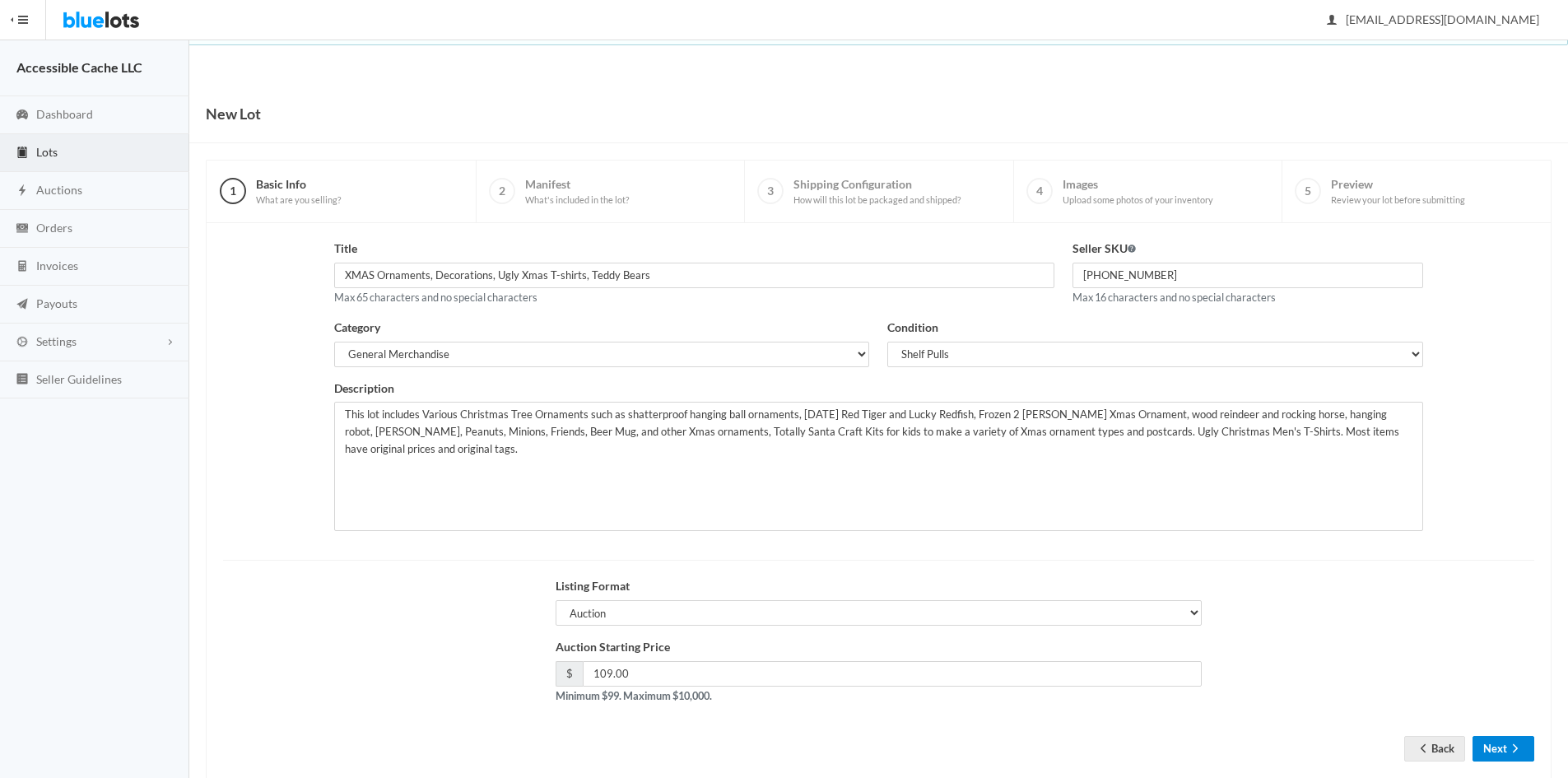
click at [1499, 747] on button "Next" at bounding box center [1503, 749] width 62 height 26
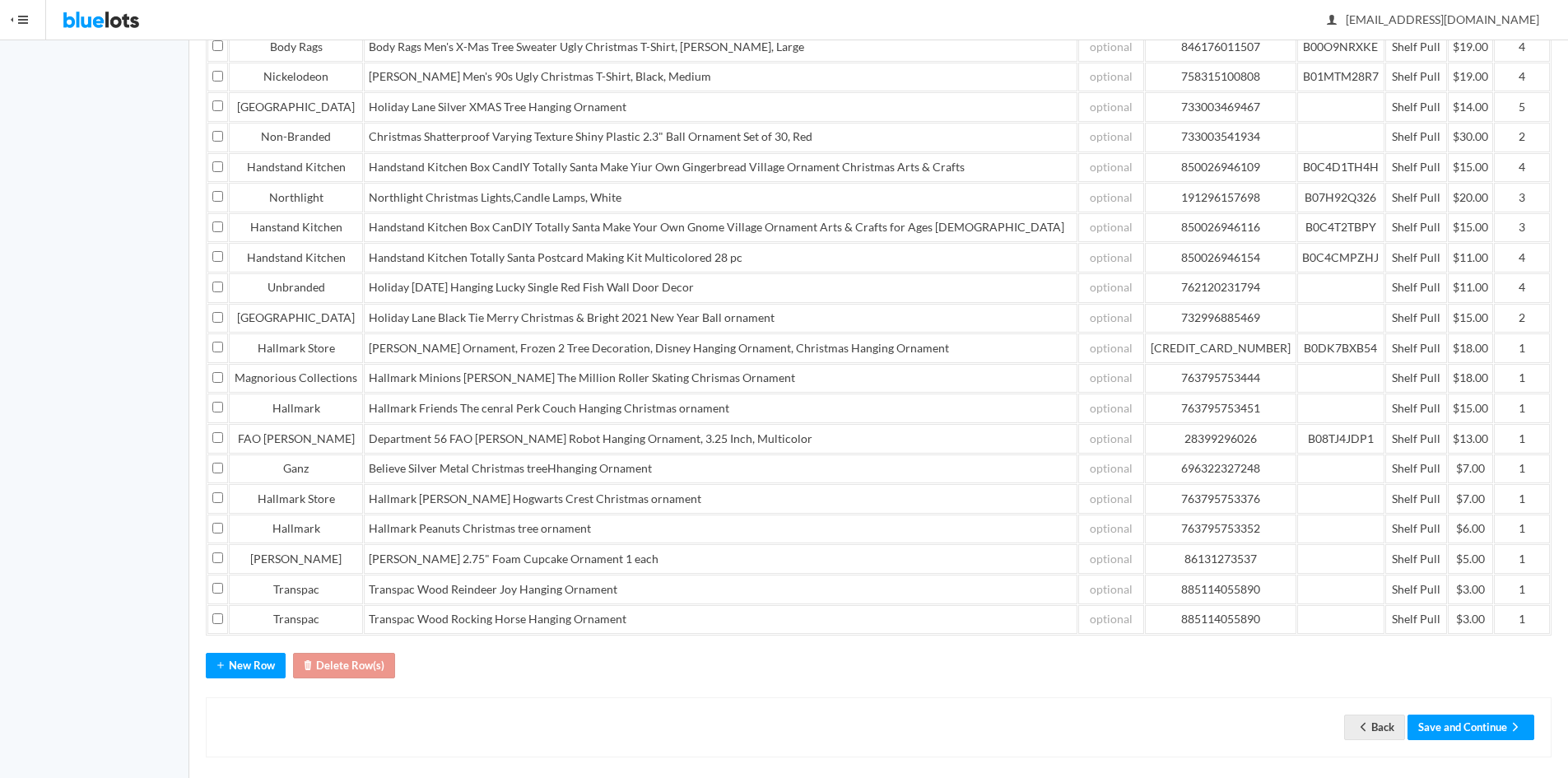
scroll to position [449, 0]
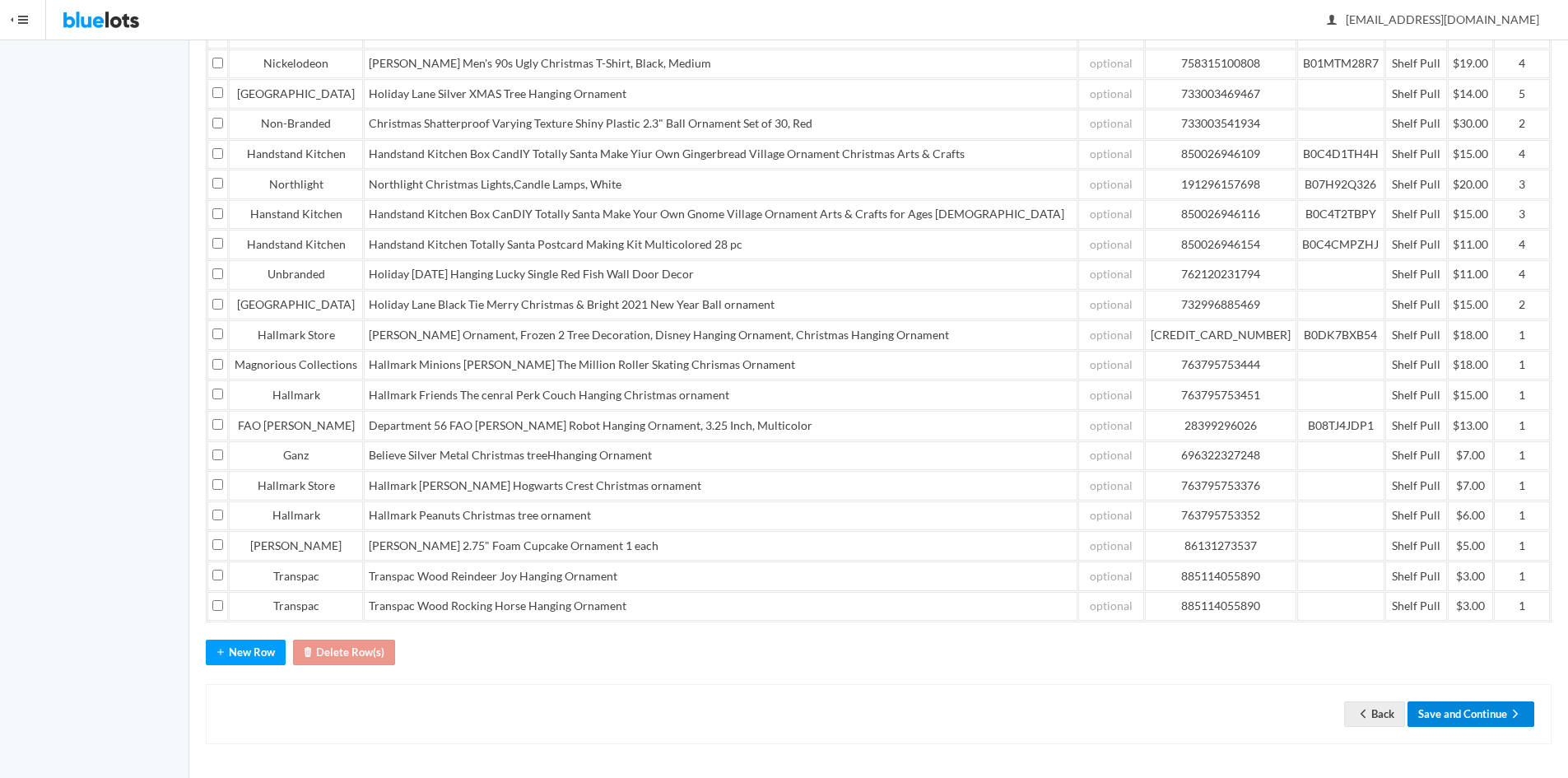
click at [1443, 714] on button "Save and Continue" at bounding box center [1471, 714] width 127 height 26
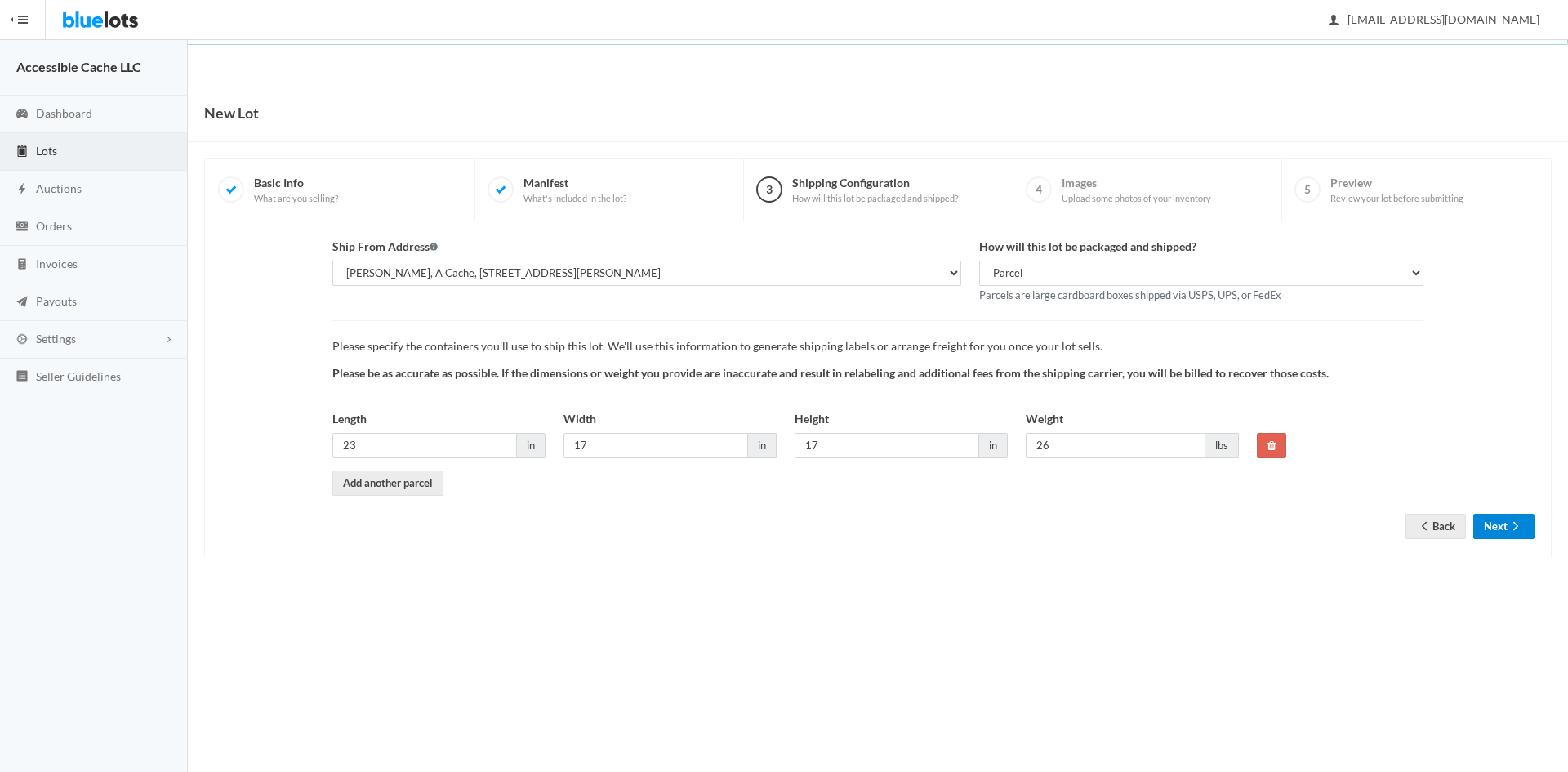
click at [1496, 525] on button "Next" at bounding box center [1504, 526] width 61 height 26
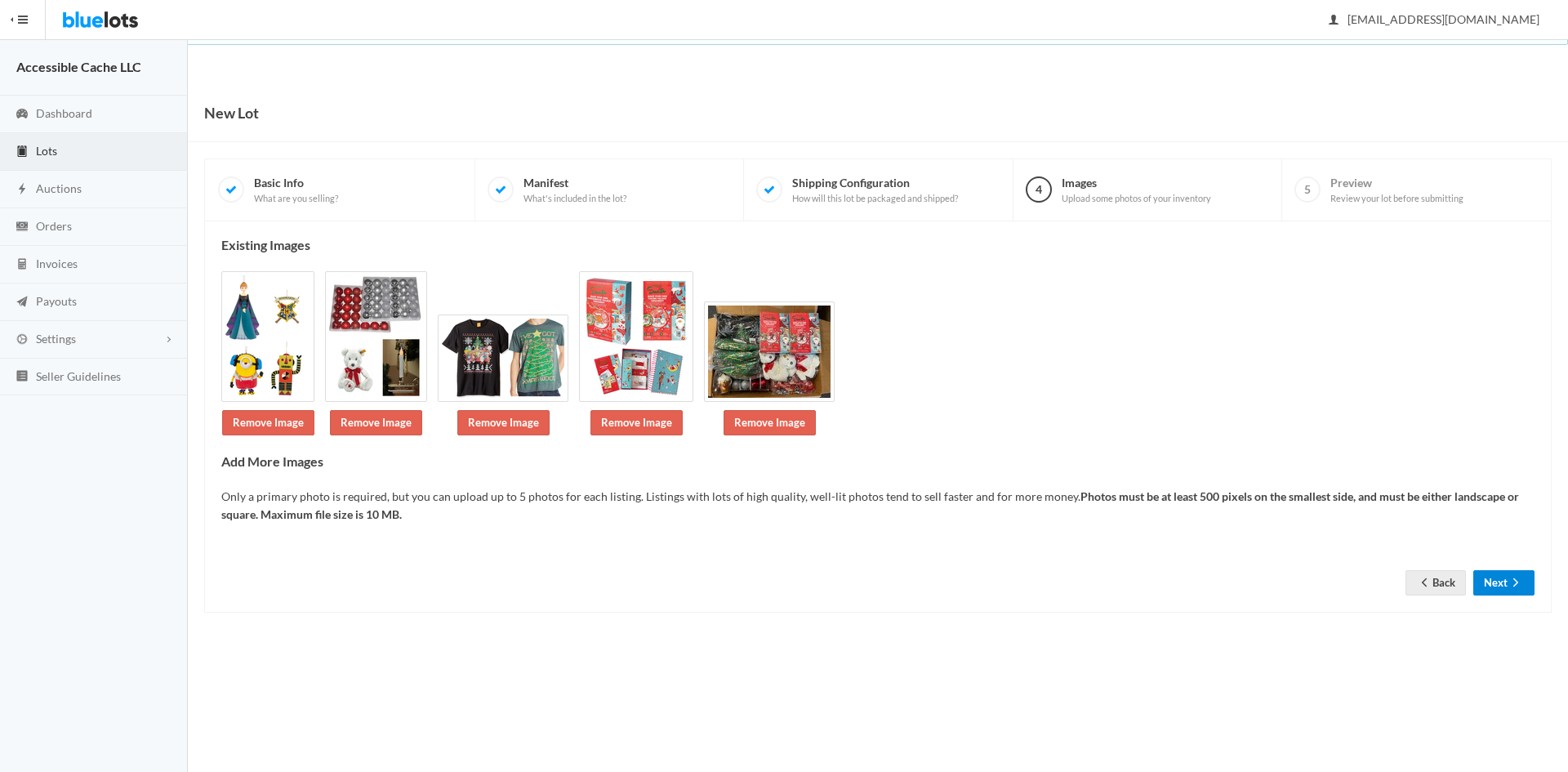
click at [1498, 578] on button "Next" at bounding box center [1504, 583] width 61 height 26
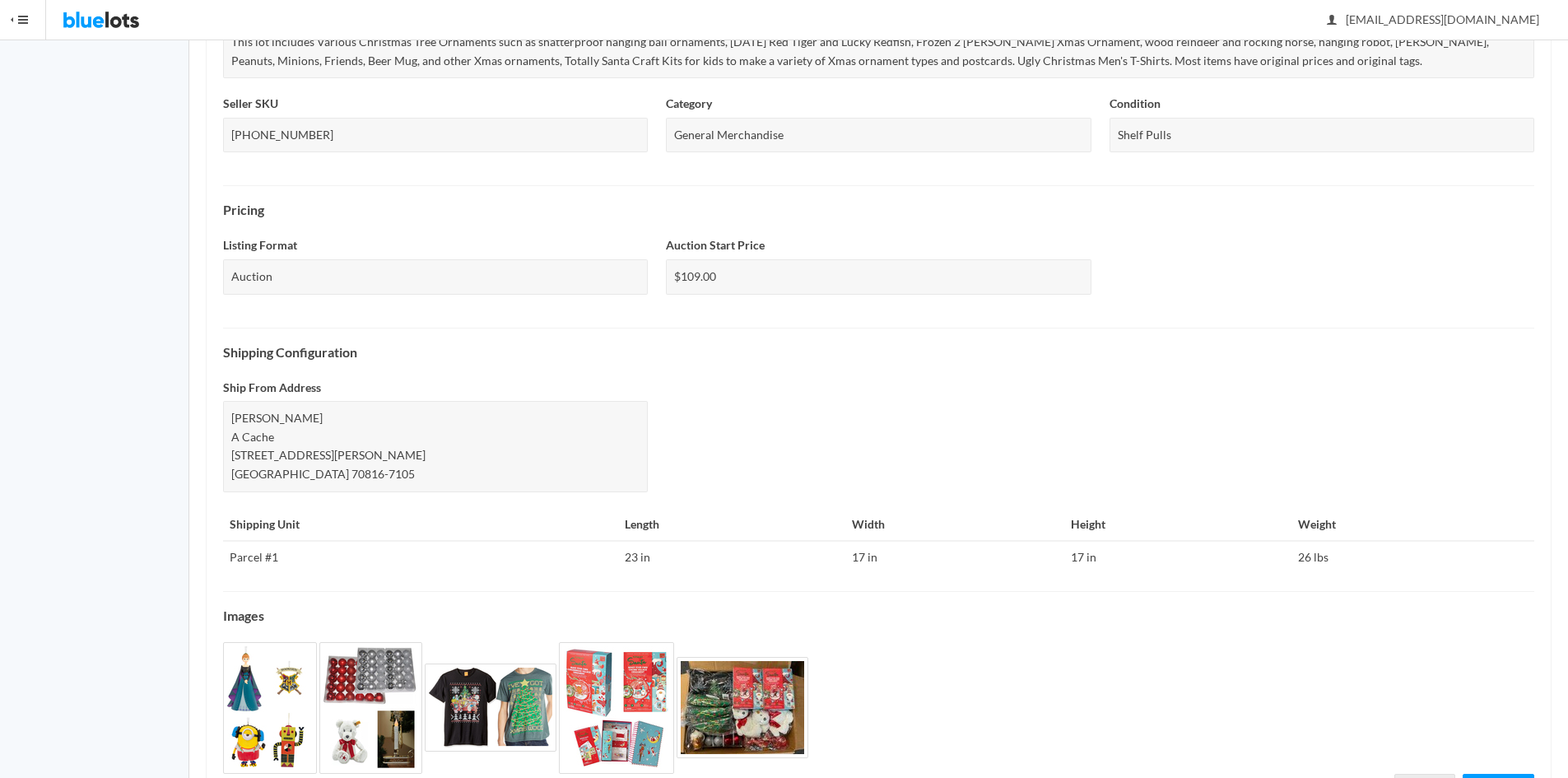
scroll to position [445, 0]
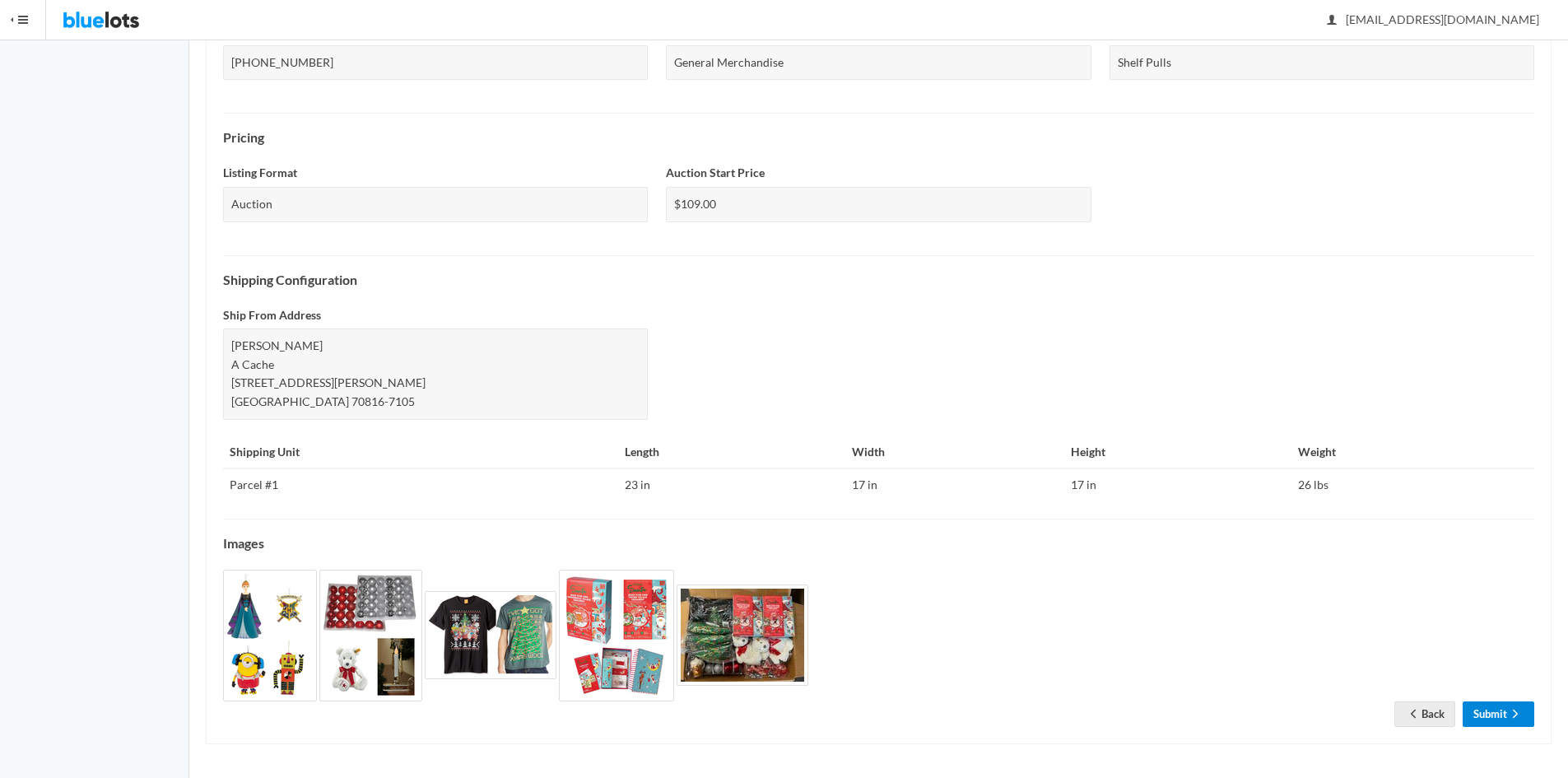
drag, startPoint x: 1483, startPoint y: 719, endPoint x: 1501, endPoint y: 641, distance: 80.0
click at [1483, 716] on link "Submit" at bounding box center [1499, 714] width 72 height 26
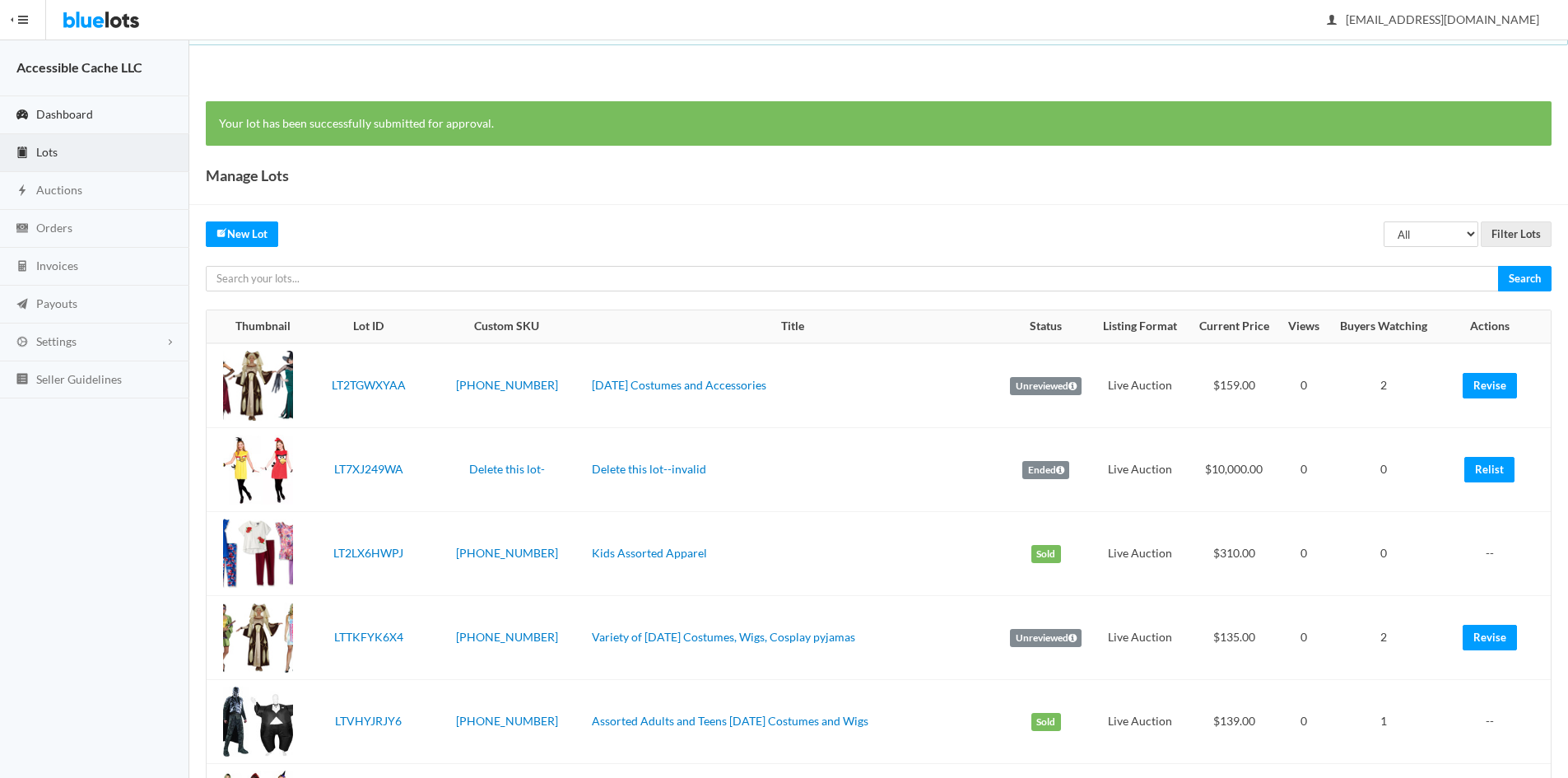
click at [64, 111] on span "Dashboard" at bounding box center [64, 114] width 57 height 14
